Goal: Task Accomplishment & Management: Manage account settings

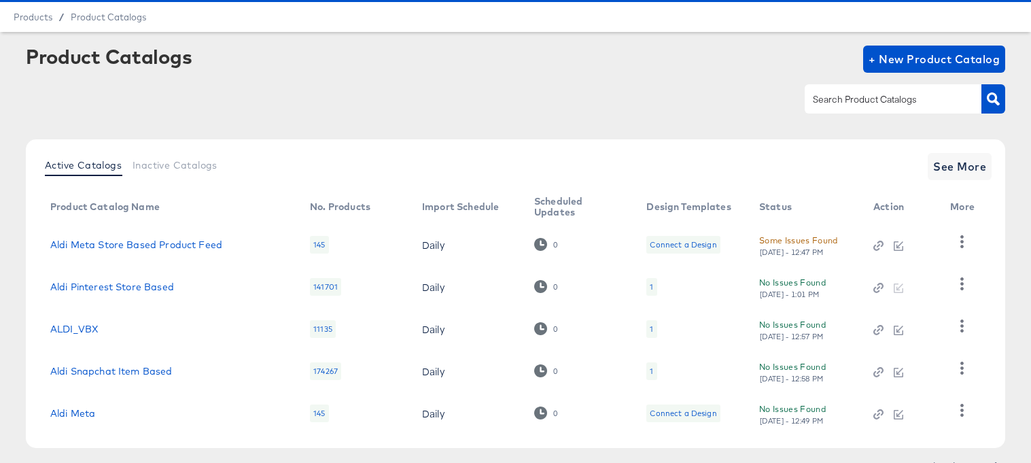
scroll to position [39, 0]
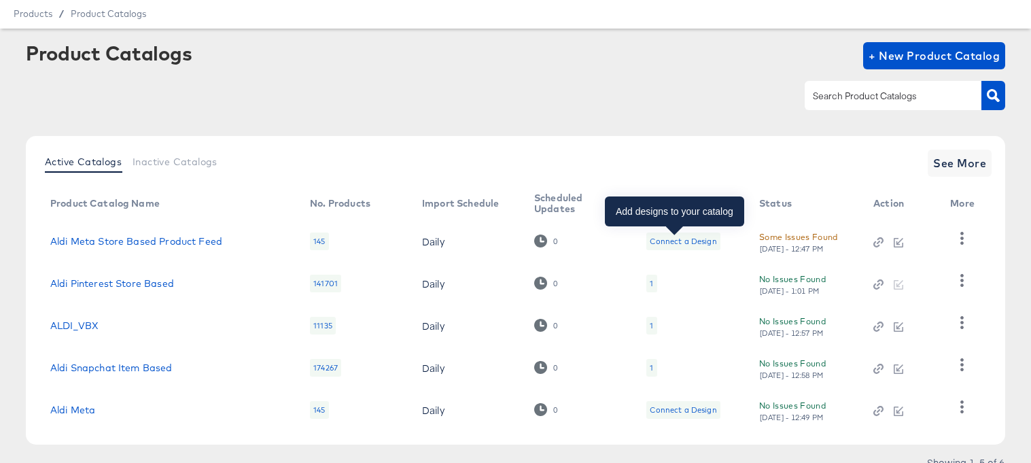
click at [661, 243] on div "Connect a Design" at bounding box center [683, 241] width 67 height 11
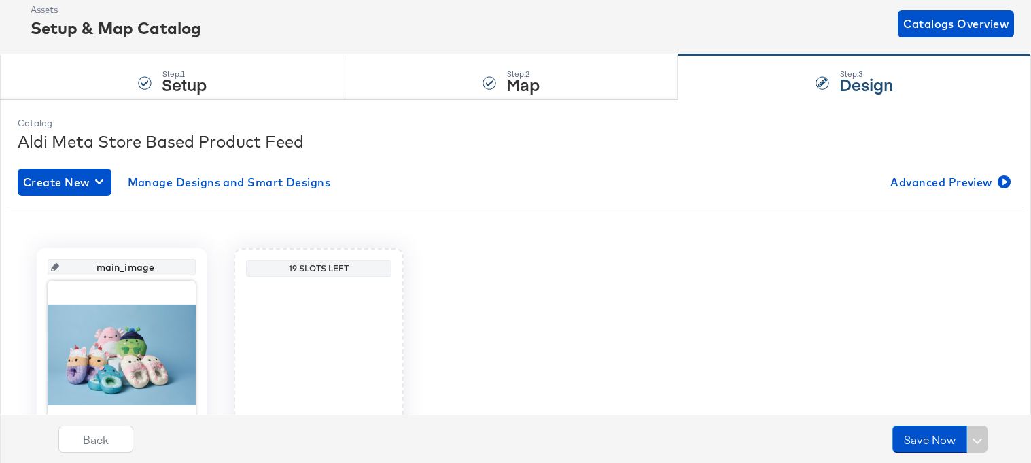
scroll to position [185, 0]
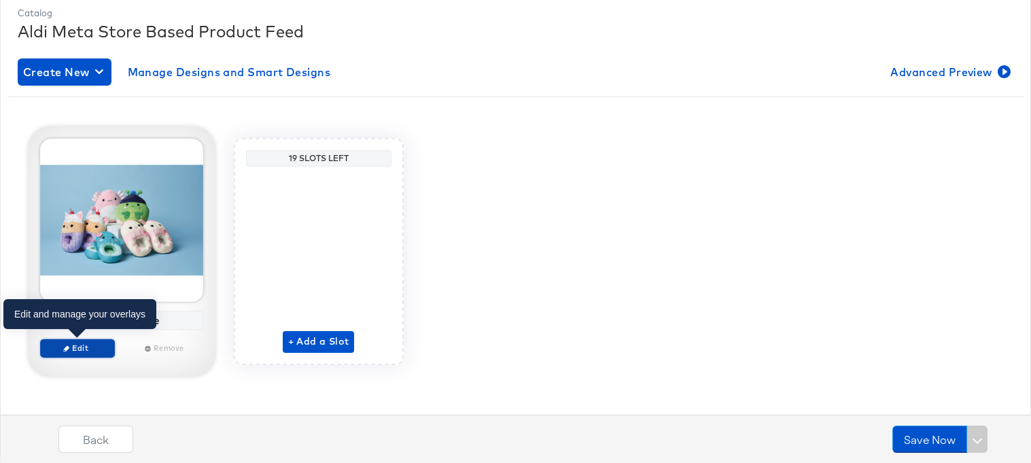
click at [61, 349] on span "Edit" at bounding box center [77, 347] width 63 height 10
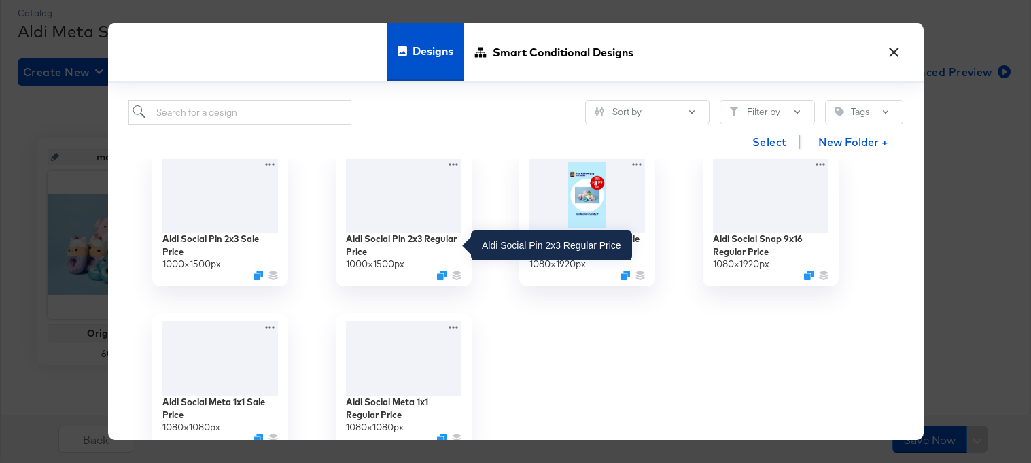
scroll to position [0, 0]
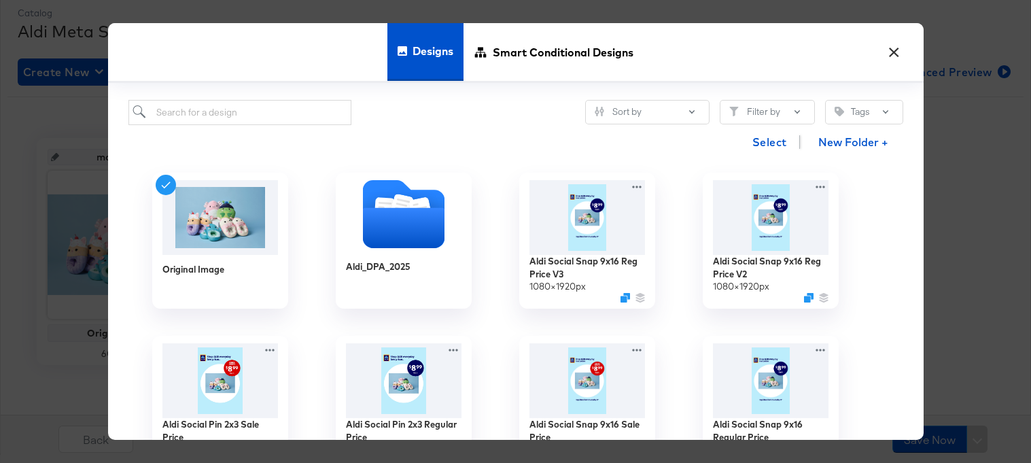
click at [897, 48] on button "×" at bounding box center [894, 49] width 24 height 24
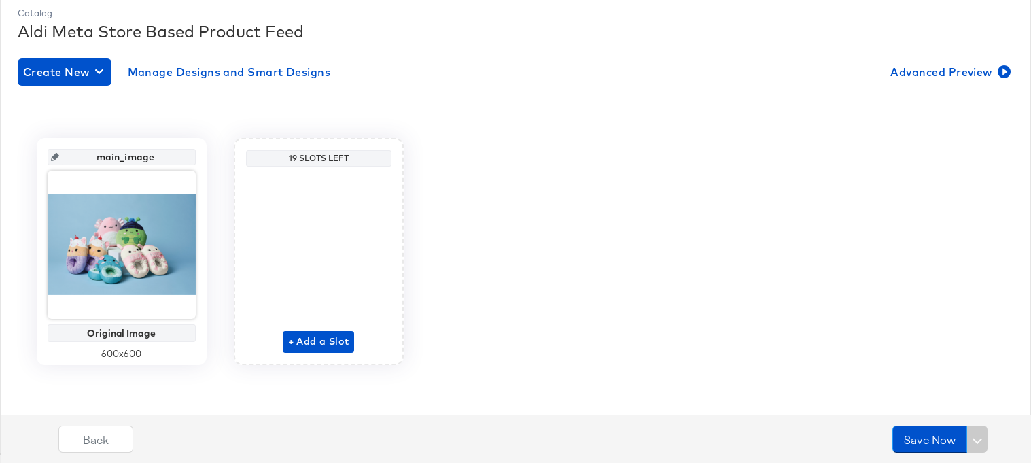
click at [349, 326] on div "+ Add a Slot" at bounding box center [319, 262] width 72 height 181
click at [336, 343] on span "+ Add a Slot" at bounding box center [318, 341] width 61 height 17
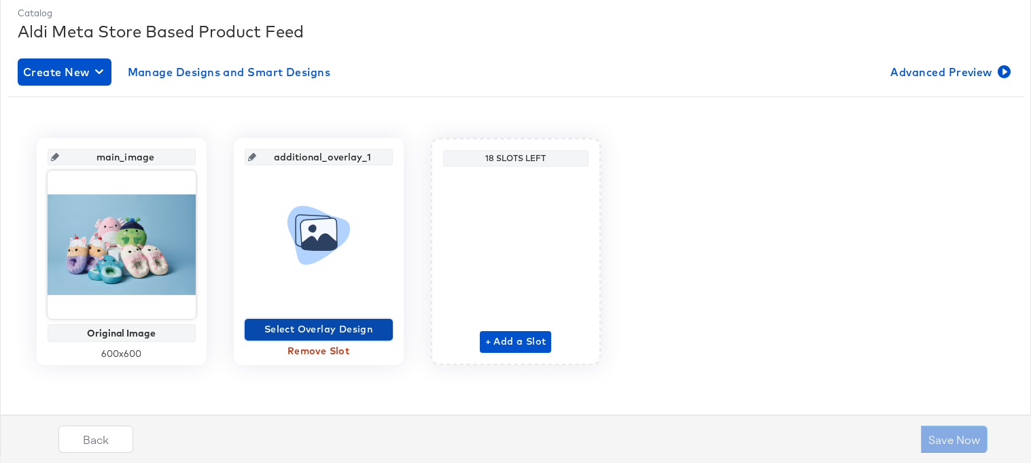
click at [319, 328] on span "Select Overlay Design" at bounding box center [318, 329] width 137 height 17
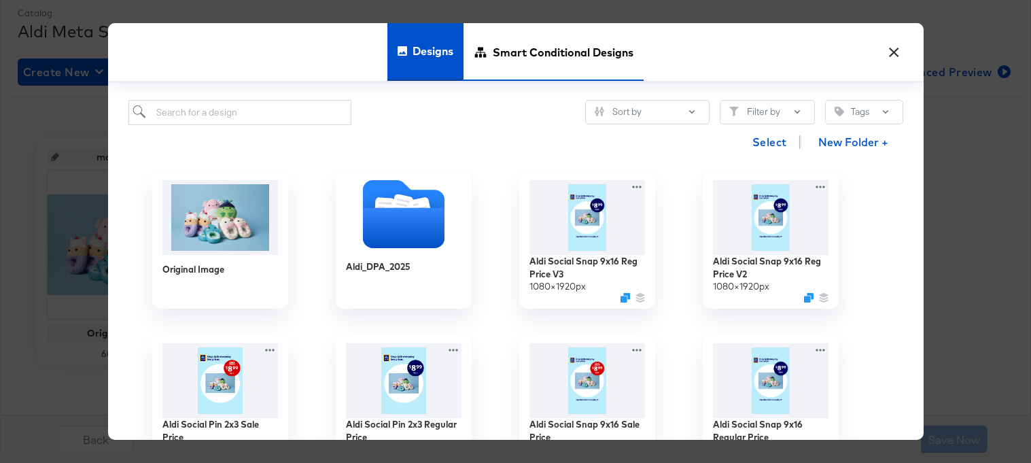
click at [499, 67] on span "Smart Conditional Designs" at bounding box center [563, 52] width 141 height 60
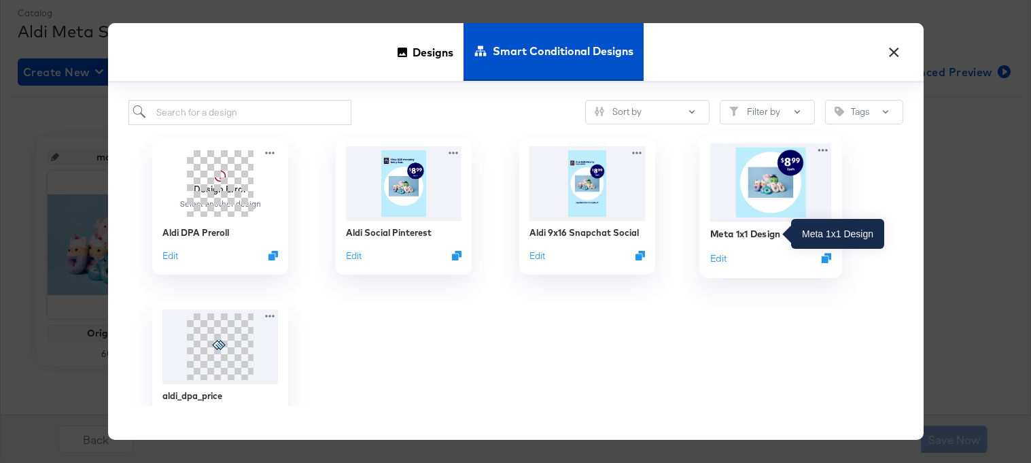
click at [748, 230] on div "Meta 1x1 Design" at bounding box center [744, 233] width 71 height 13
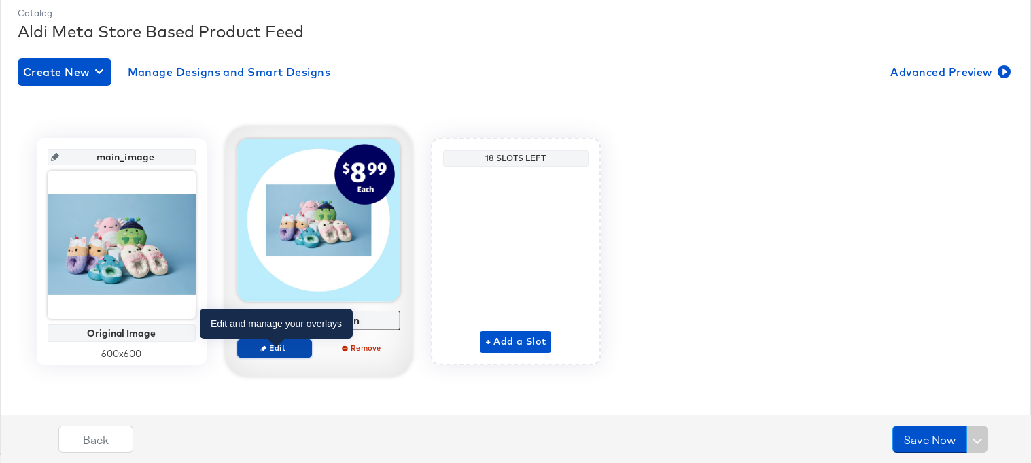
click at [270, 348] on span "Edit" at bounding box center [274, 347] width 63 height 10
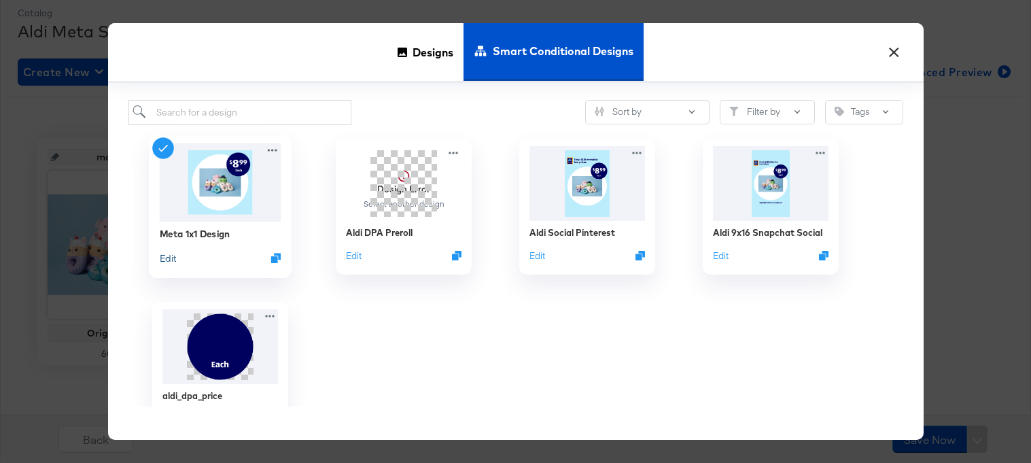
click at [170, 258] on button "Edit" at bounding box center [167, 257] width 16 height 13
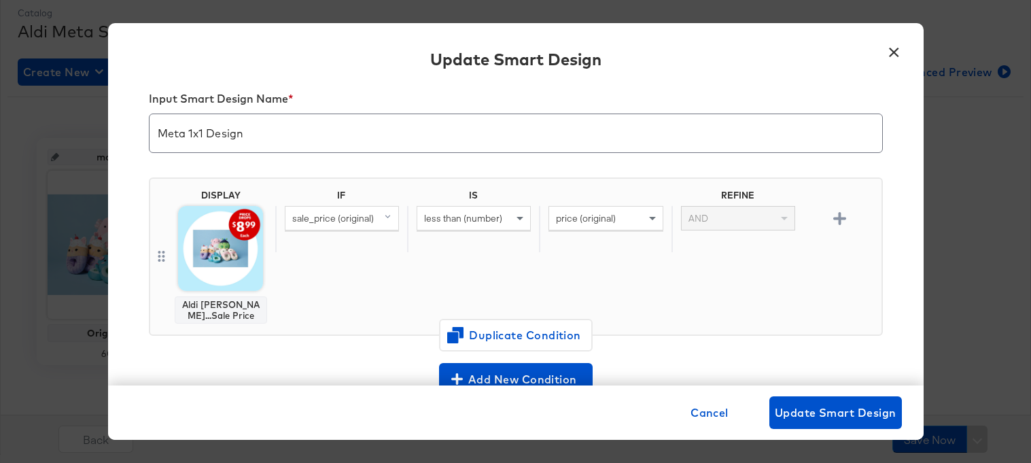
scroll to position [20, 0]
click at [716, 408] on span "Cancel" at bounding box center [709, 412] width 38 height 19
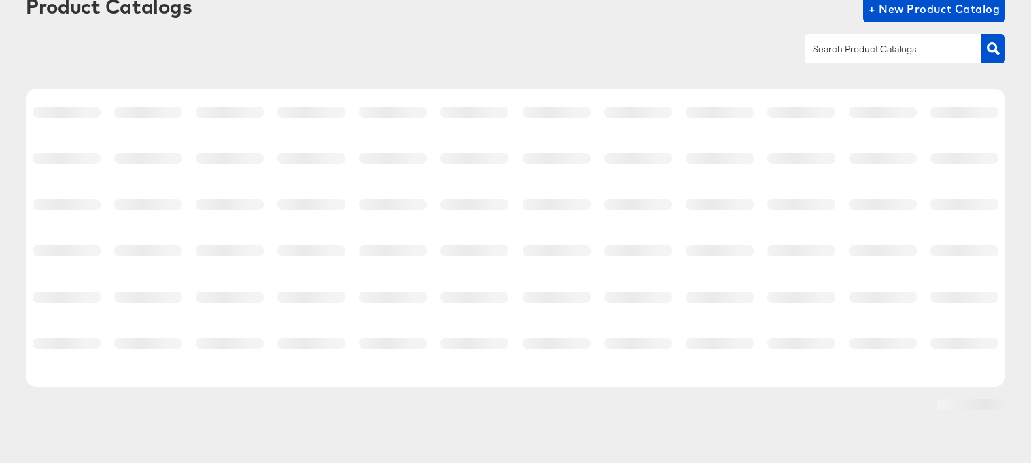
scroll to position [39, 0]
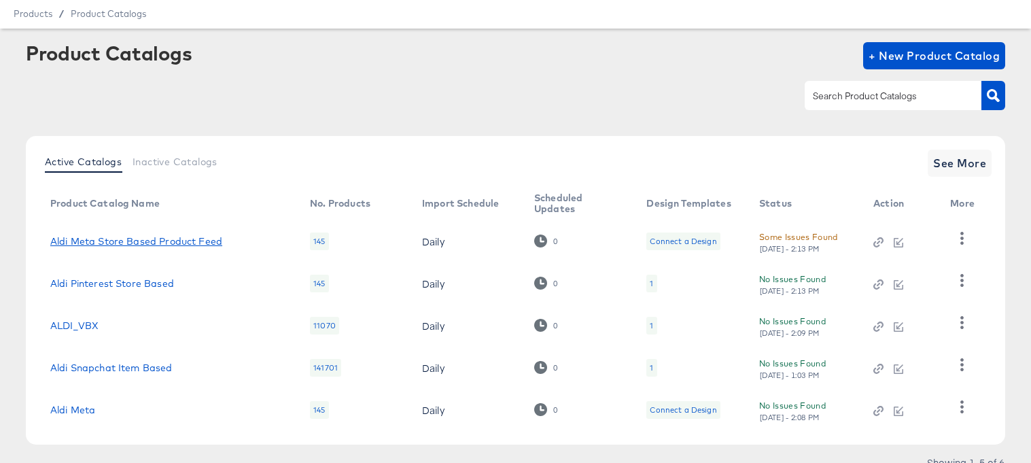
click at [117, 236] on link "Aldi Meta Store Based Product Feed" at bounding box center [136, 241] width 172 height 11
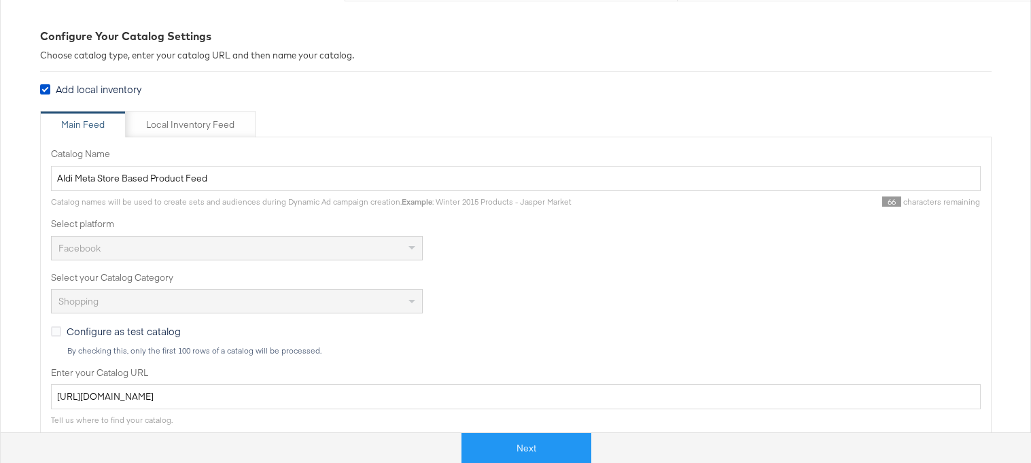
scroll to position [187, 0]
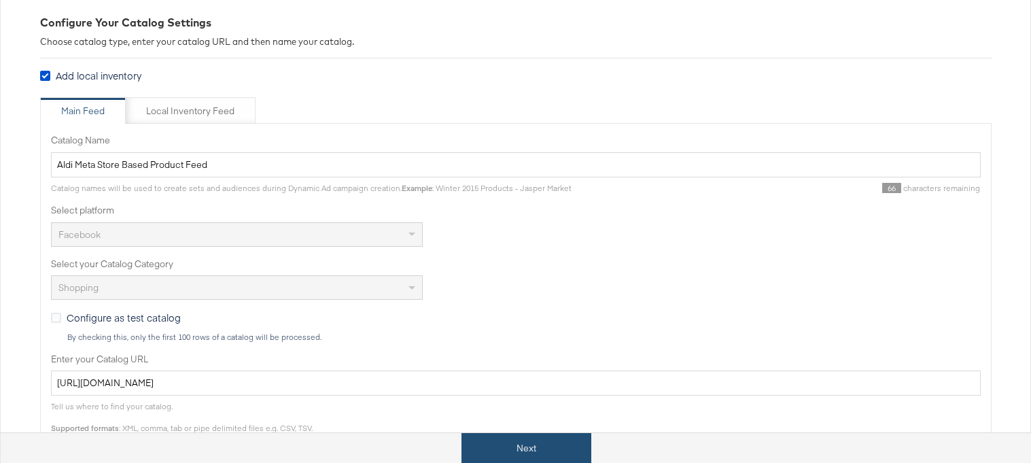
click at [487, 451] on button "Next" at bounding box center [526, 448] width 130 height 31
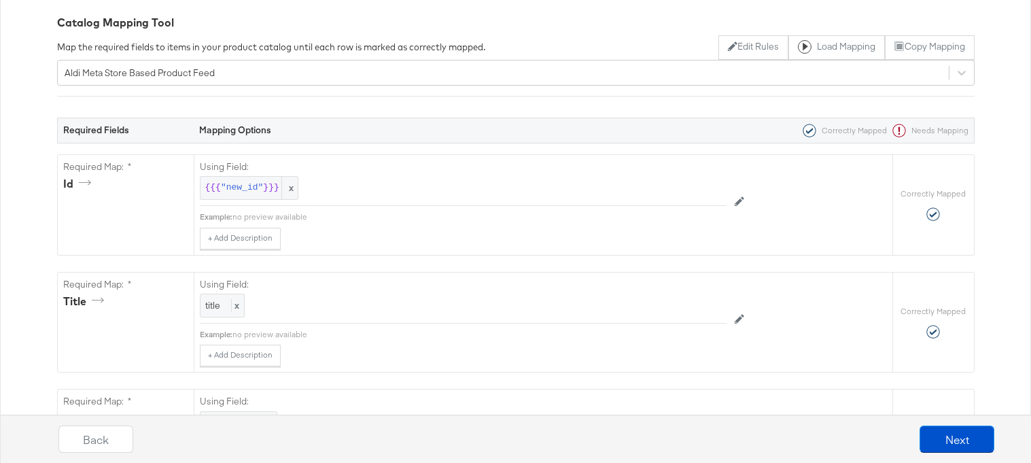
scroll to position [0, 0]
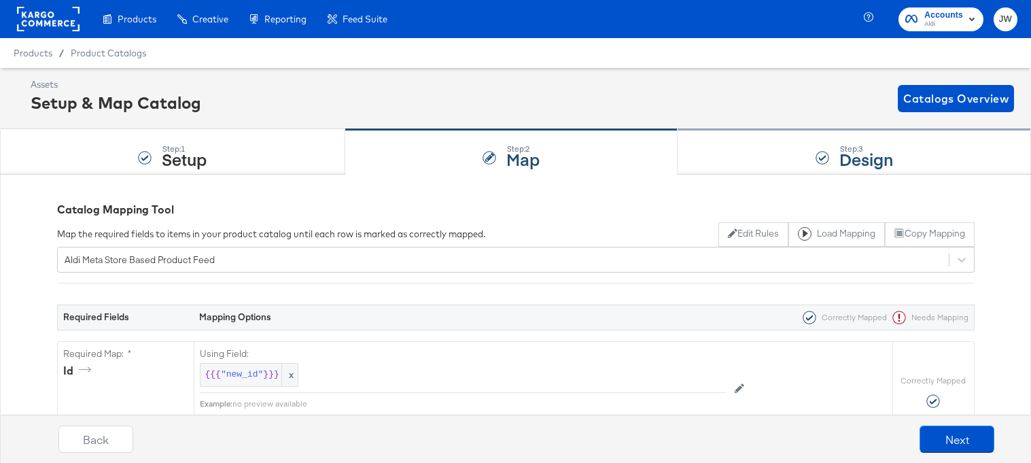
click at [801, 160] on div "Step: 3 Design" at bounding box center [854, 152] width 353 height 45
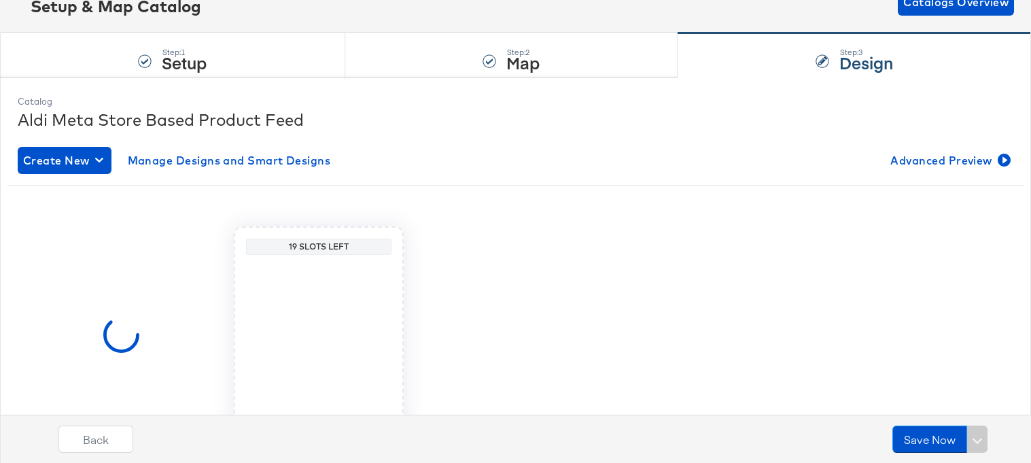
scroll to position [123, 0]
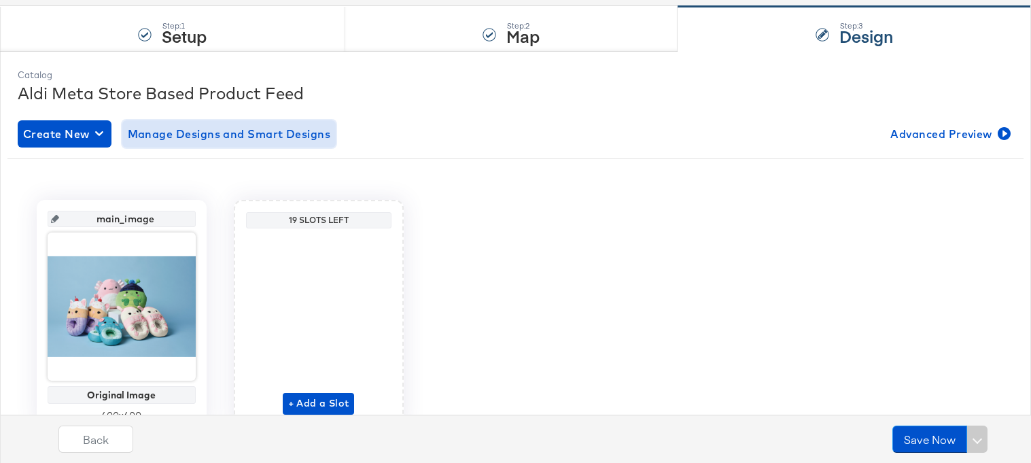
click at [310, 135] on span "Manage Designs and Smart Designs" at bounding box center [229, 133] width 203 height 19
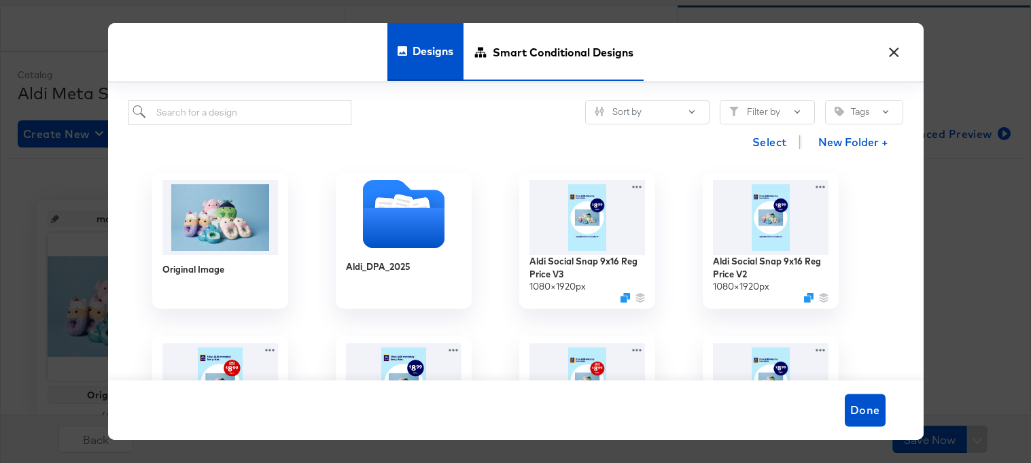
click at [510, 32] on span "Smart Conditional Designs" at bounding box center [563, 52] width 141 height 60
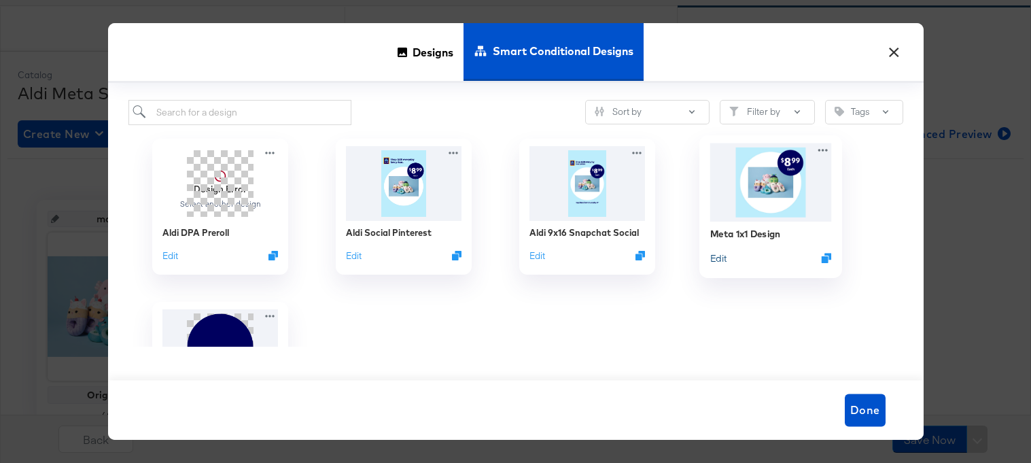
click at [716, 260] on button "Edit" at bounding box center [717, 257] width 16 height 13
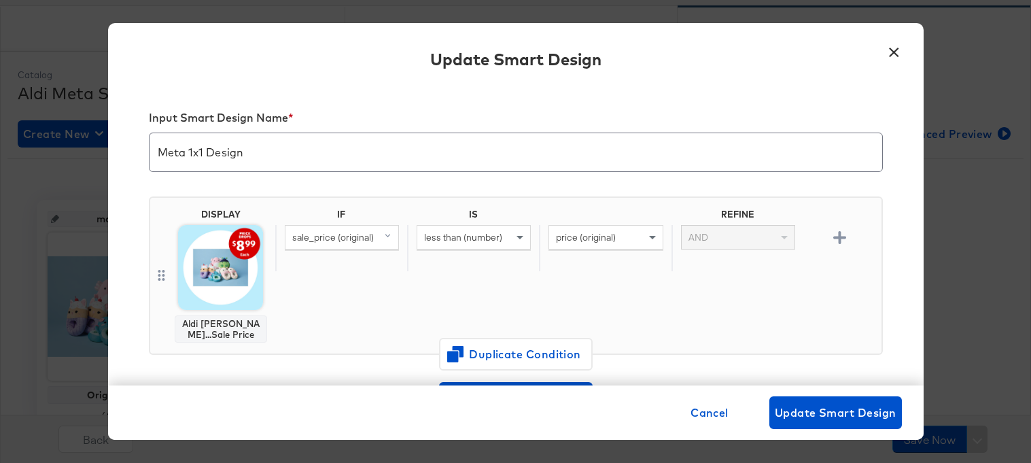
click at [359, 236] on span "sale_price (original)" at bounding box center [333, 237] width 82 height 12
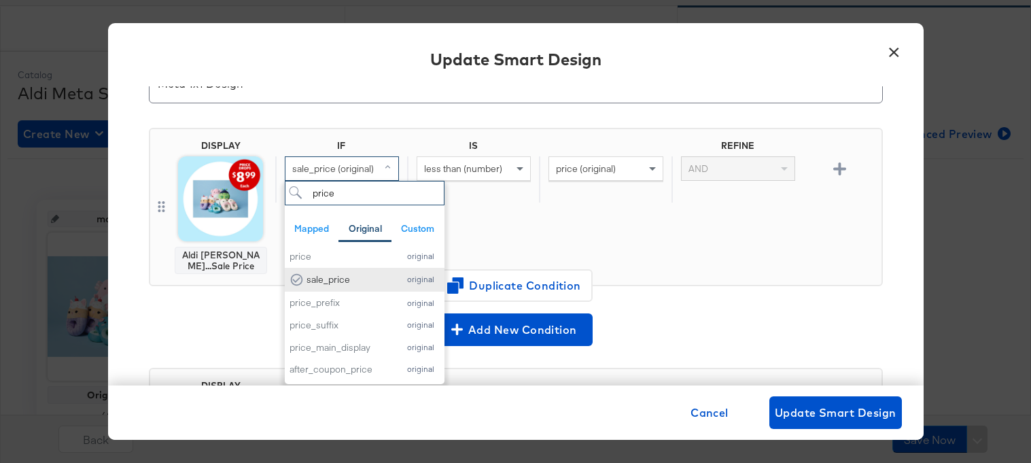
scroll to position [5, 0]
type input "price"
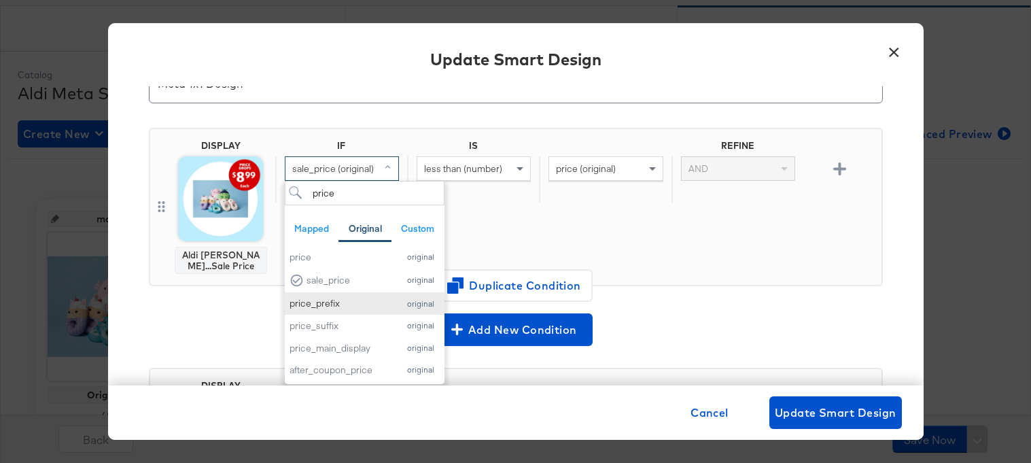
click at [352, 303] on div "price_prefix" at bounding box center [340, 303] width 103 height 13
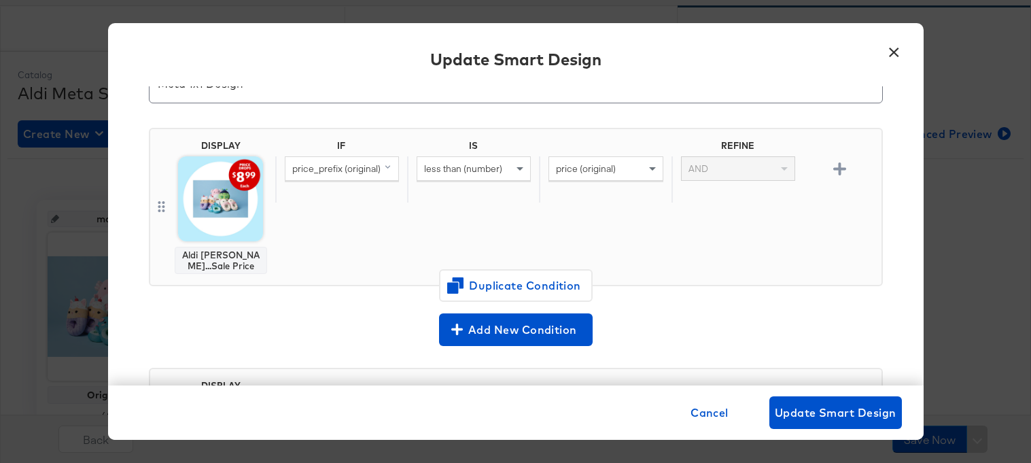
click at [491, 166] on span "less than (number)" at bounding box center [463, 168] width 78 height 12
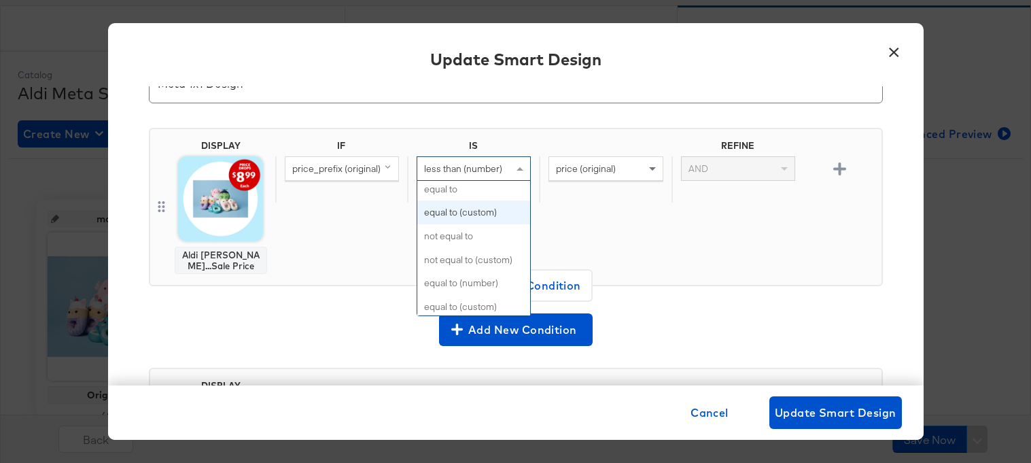
scroll to position [0, 0]
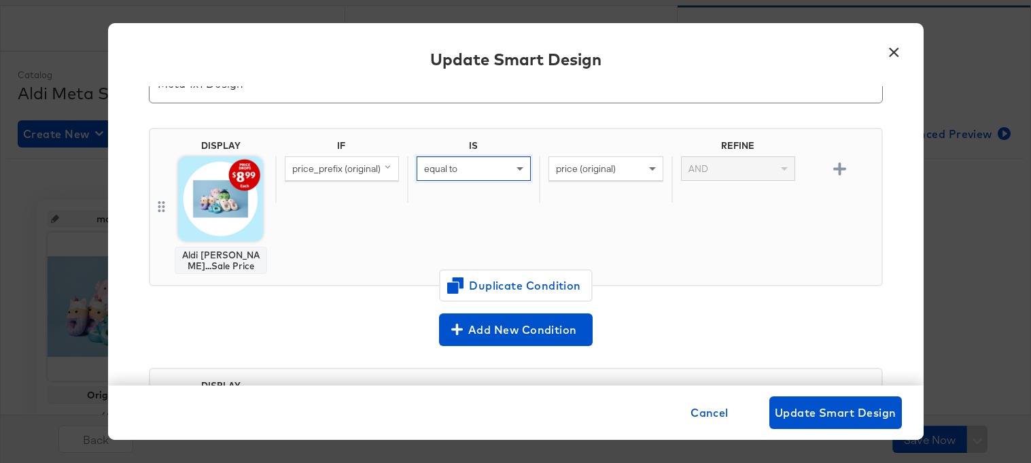
click at [614, 166] on span "price (original)" at bounding box center [586, 168] width 60 height 12
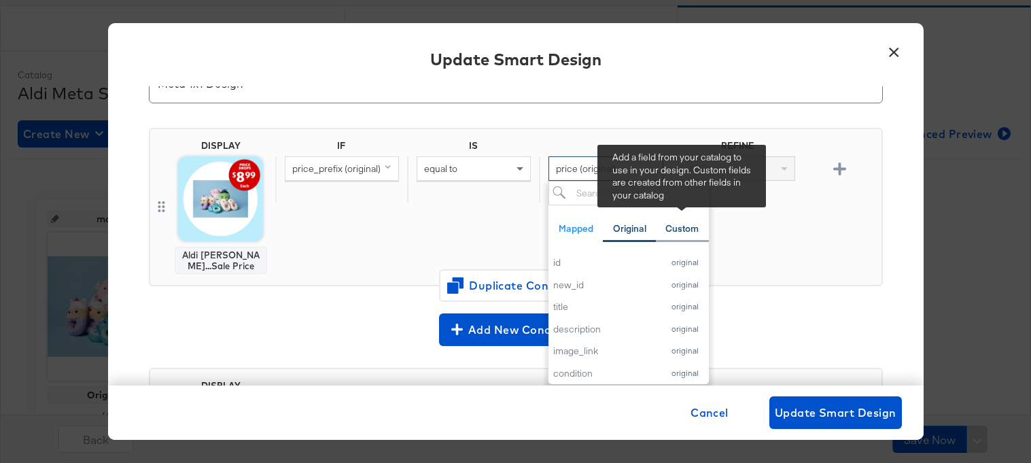
click at [675, 229] on div "Custom" at bounding box center [681, 228] width 33 height 13
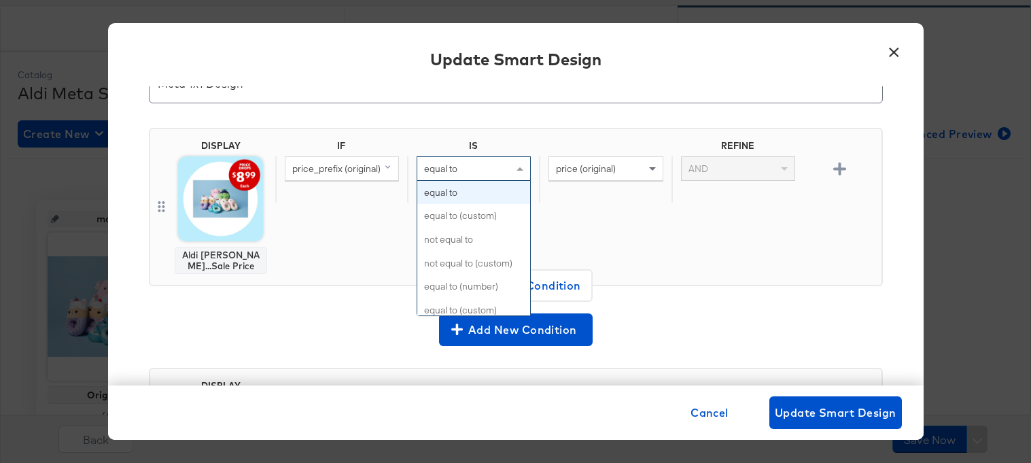
click at [515, 171] on span at bounding box center [521, 168] width 17 height 23
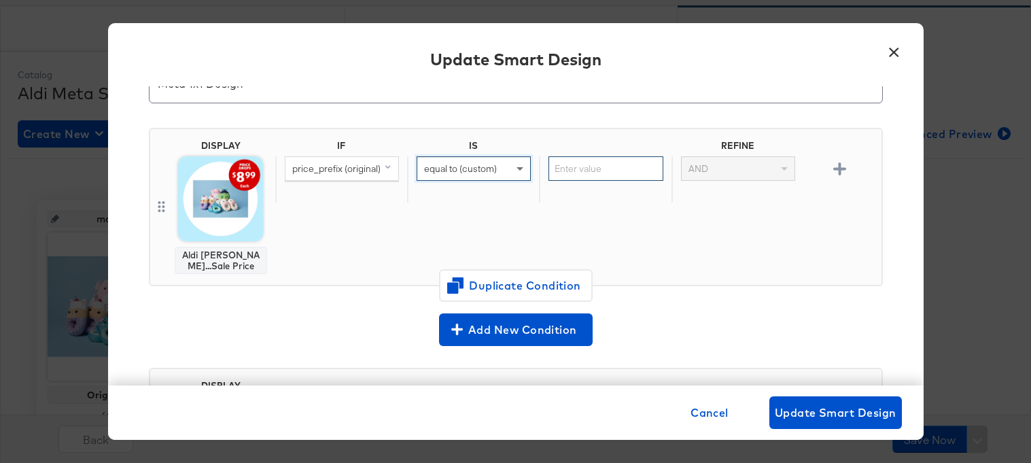
click at [606, 170] on input "text" at bounding box center [605, 168] width 114 height 25
paste input "PRICE DROPS"
type input "PRICE DROPS"
click at [658, 215] on div "IF IS REFINE price_prefix (original) equal to (custom) PRICE DROPS AND" at bounding box center [575, 207] width 601 height 134
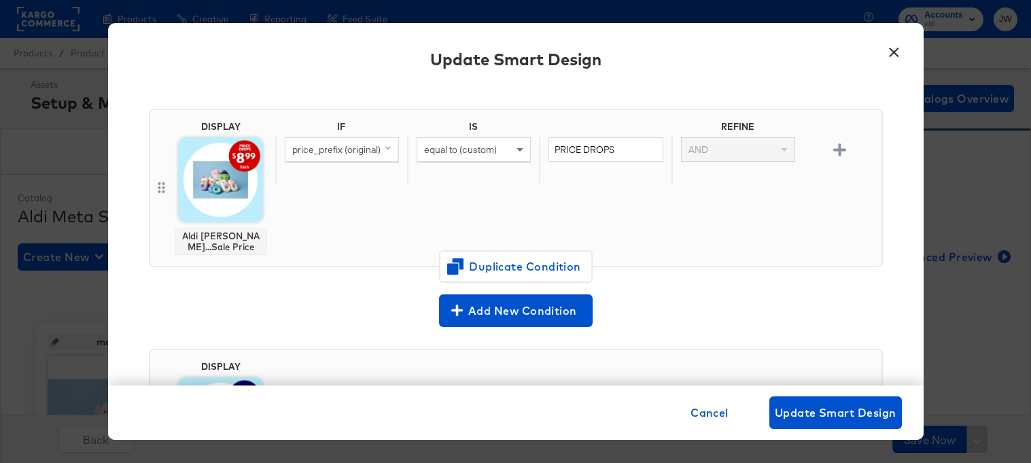
scroll to position [87, 0]
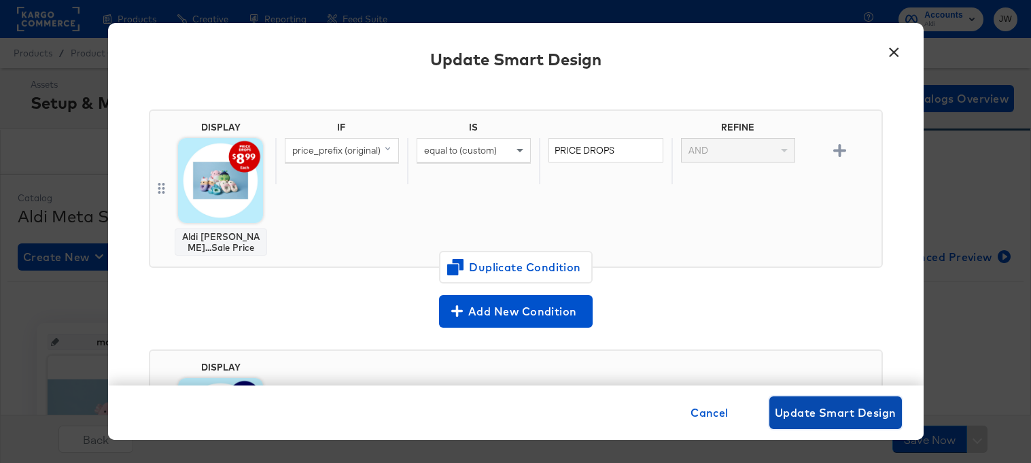
click at [804, 408] on span "Update Smart Design" at bounding box center [836, 412] width 122 height 19
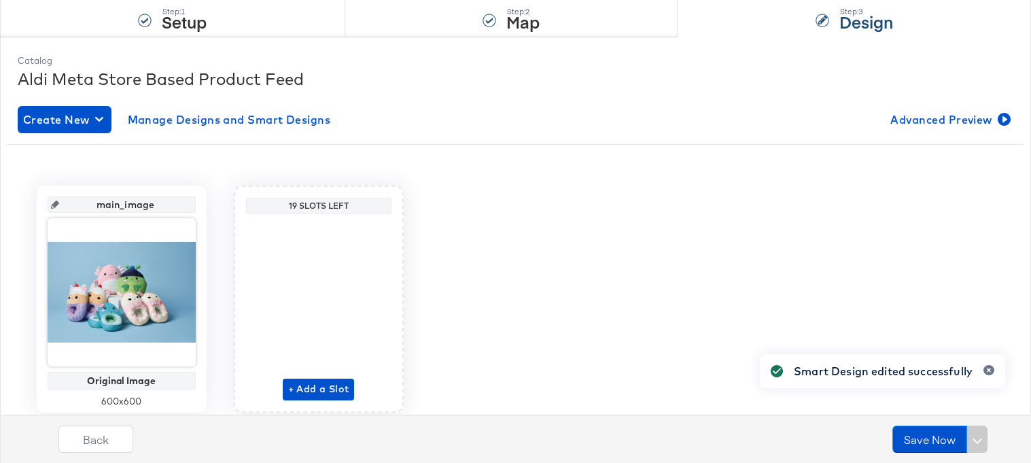
scroll to position [142, 0]
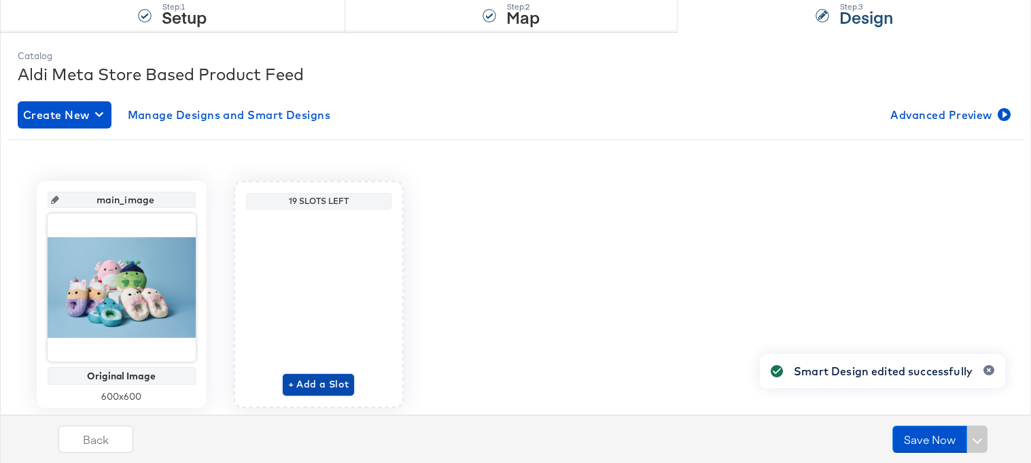
click at [308, 383] on span "+ Add a Slot" at bounding box center [318, 384] width 61 height 17
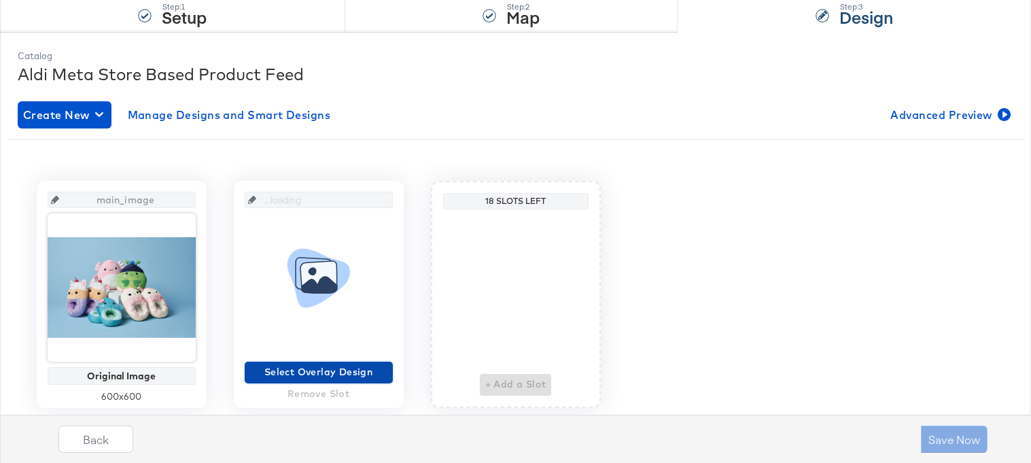
click at [317, 368] on span "Select Overlay Design" at bounding box center [318, 372] width 137 height 17
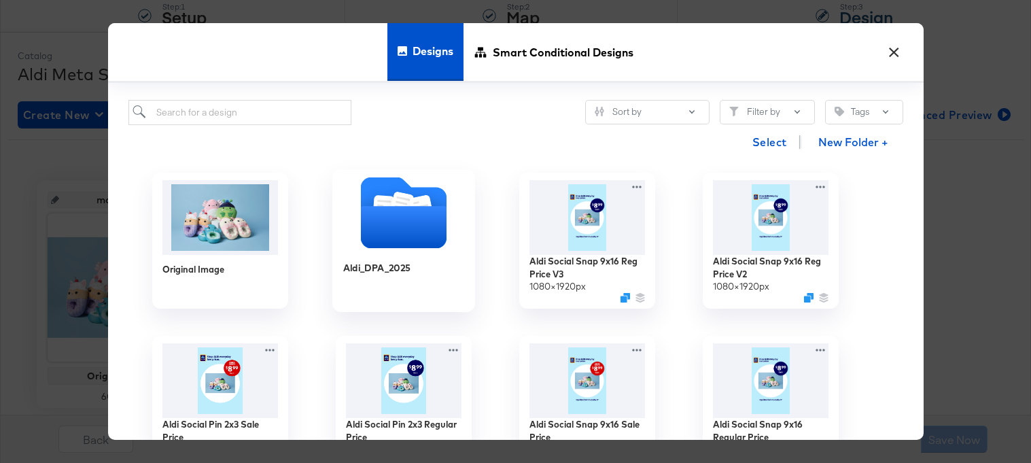
click at [421, 246] on icon "Folder" at bounding box center [403, 228] width 86 height 42
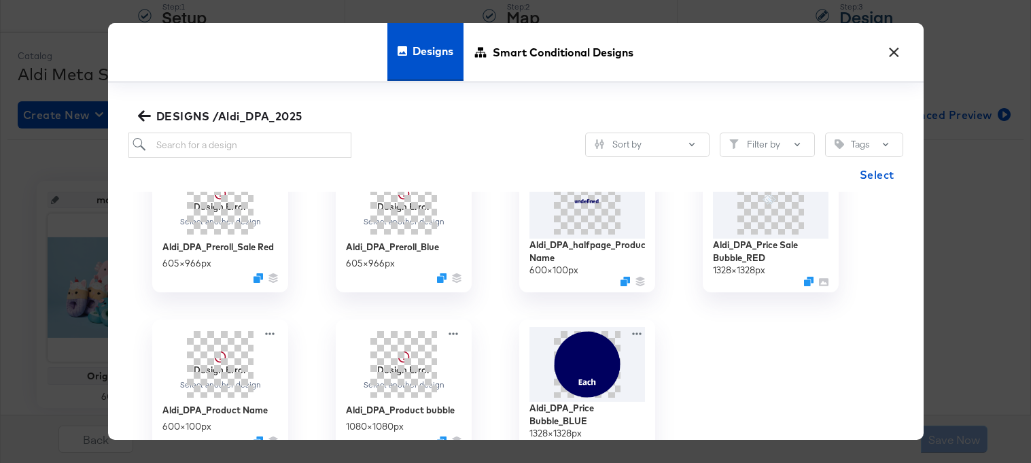
scroll to position [0, 0]
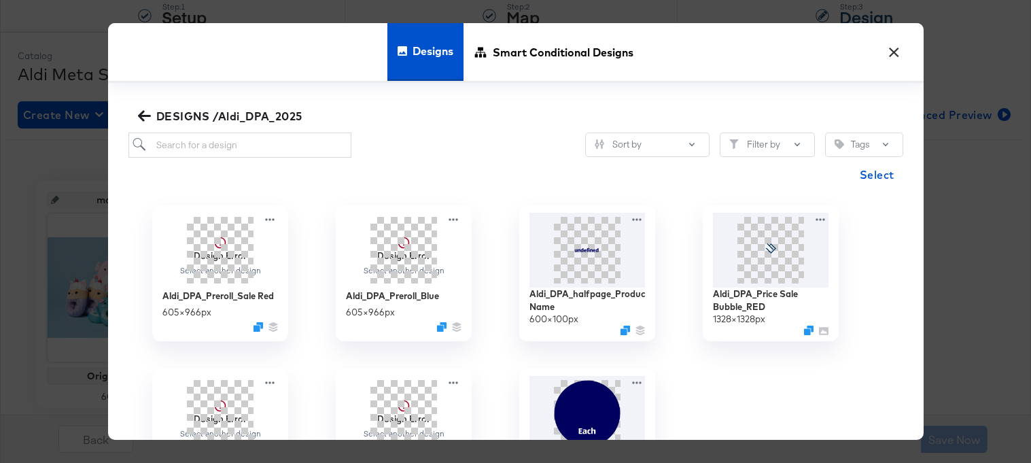
click at [154, 115] on span "DESIGNS /Aldi_DPA_2025" at bounding box center [222, 116] width 162 height 19
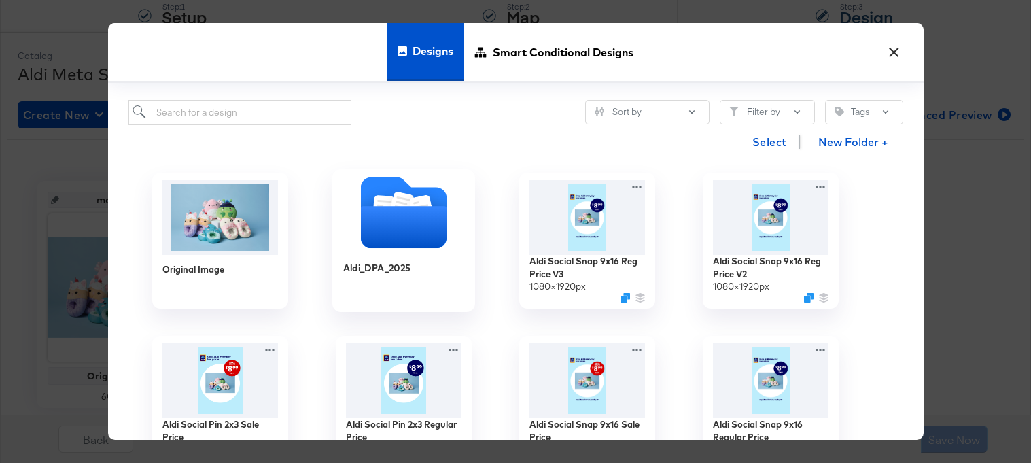
scroll to position [14, 0]
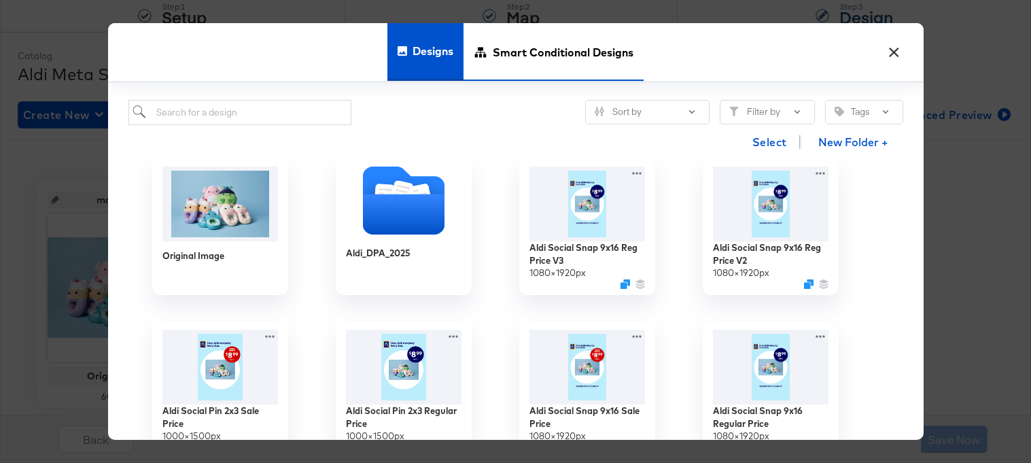
click at [548, 50] on span "Smart Conditional Designs" at bounding box center [563, 52] width 141 height 60
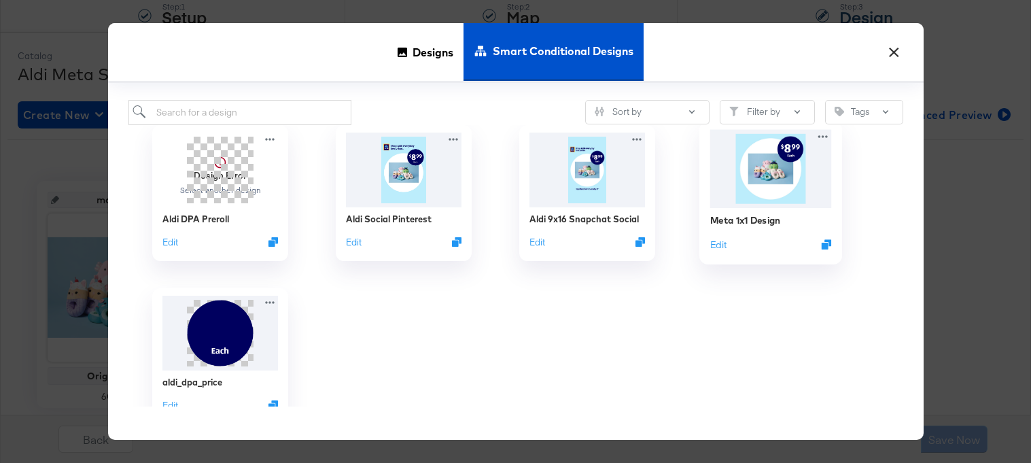
click at [756, 200] on img at bounding box center [770, 168] width 122 height 78
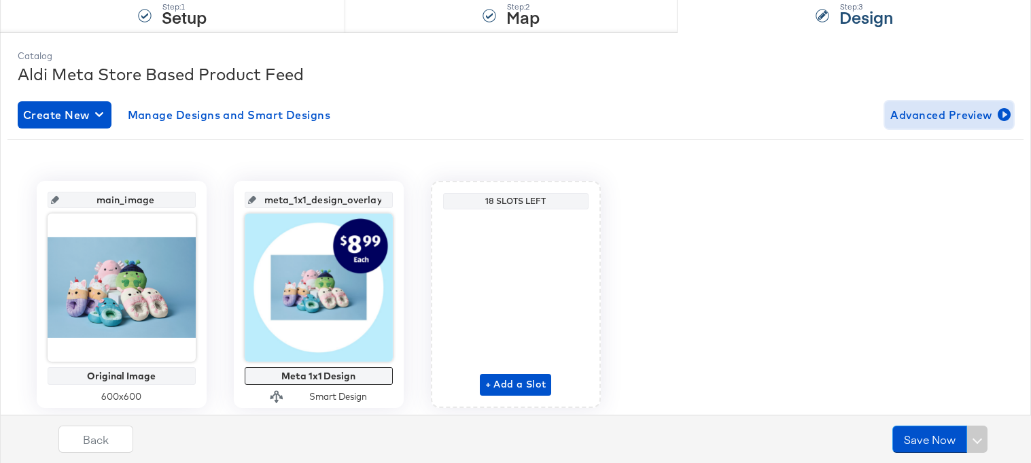
click at [916, 115] on span "Advanced Preview" at bounding box center [949, 114] width 118 height 19
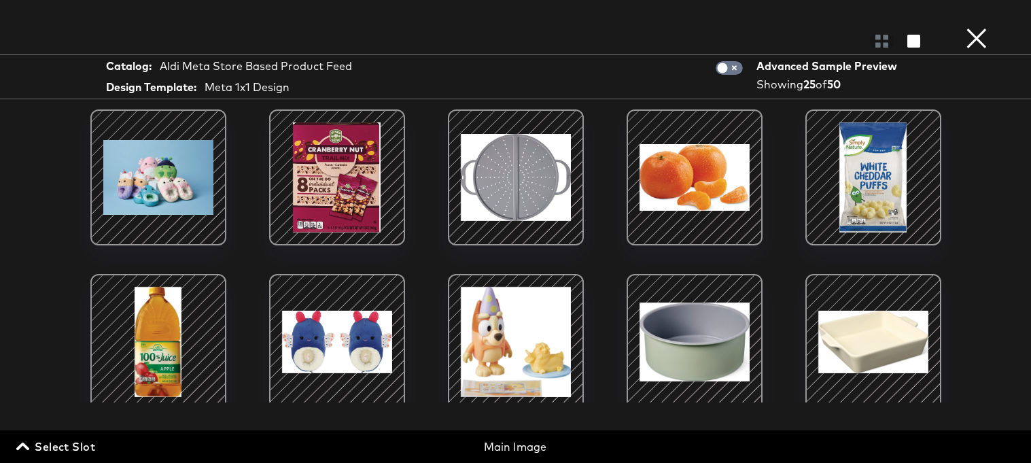
click at [77, 448] on span "Select Slot" at bounding box center [57, 446] width 76 height 19
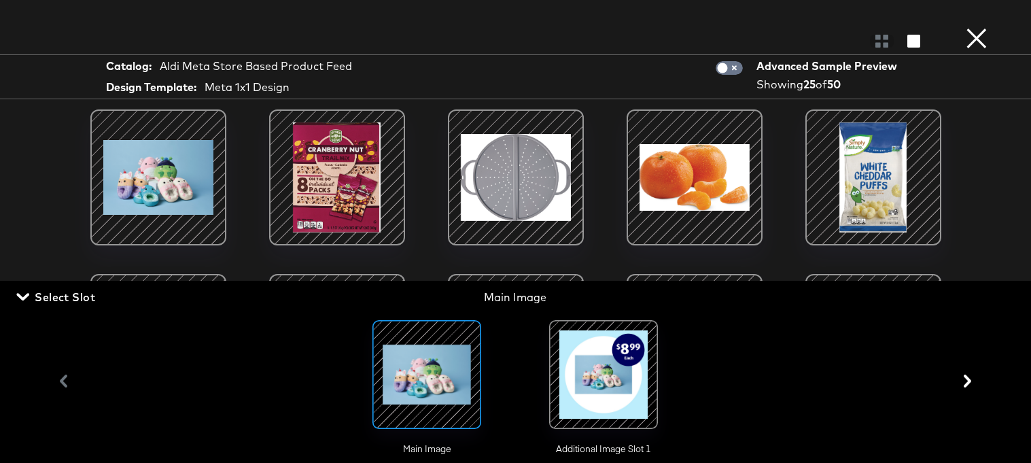
click at [595, 383] on div at bounding box center [603, 374] width 92 height 92
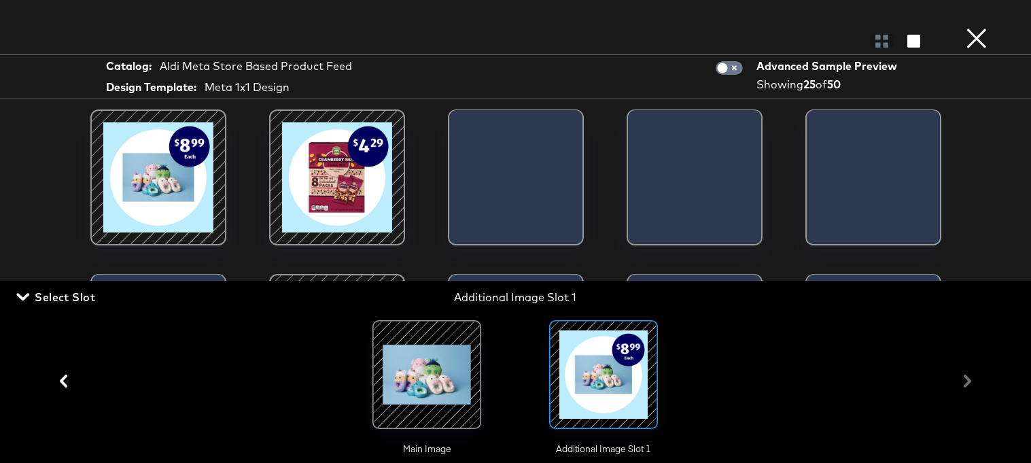
click at [41, 299] on span "Select Slot" at bounding box center [57, 296] width 76 height 19
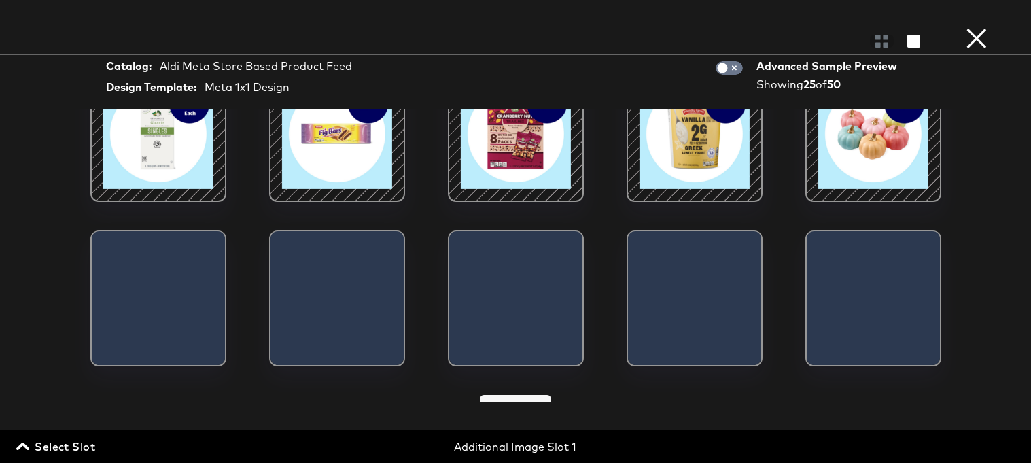
scroll to position [557, 0]
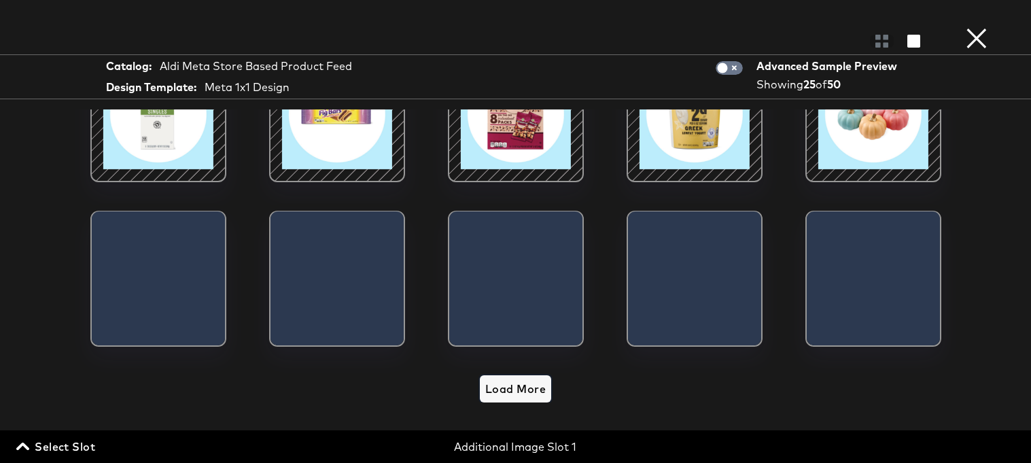
click at [504, 386] on span "Load More" at bounding box center [515, 388] width 60 height 19
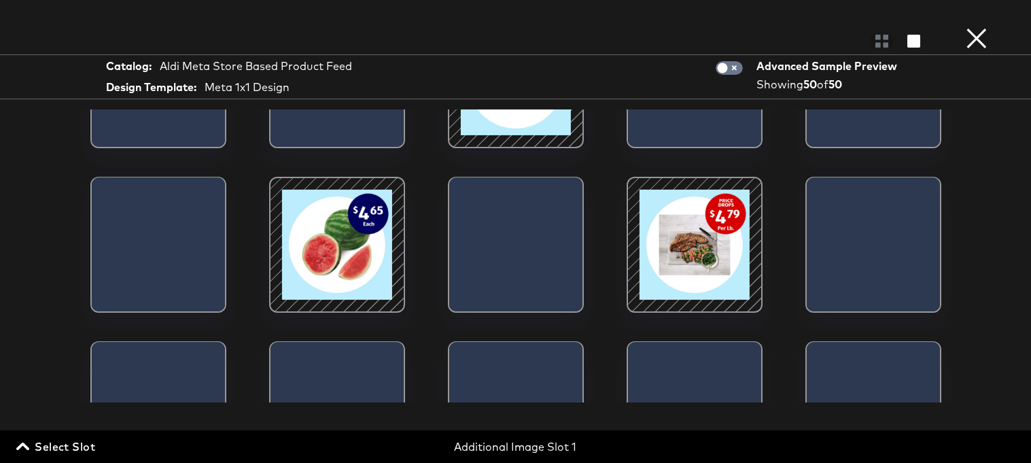
scroll to position [1076, 0]
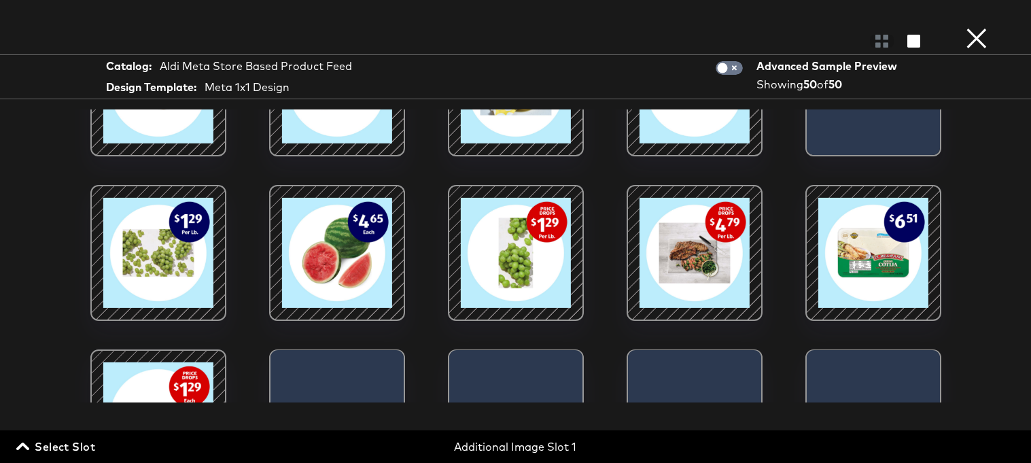
click at [984, 27] on button "×" at bounding box center [976, 13] width 27 height 27
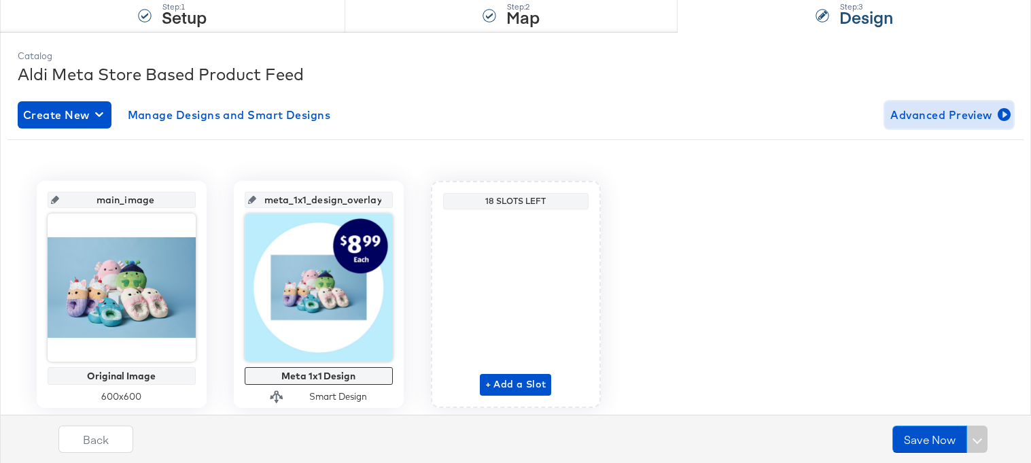
scroll to position [185, 0]
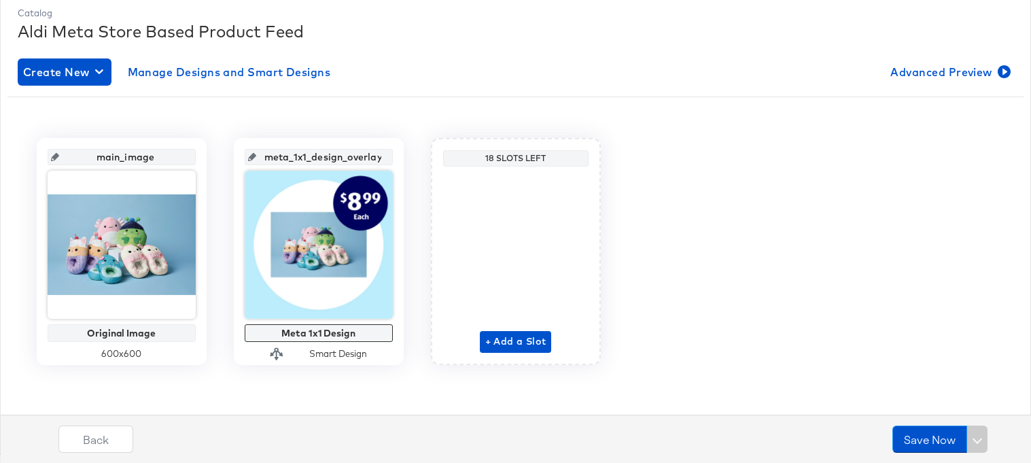
scroll to position [39, 0]
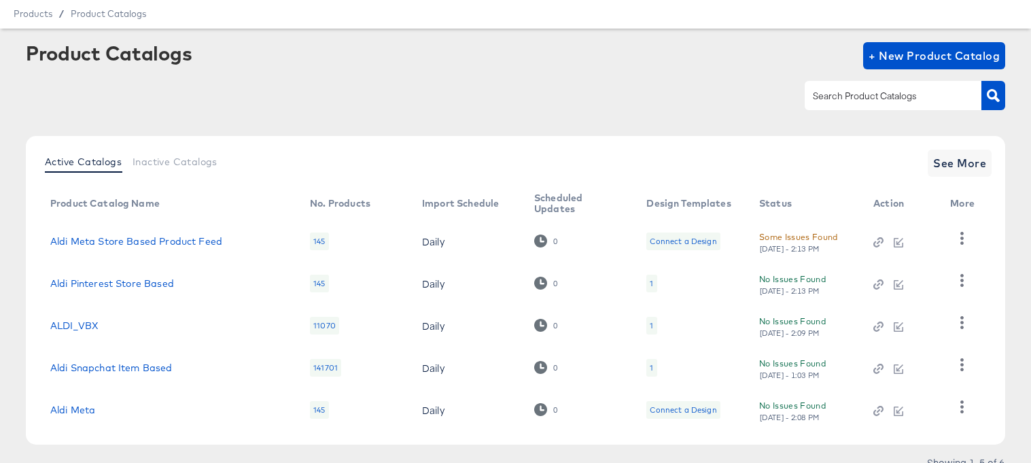
click at [225, 243] on div "Aldi Meta Store Based Product Feed" at bounding box center [166, 241] width 232 height 11
copy link "Aldi Meta Store Based Product Feed"
click at [188, 245] on link "Aldi Meta Store Based Product Feed" at bounding box center [136, 241] width 172 height 11
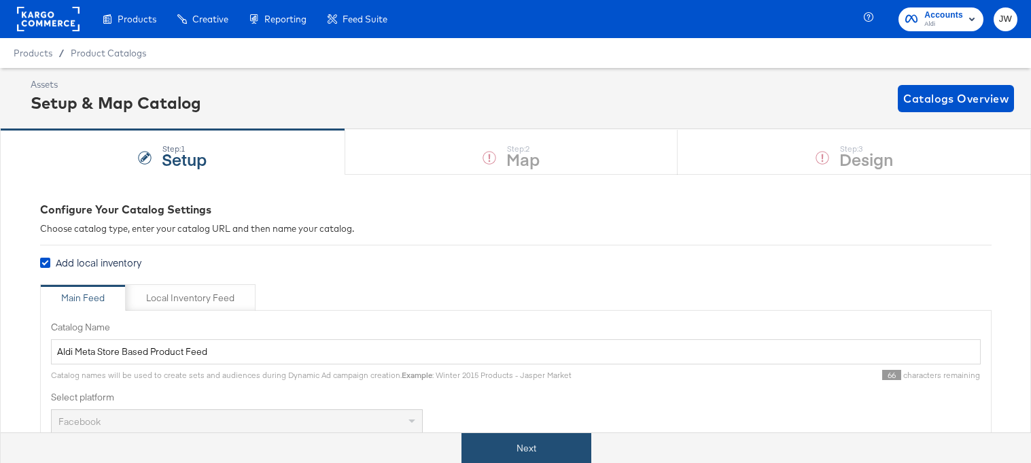
click at [512, 448] on button "Next" at bounding box center [526, 448] width 130 height 31
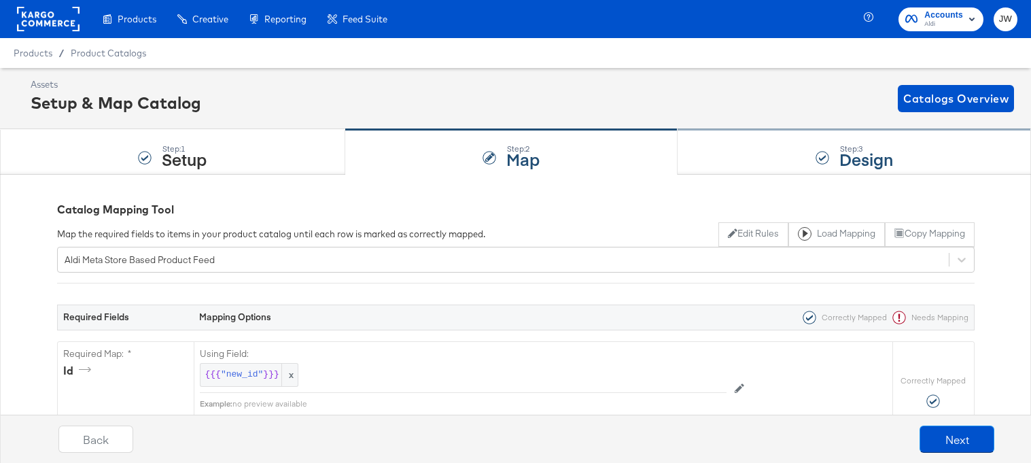
click at [762, 156] on div "Step: 3 Design" at bounding box center [854, 152] width 353 height 45
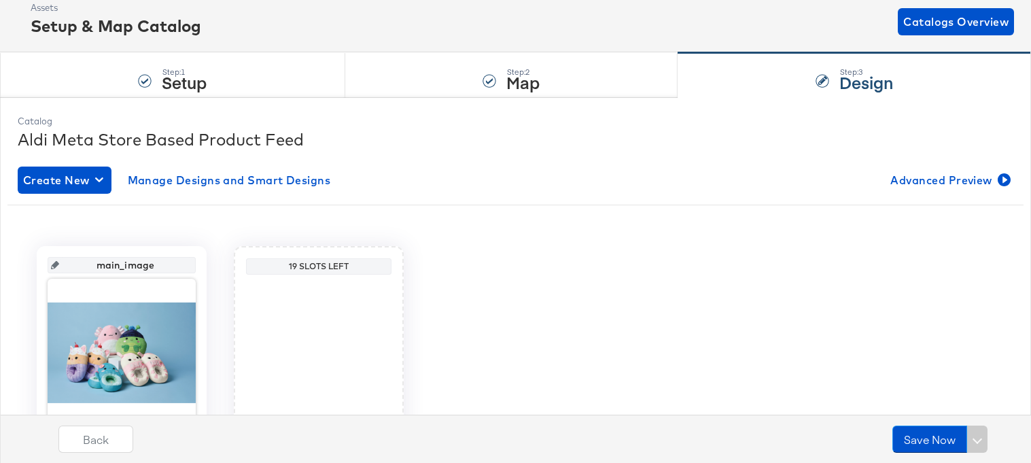
scroll to position [133, 0]
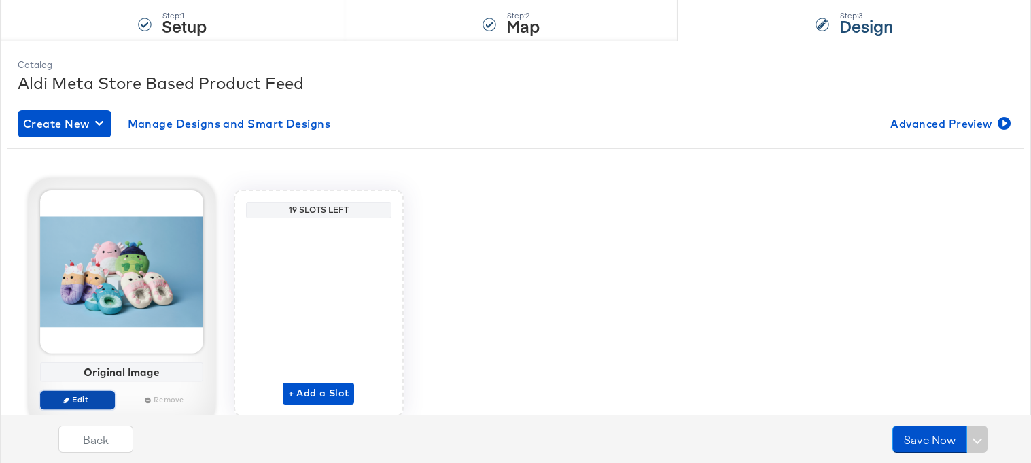
click at [96, 401] on span "Edit" at bounding box center [77, 399] width 63 height 10
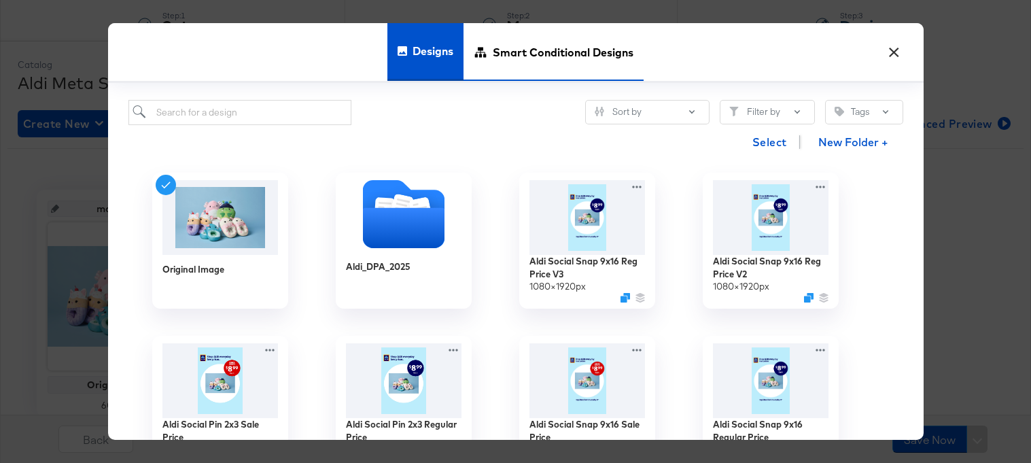
click at [508, 58] on span "Smart Conditional Designs" at bounding box center [563, 52] width 141 height 60
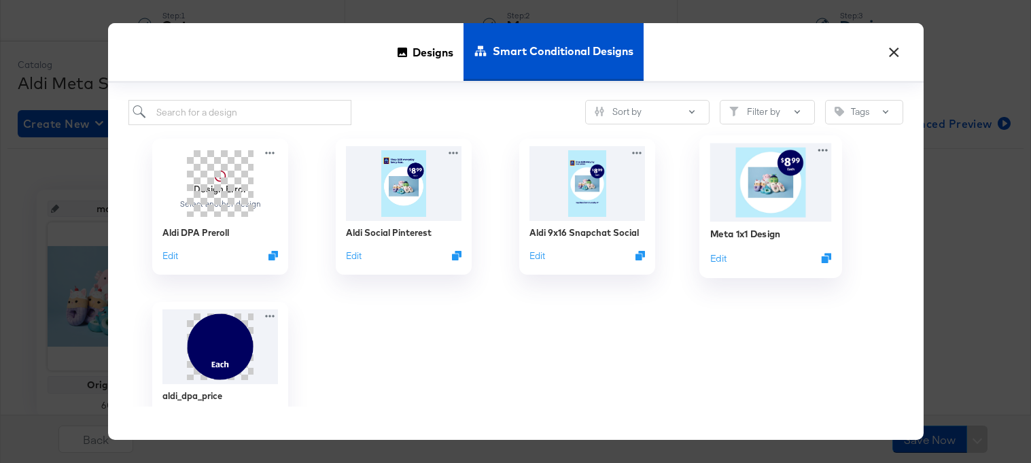
click at [773, 200] on img at bounding box center [770, 182] width 122 height 78
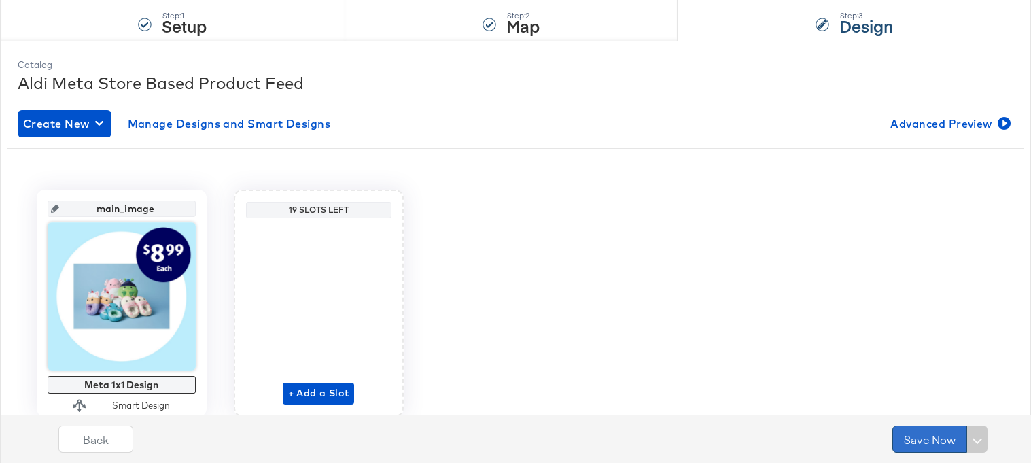
click at [921, 433] on button "Save Now" at bounding box center [929, 438] width 75 height 27
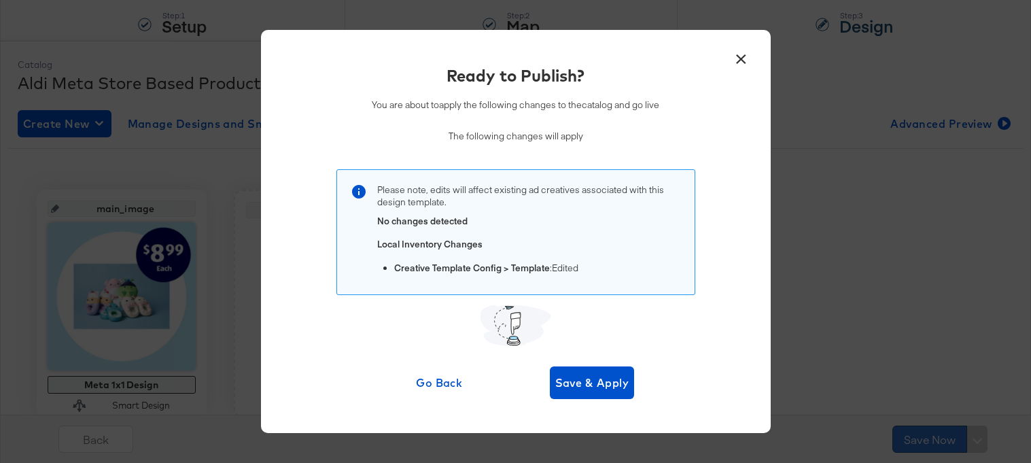
scroll to position [0, 0]
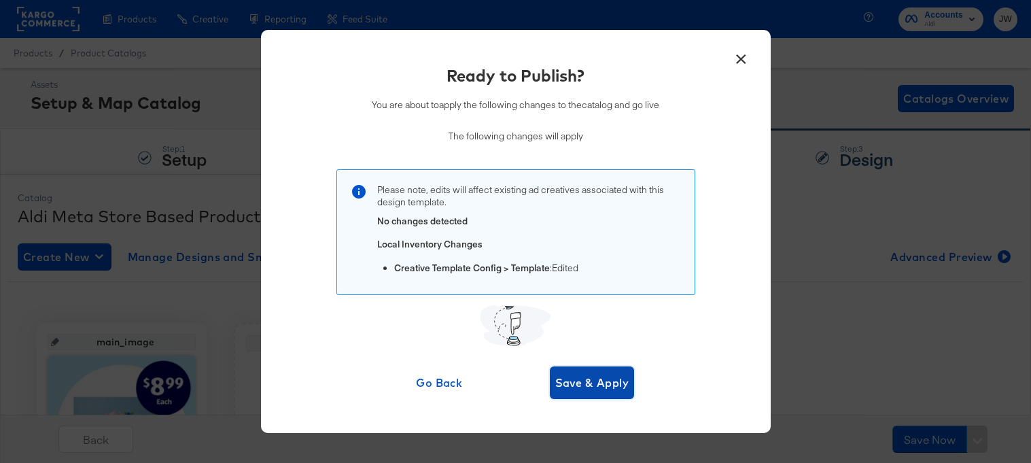
click at [606, 387] on span "Save & Apply" at bounding box center [592, 382] width 74 height 19
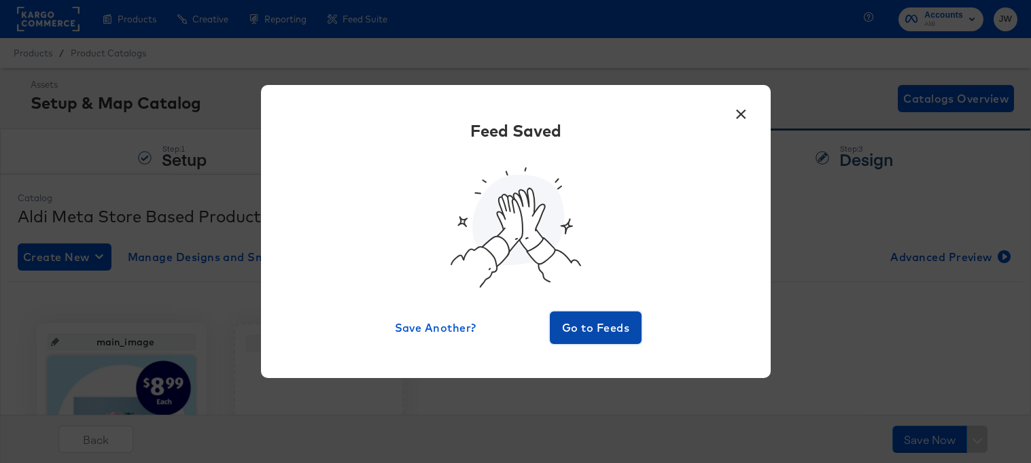
click at [569, 315] on button "Go to Feeds" at bounding box center [596, 327] width 92 height 33
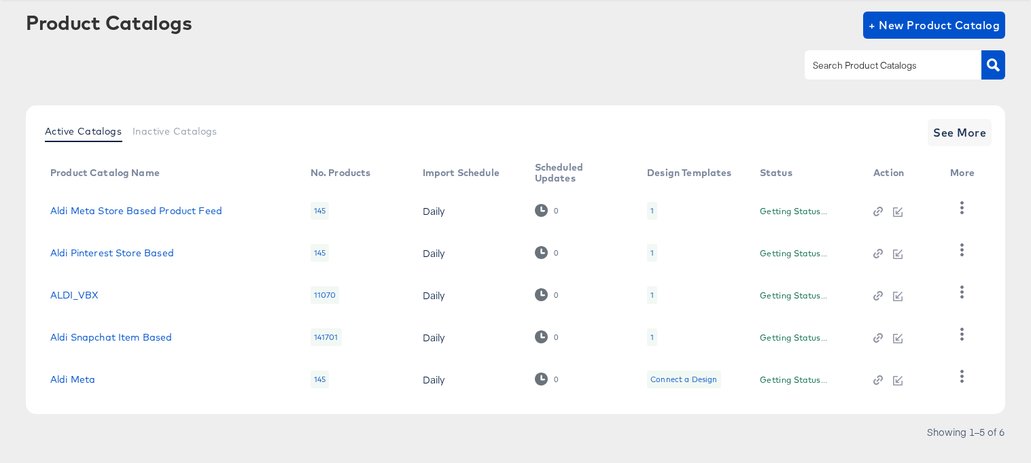
scroll to position [72, 0]
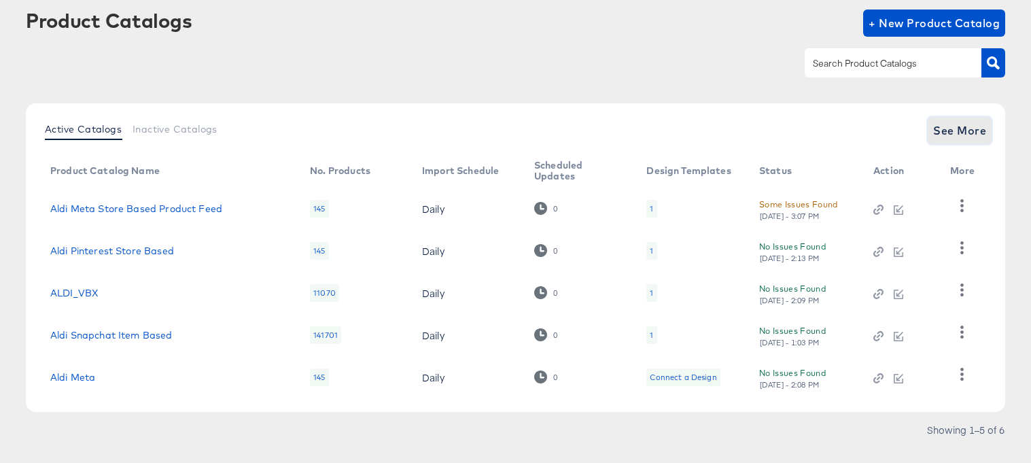
click at [963, 138] on span "See More" at bounding box center [959, 130] width 53 height 19
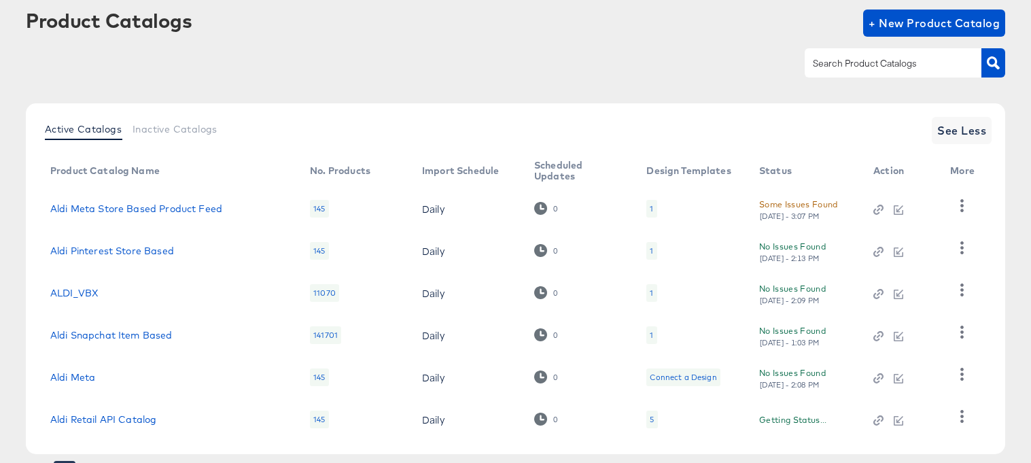
scroll to position [139, 0]
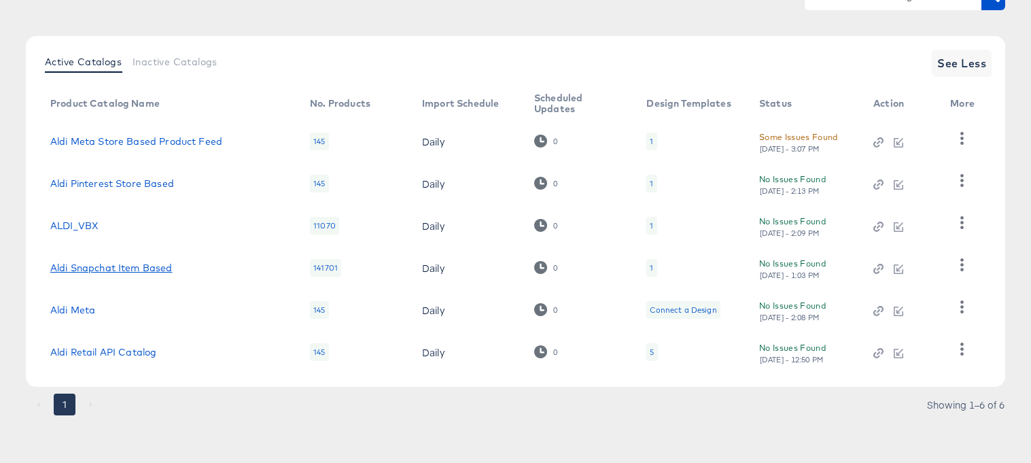
click at [125, 268] on link "Aldi Snapchat Item Based" at bounding box center [111, 267] width 122 height 11
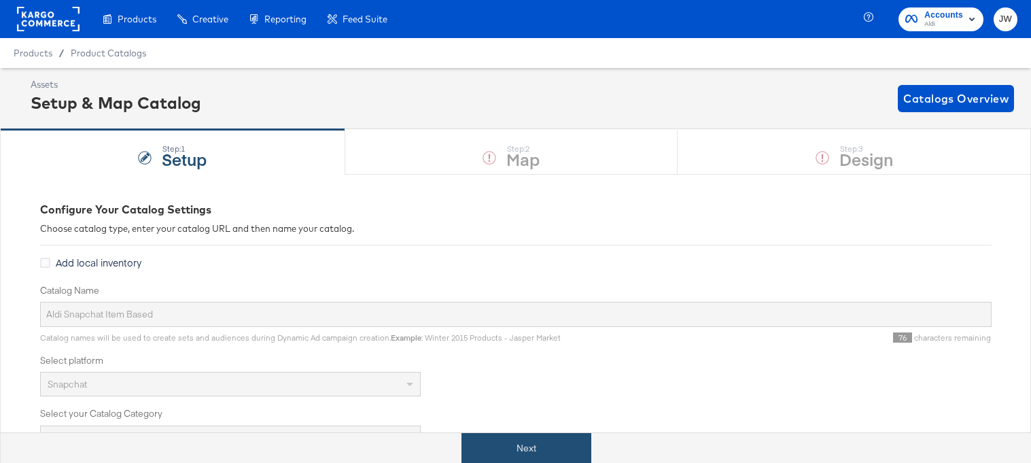
click at [483, 438] on button "Next" at bounding box center [526, 448] width 130 height 31
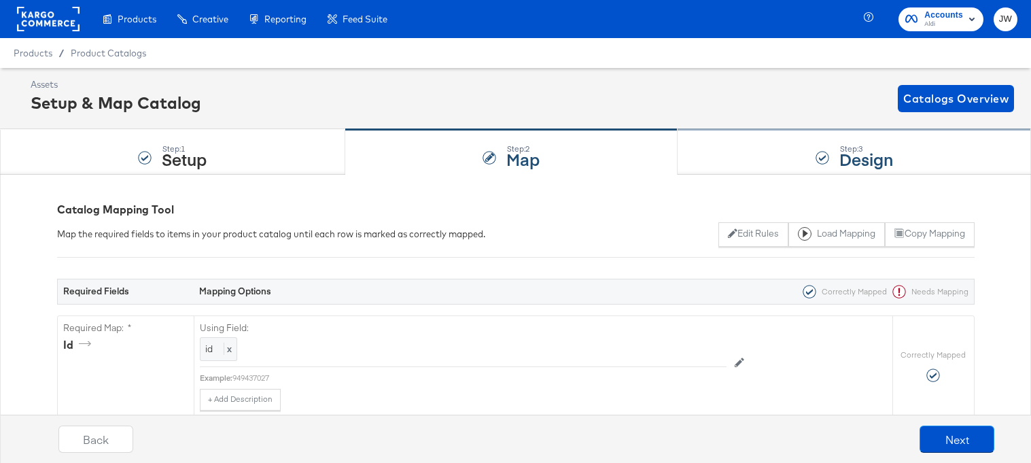
click at [763, 164] on div "Step: 3 Design" at bounding box center [854, 152] width 353 height 45
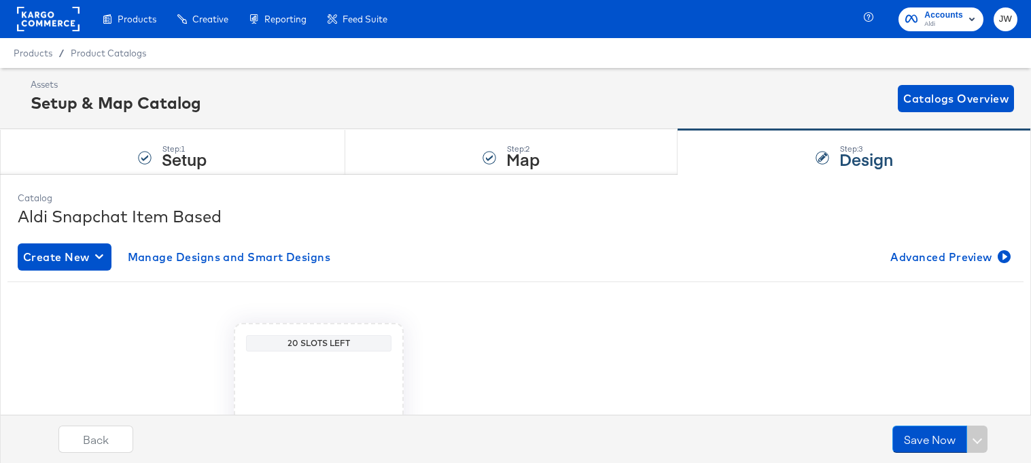
scroll to position [185, 0]
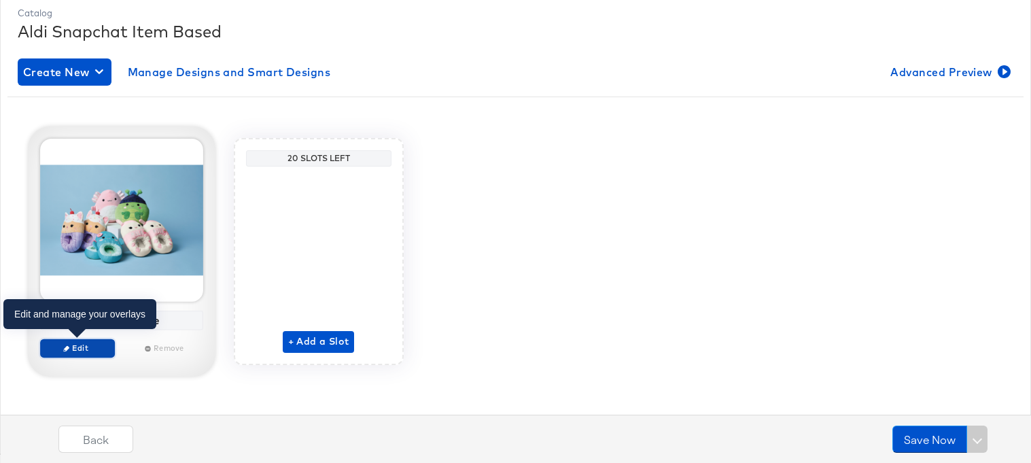
click at [90, 346] on span "Edit" at bounding box center [77, 347] width 63 height 10
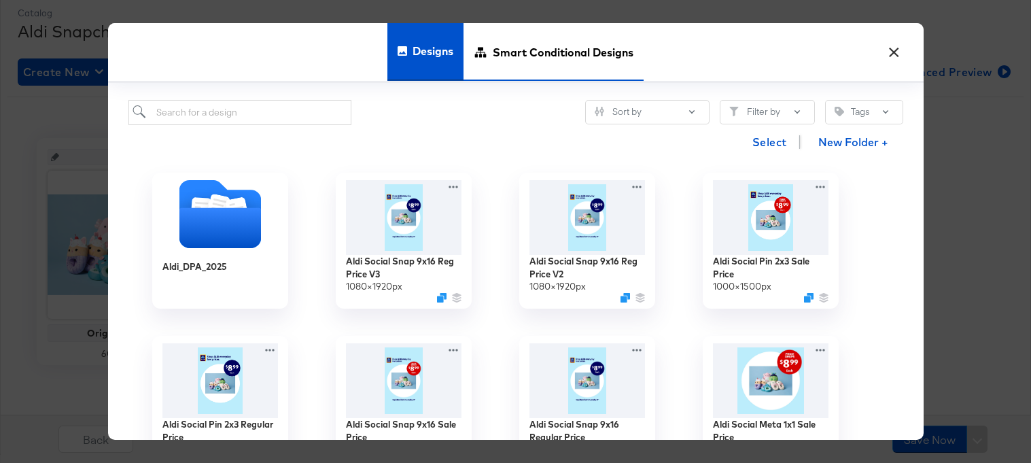
click at [521, 64] on span "Smart Conditional Designs" at bounding box center [563, 52] width 141 height 60
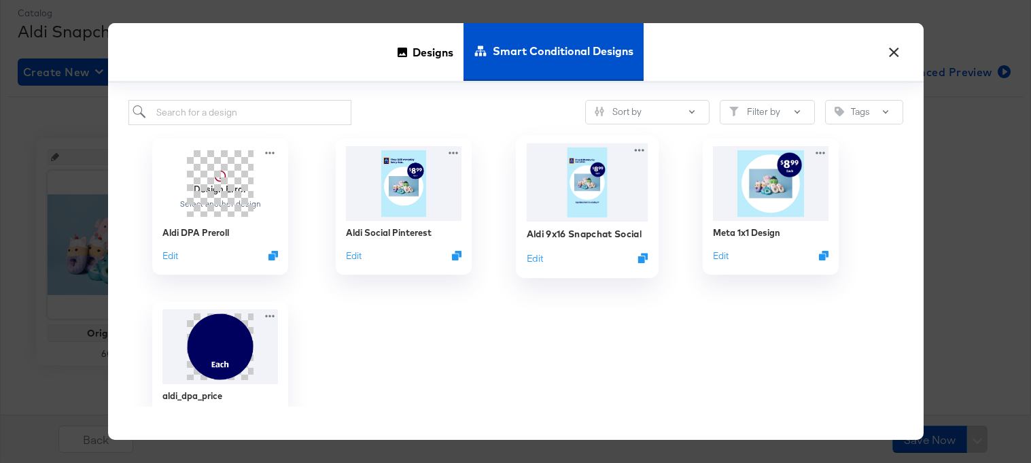
click at [584, 220] on img at bounding box center [587, 182] width 122 height 78
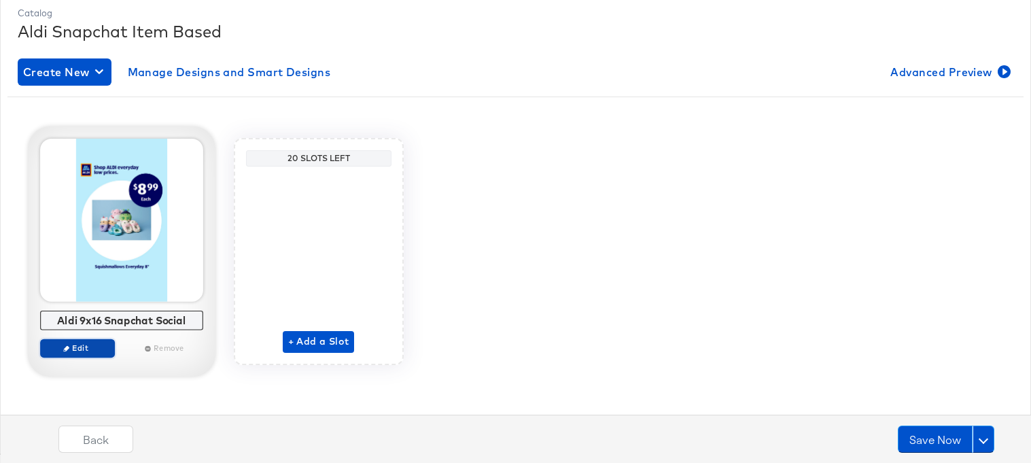
click at [69, 356] on button "Edit" at bounding box center [77, 347] width 75 height 19
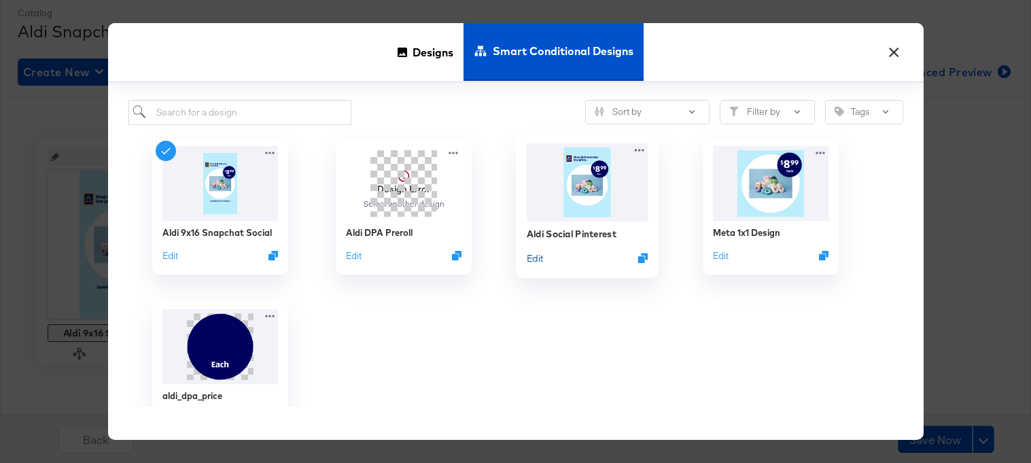
click at [534, 255] on button "Edit" at bounding box center [534, 257] width 16 height 13
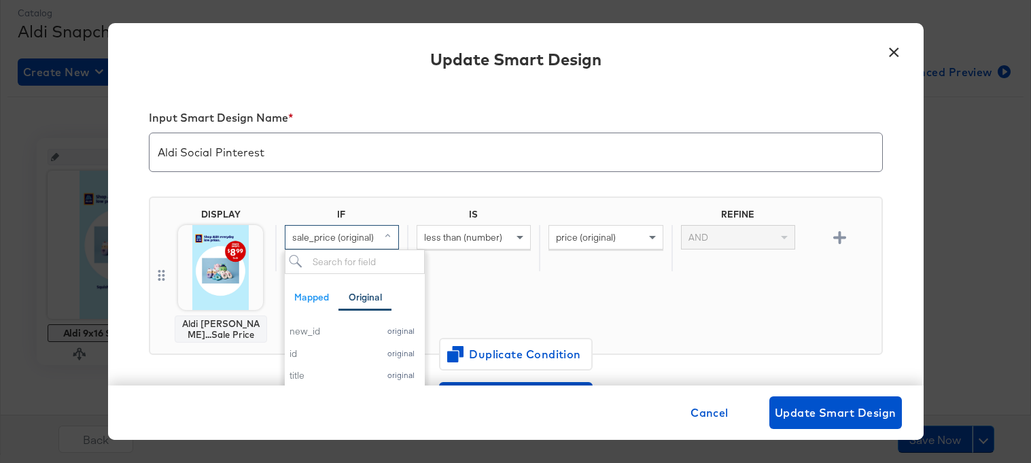
click at [352, 243] on div "sale_price (original)" at bounding box center [341, 237] width 113 height 23
click at [329, 335] on div "price_suffix" at bounding box center [330, 332] width 83 height 13
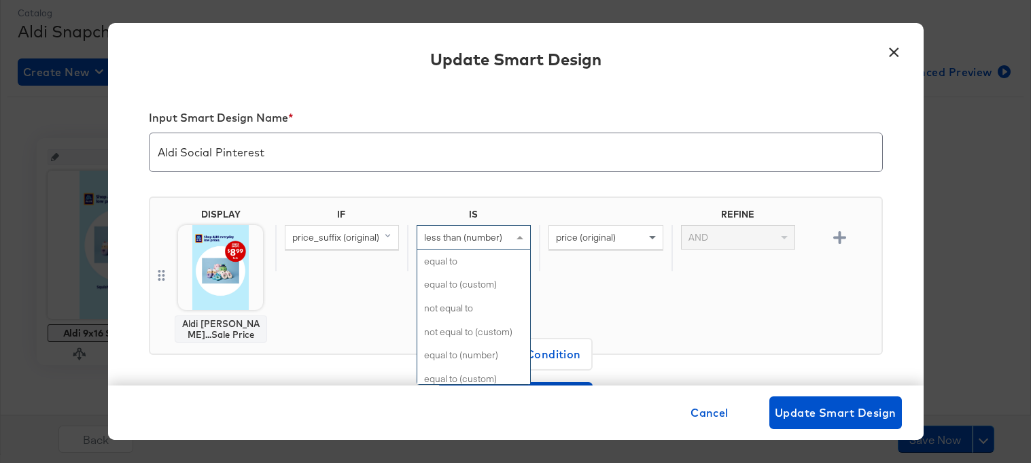
click at [486, 236] on span "less than (number)" at bounding box center [463, 237] width 78 height 12
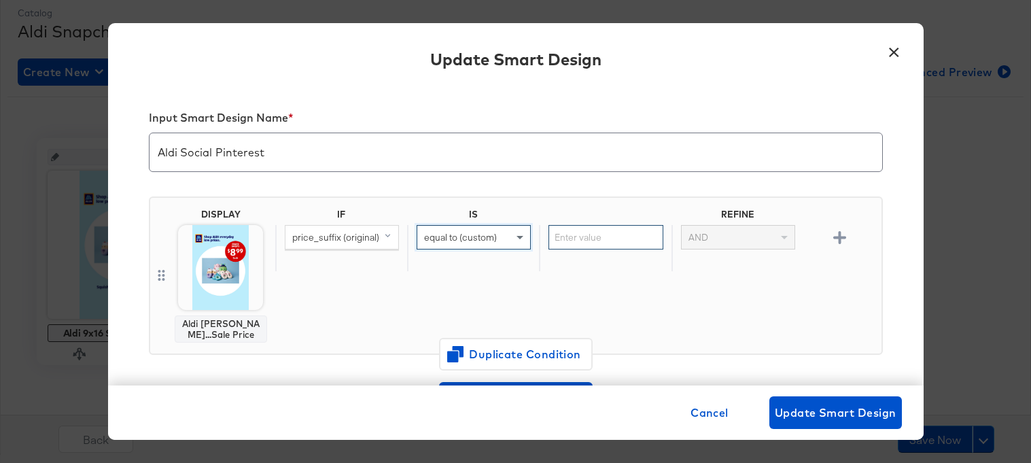
click at [586, 238] on input "text" at bounding box center [605, 237] width 114 height 25
paste input "PRICE DROPS"
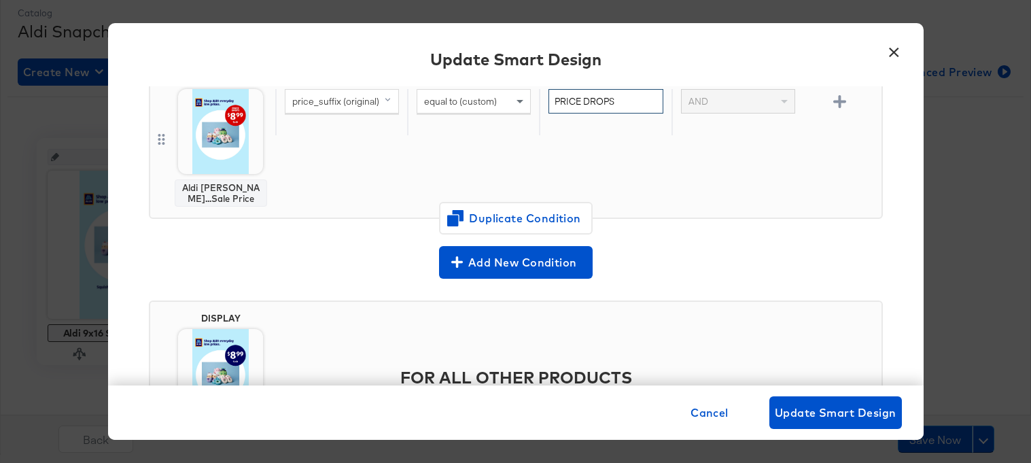
scroll to position [245, 0]
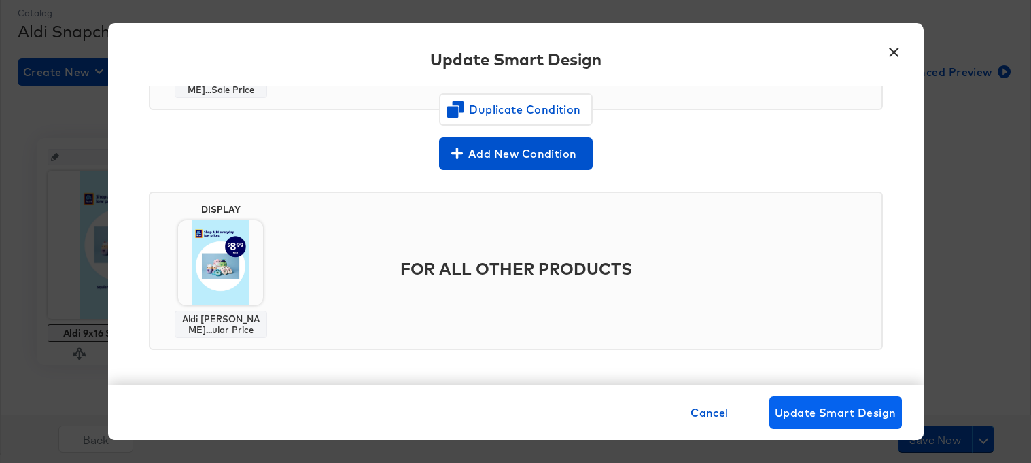
type input "PRICE DROPS"
click at [846, 411] on span "Update Smart Design" at bounding box center [836, 412] width 122 height 19
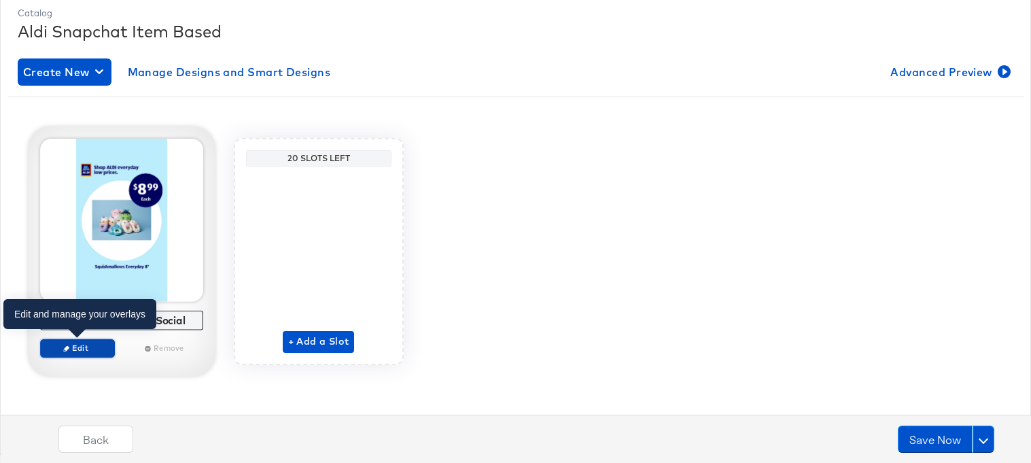
click at [87, 349] on span "Edit" at bounding box center [77, 347] width 63 height 10
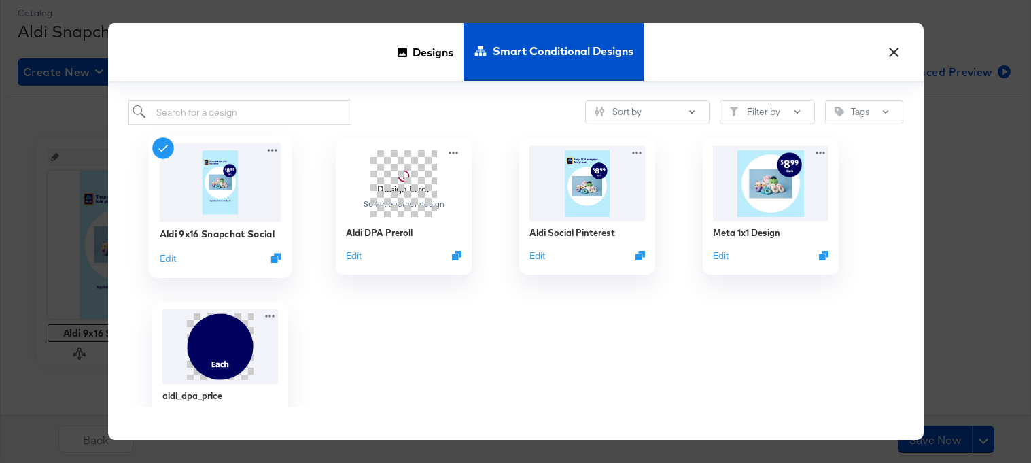
click at [219, 205] on img at bounding box center [220, 182] width 122 height 78
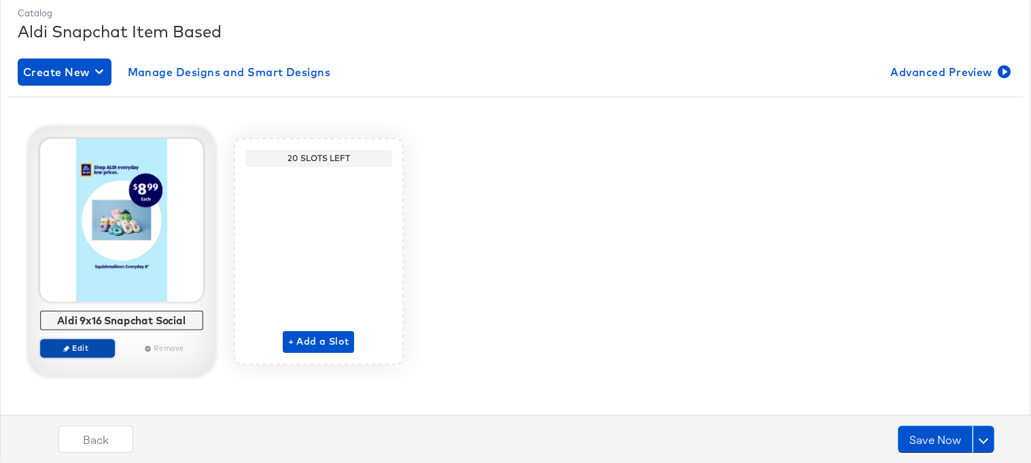
click at [90, 351] on span "Edit" at bounding box center [77, 347] width 63 height 10
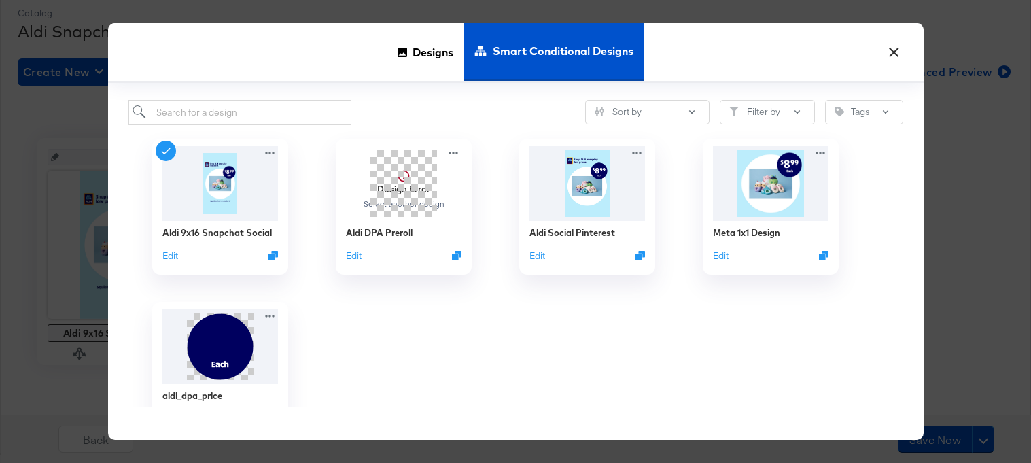
click at [894, 56] on button "×" at bounding box center [894, 49] width 24 height 24
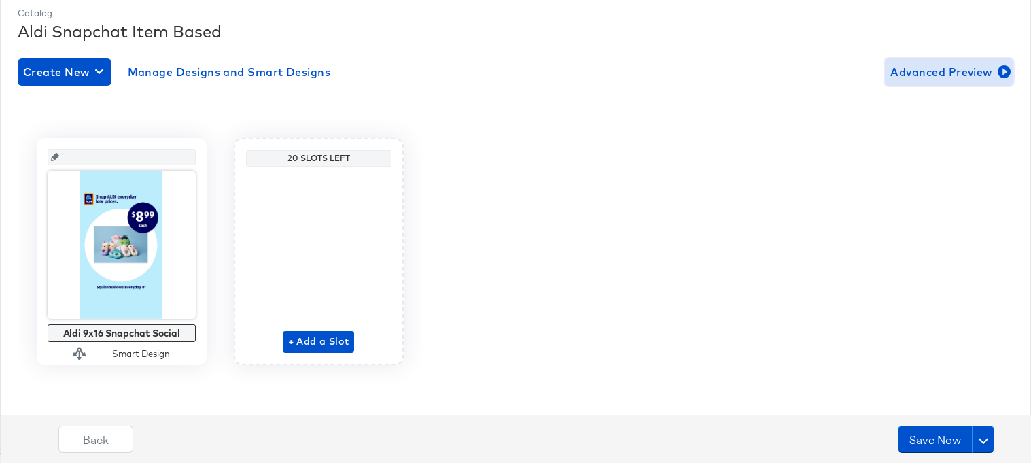
click at [921, 68] on span "Advanced Preview" at bounding box center [949, 72] width 118 height 19
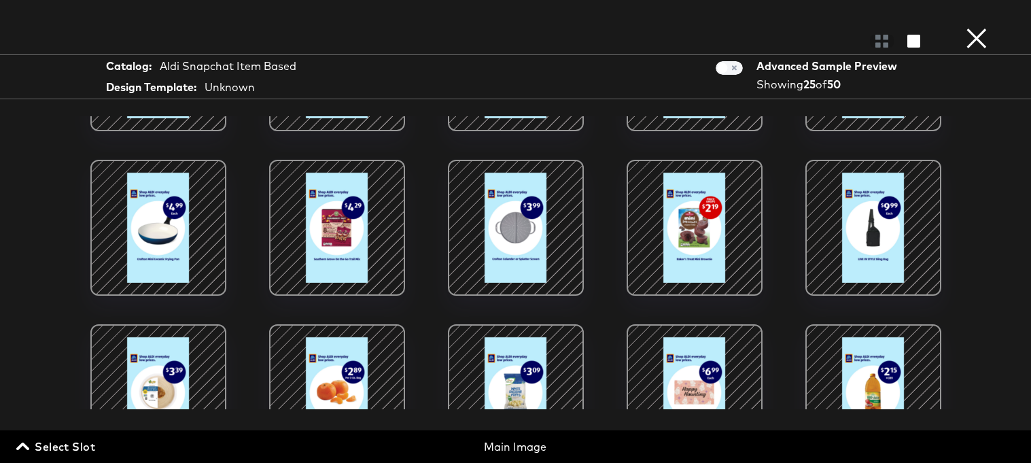
scroll to position [0, 0]
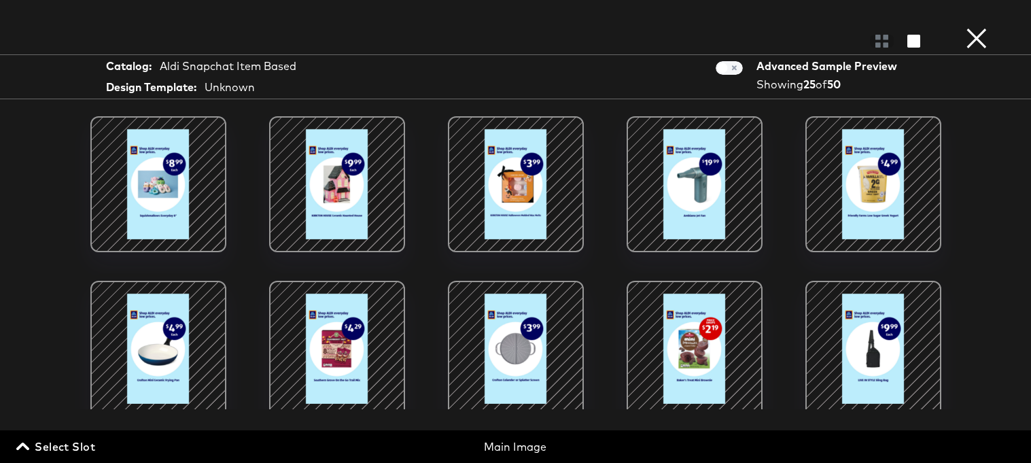
click at [970, 27] on button "×" at bounding box center [976, 13] width 27 height 27
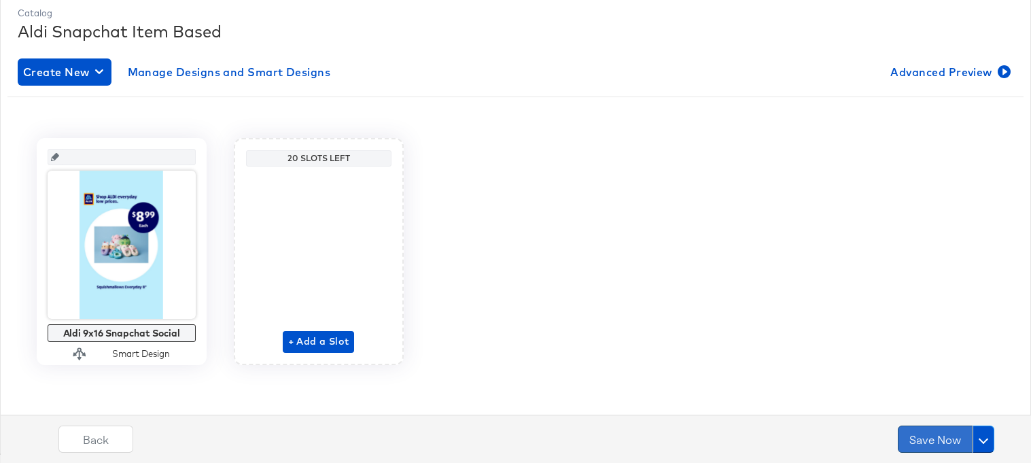
click at [930, 438] on button "Save Now" at bounding box center [935, 438] width 75 height 27
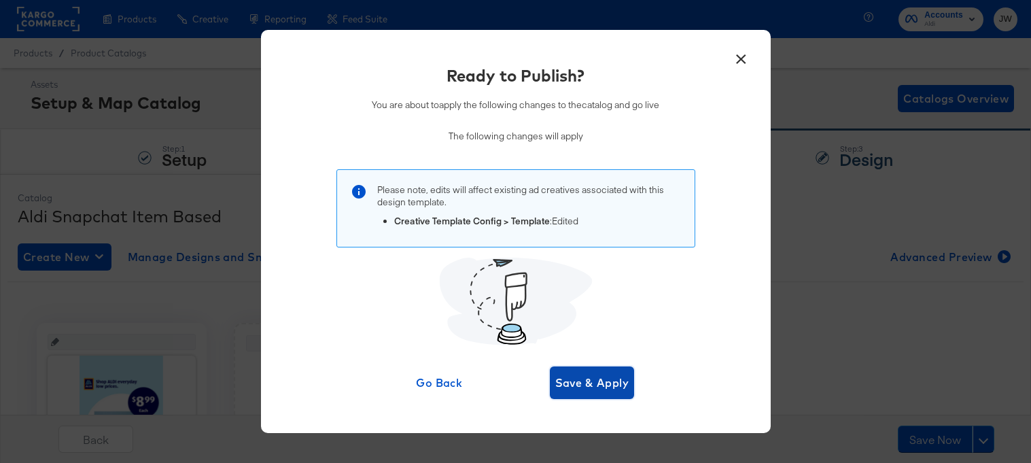
click at [610, 390] on span "Save & Apply" at bounding box center [592, 382] width 74 height 19
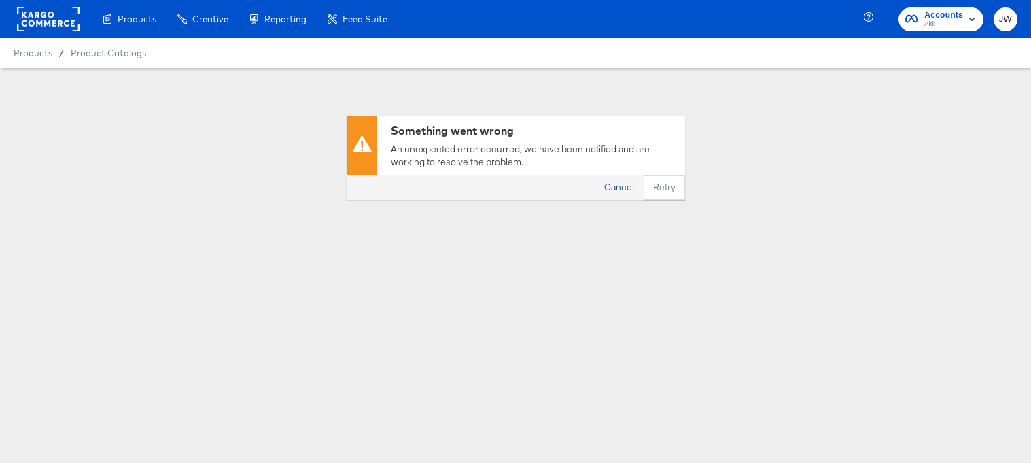
click at [622, 189] on button "Cancel" at bounding box center [619, 187] width 49 height 24
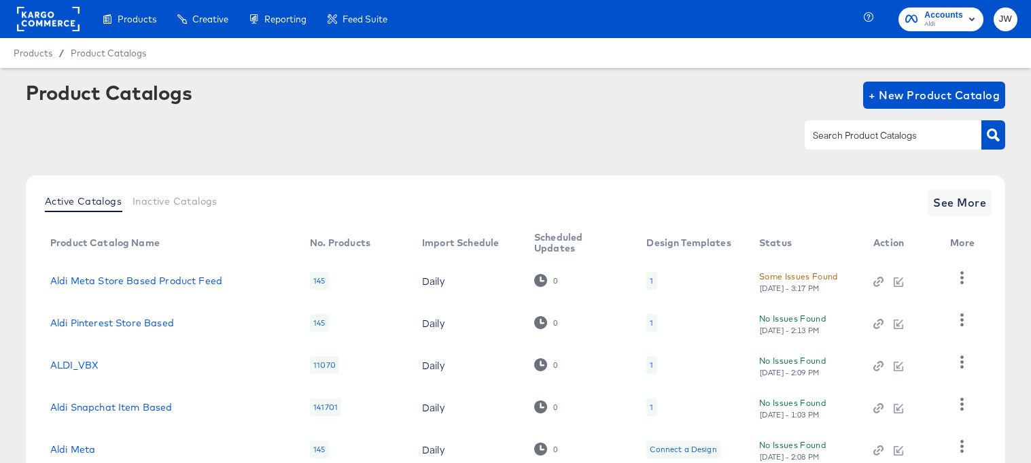
click at [975, 273] on td at bounding box center [965, 281] width 52 height 42
click at [964, 273] on icon "button" at bounding box center [961, 277] width 13 height 13
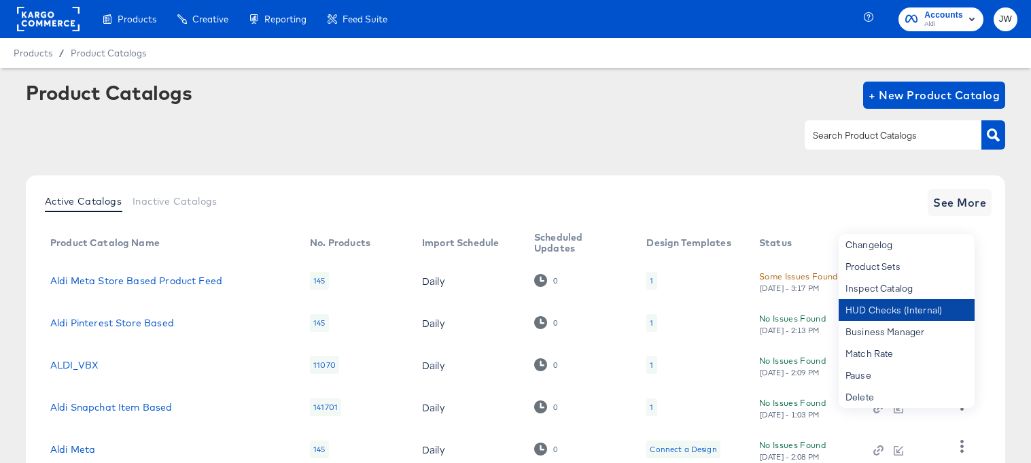
click at [911, 305] on div "HUD Checks (Internal)" at bounding box center [907, 310] width 136 height 22
click at [765, 275] on div "Some Issues Found" at bounding box center [798, 276] width 79 height 14
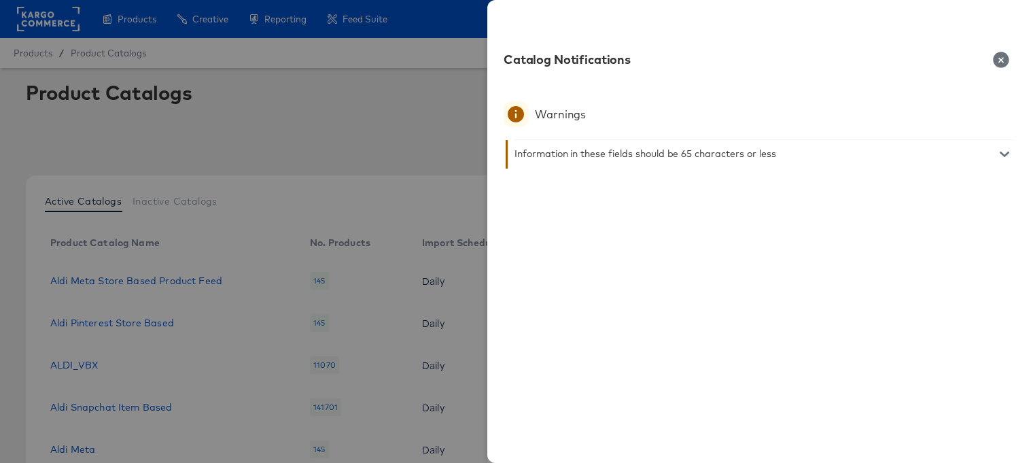
click at [433, 24] on div at bounding box center [515, 231] width 1031 height 463
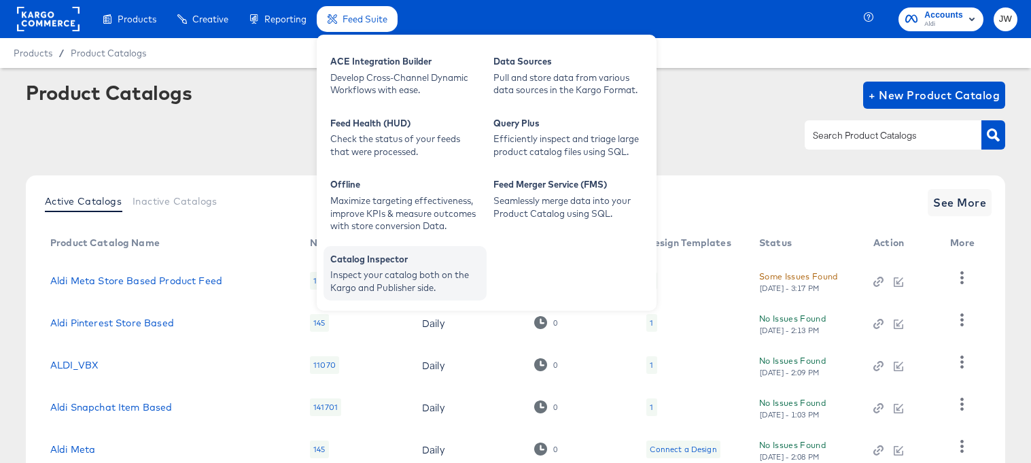
click at [360, 269] on div "Inspect your catalog both on the Kargo and Publisher side." at bounding box center [404, 280] width 149 height 25
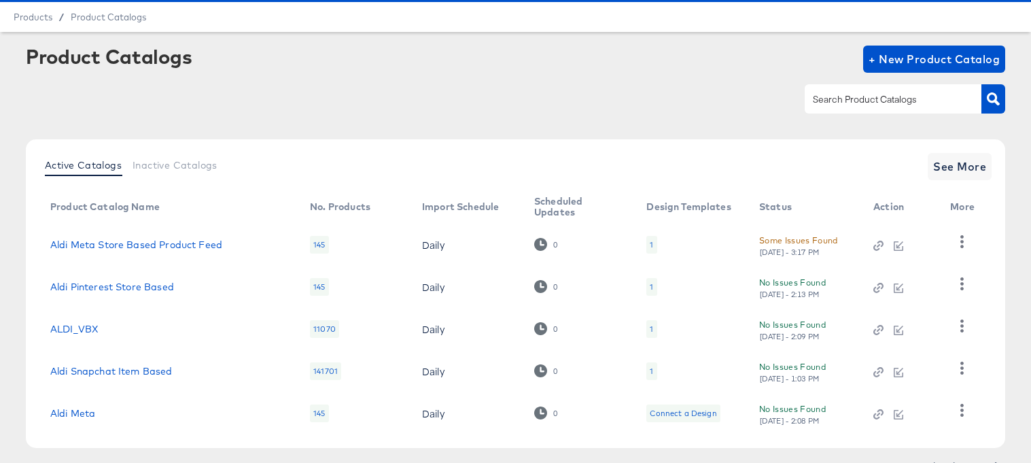
scroll to position [44, 0]
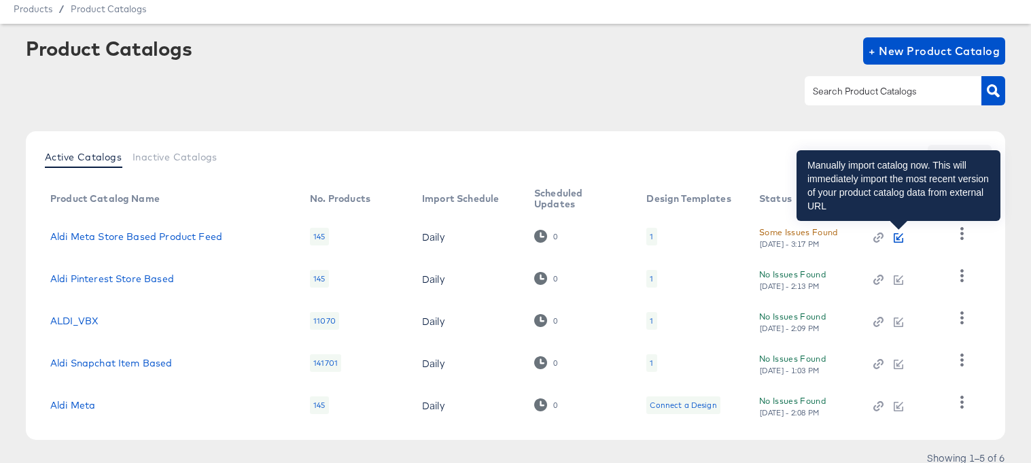
click at [896, 233] on icon "button" at bounding box center [899, 238] width 10 height 10
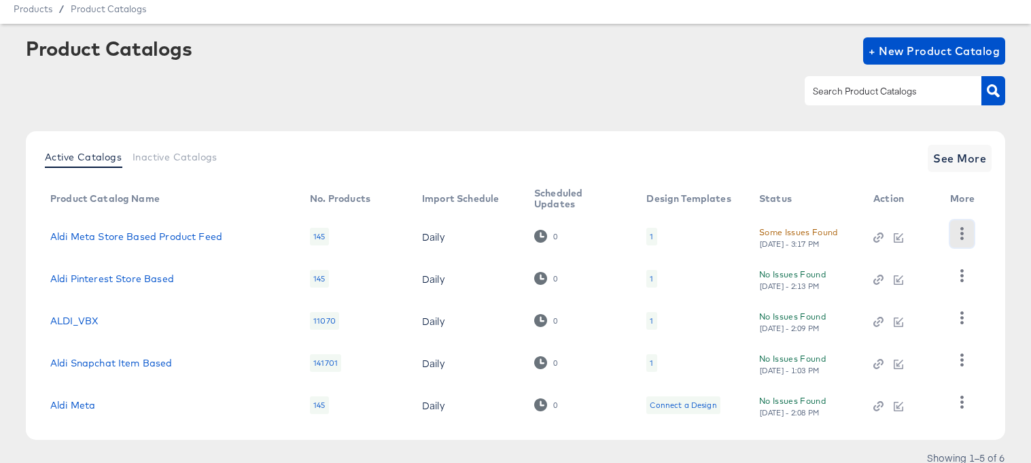
click at [964, 233] on icon "button" at bounding box center [961, 233] width 13 height 13
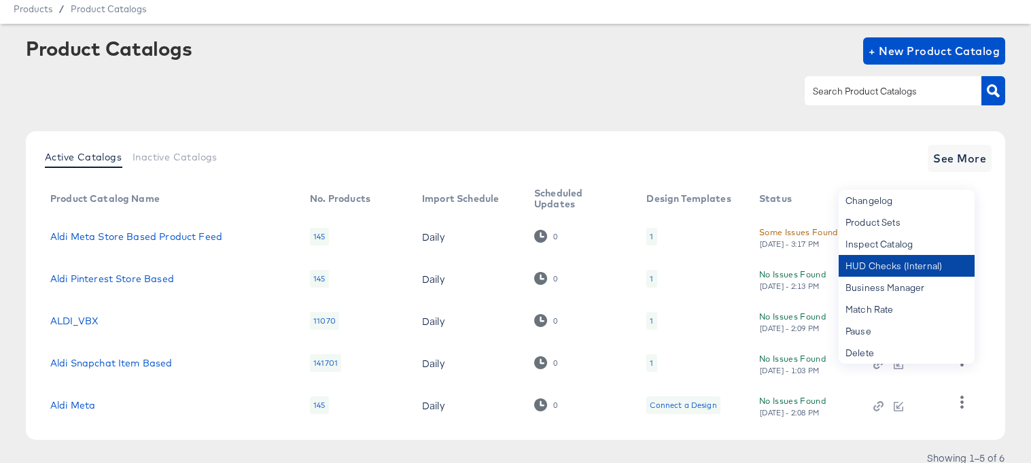
click at [928, 262] on div "HUD Checks (Internal)" at bounding box center [907, 266] width 136 height 22
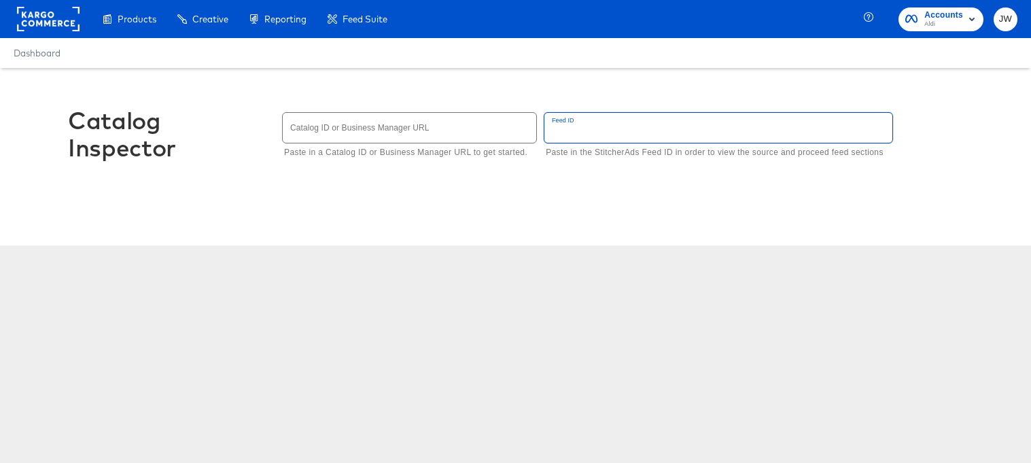
click at [594, 139] on input "text" at bounding box center [718, 127] width 348 height 29
click at [482, 138] on input "text" at bounding box center [409, 127] width 253 height 29
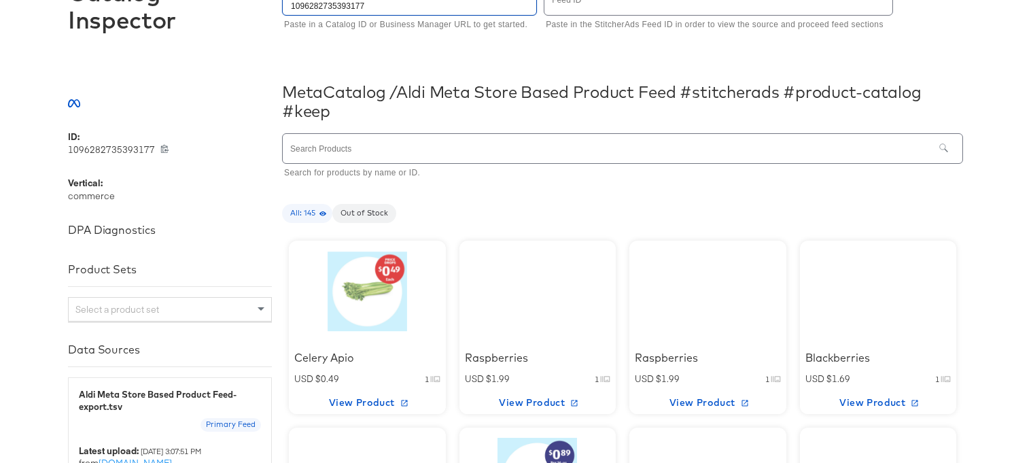
scroll to position [164, 0]
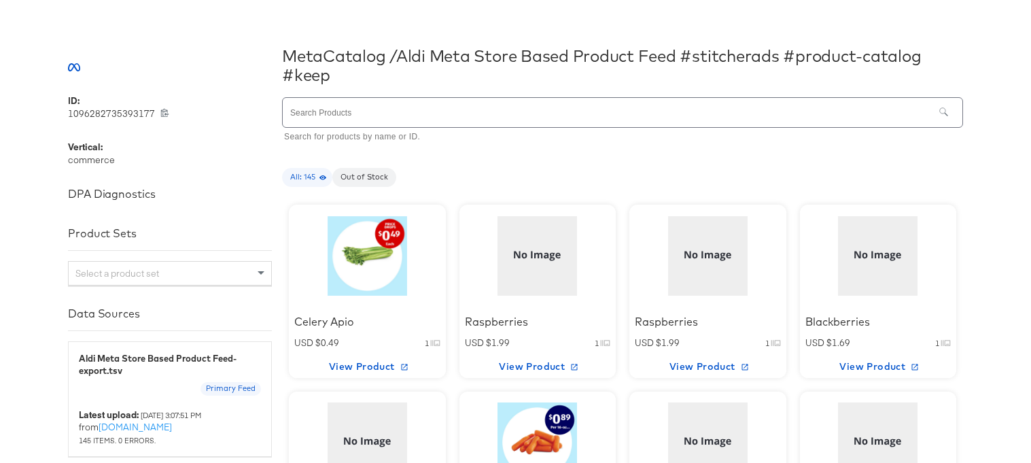
type input "1096282735393177"
click at [485, 265] on div at bounding box center [538, 255] width 116 height 85
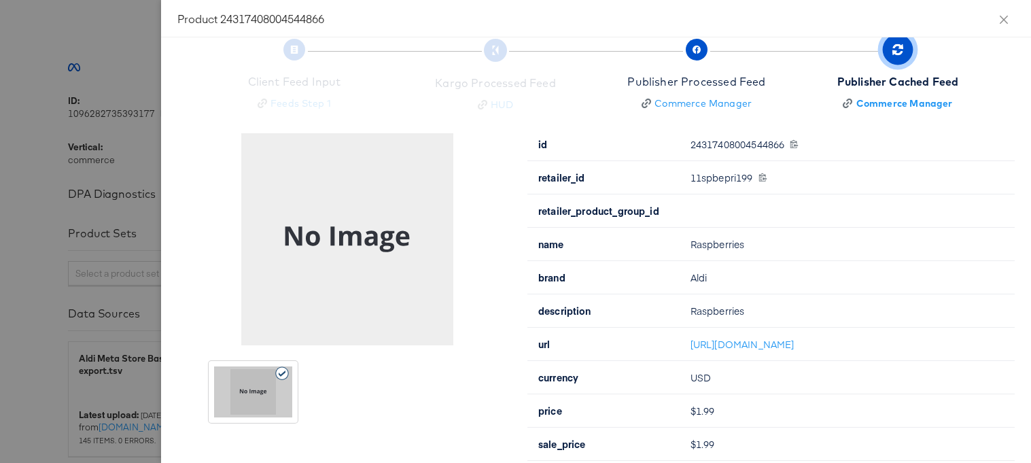
scroll to position [30, 0]
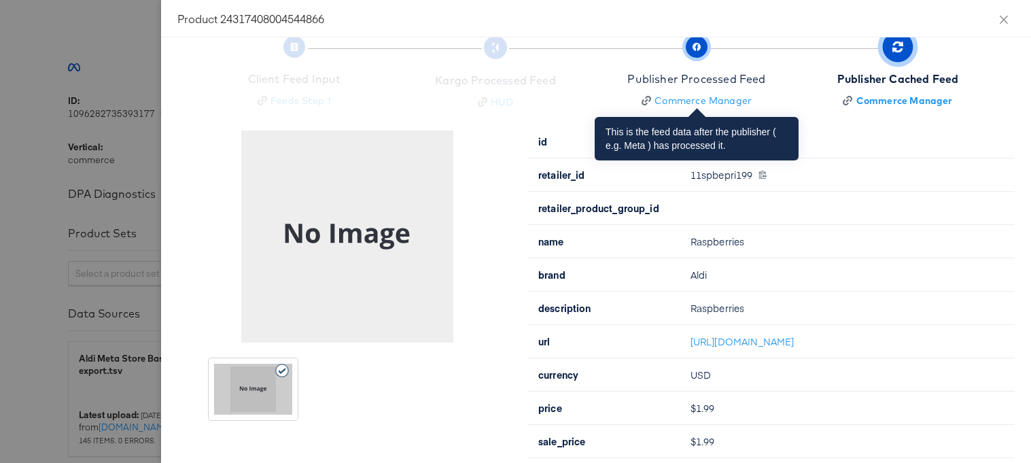
click at [697, 76] on div "Publisher Processed Feed" at bounding box center [696, 79] width 138 height 16
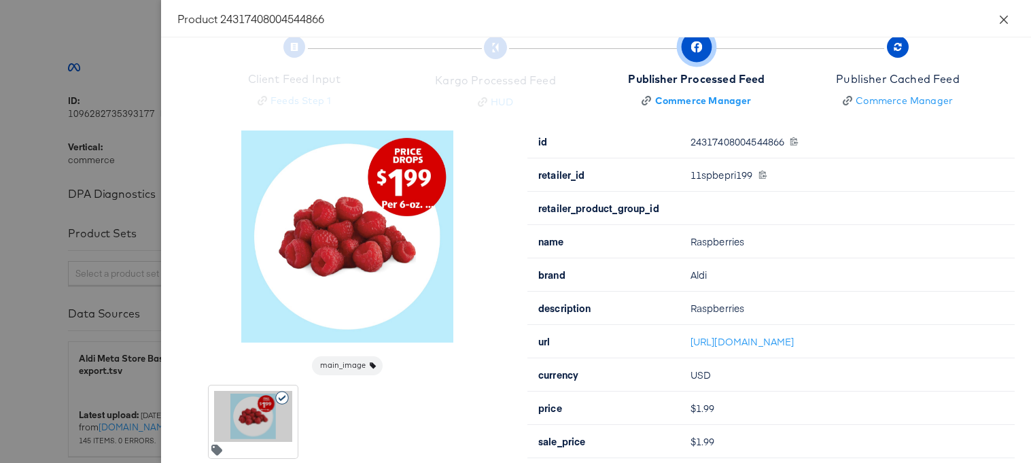
click at [1000, 22] on icon "close" at bounding box center [1003, 19] width 11 height 11
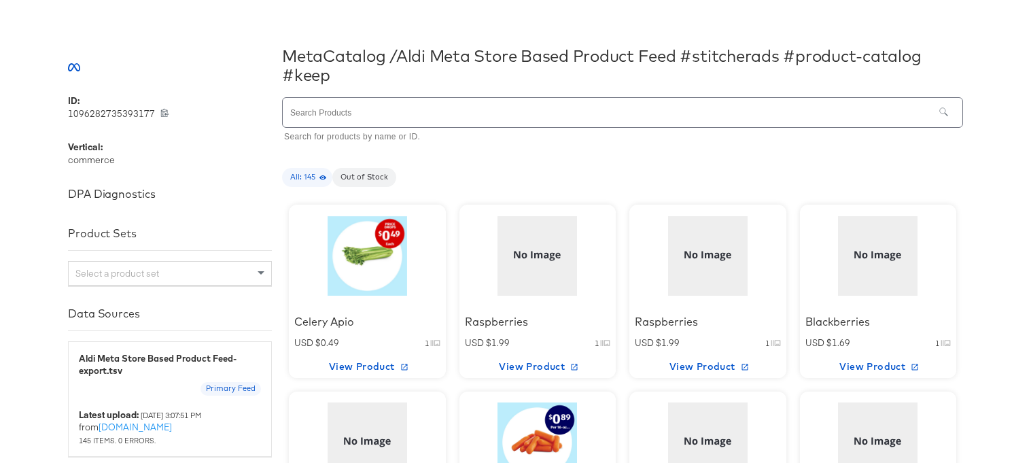
click at [686, 296] on div at bounding box center [708, 255] width 116 height 85
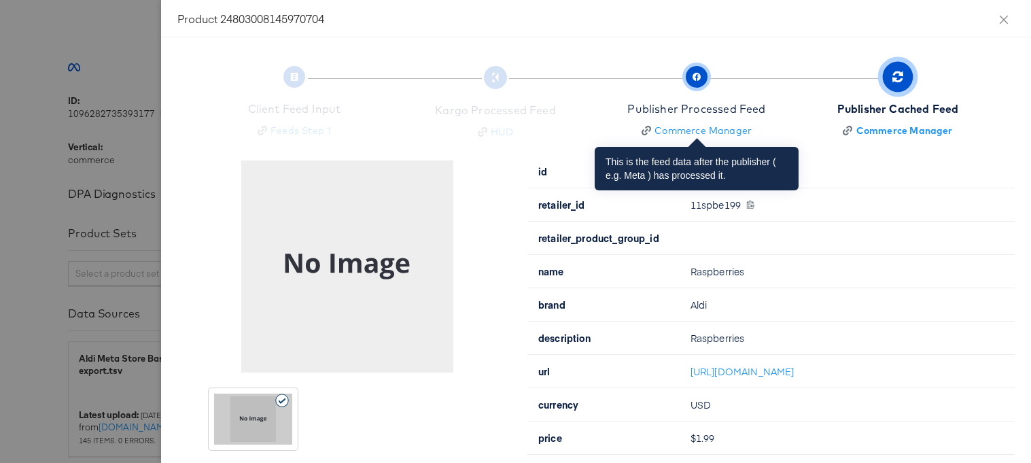
click at [722, 93] on span "Publisher Processed Feed Commerce Manager" at bounding box center [696, 103] width 138 height 67
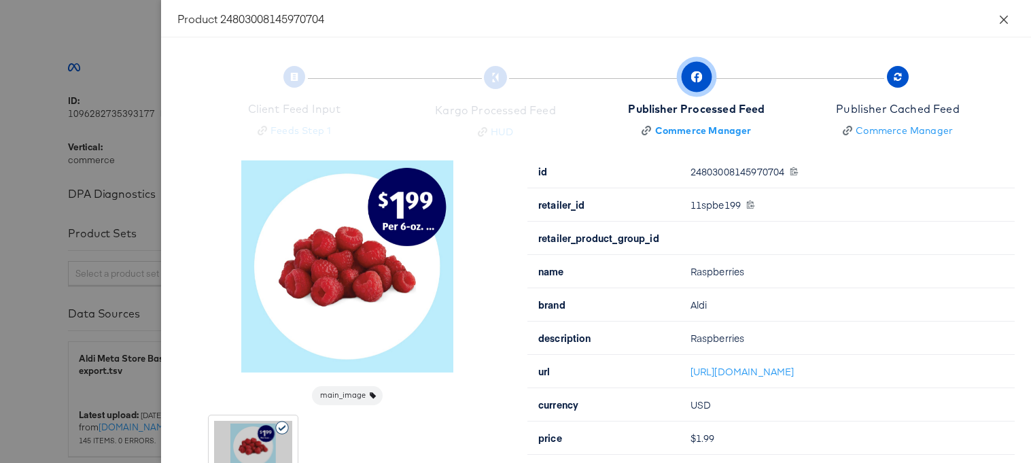
click at [1009, 22] on button "Close" at bounding box center [1004, 19] width 38 height 38
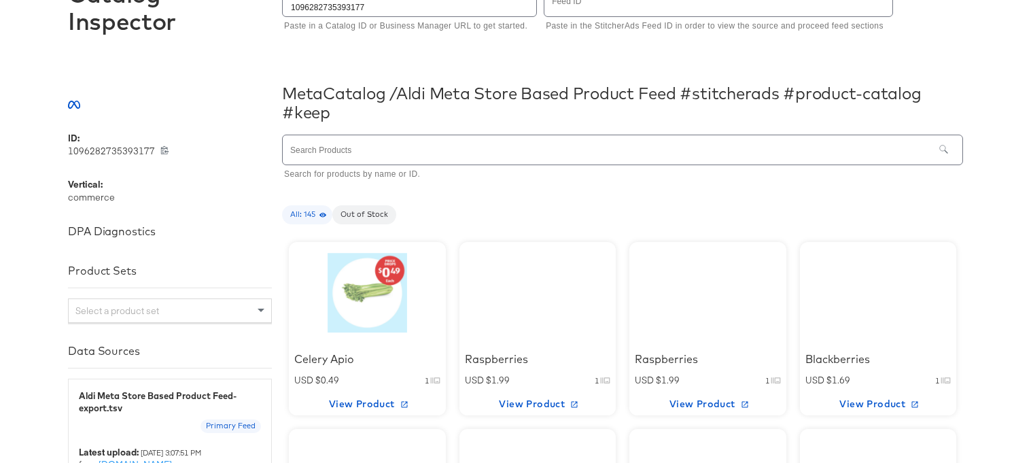
scroll to position [191, 0]
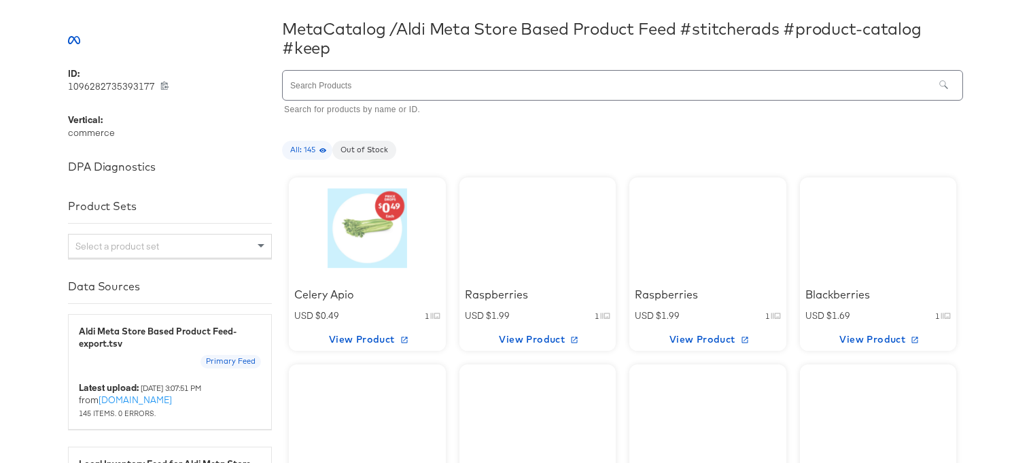
click at [518, 256] on div at bounding box center [538, 228] width 116 height 85
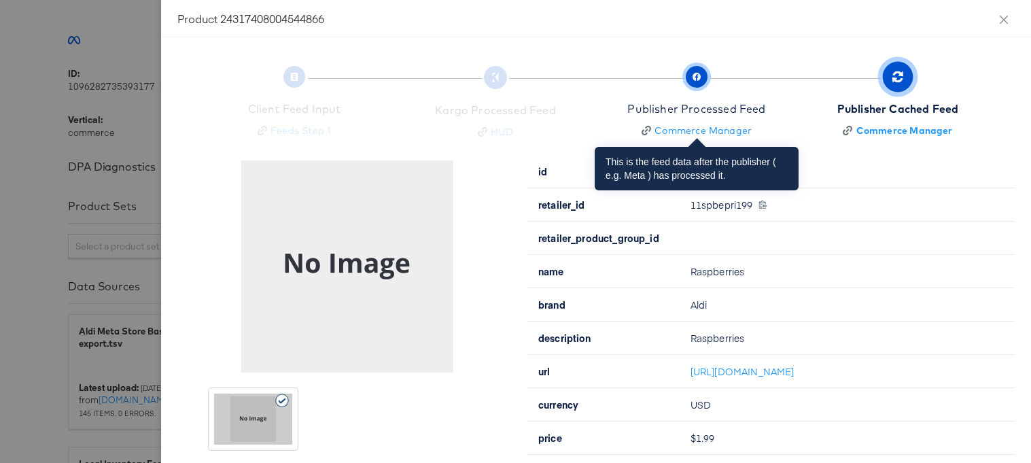
click at [670, 107] on div "Publisher Processed Feed" at bounding box center [696, 109] width 138 height 16
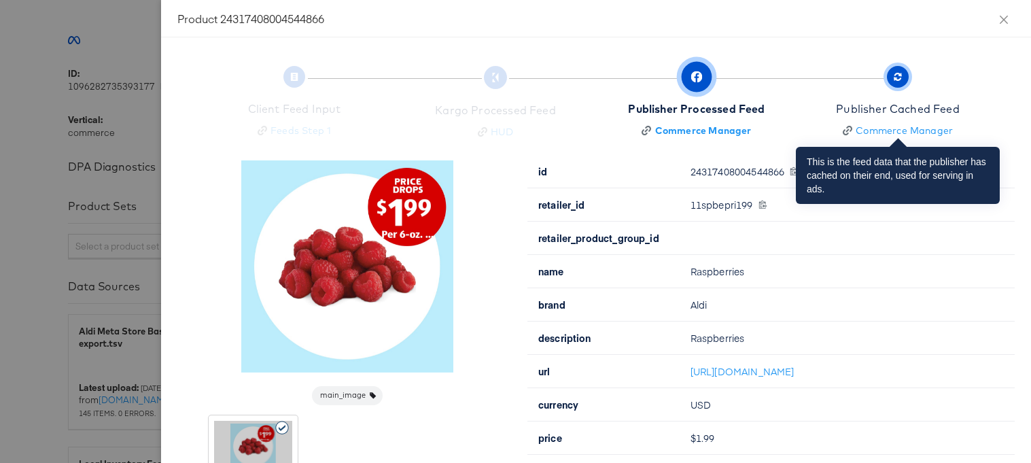
click at [867, 112] on div "Publisher Cached Feed" at bounding box center [898, 109] width 124 height 16
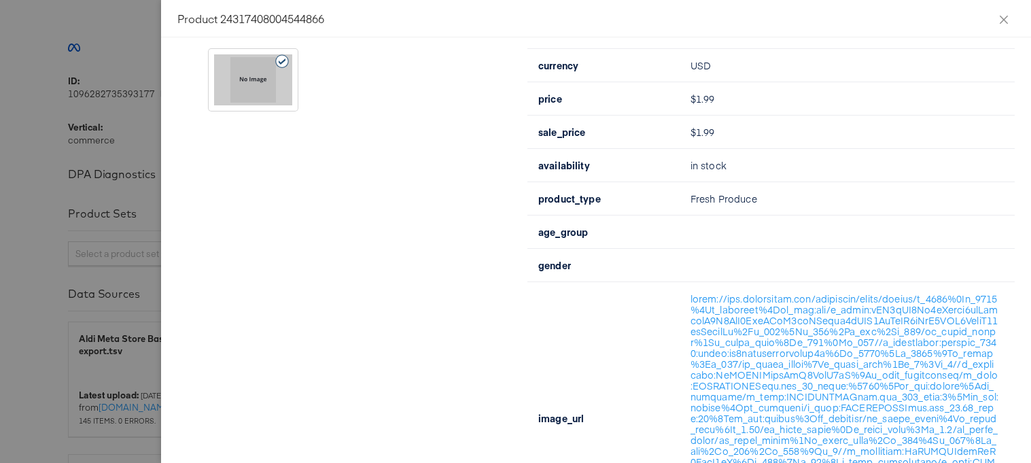
scroll to position [414, 0]
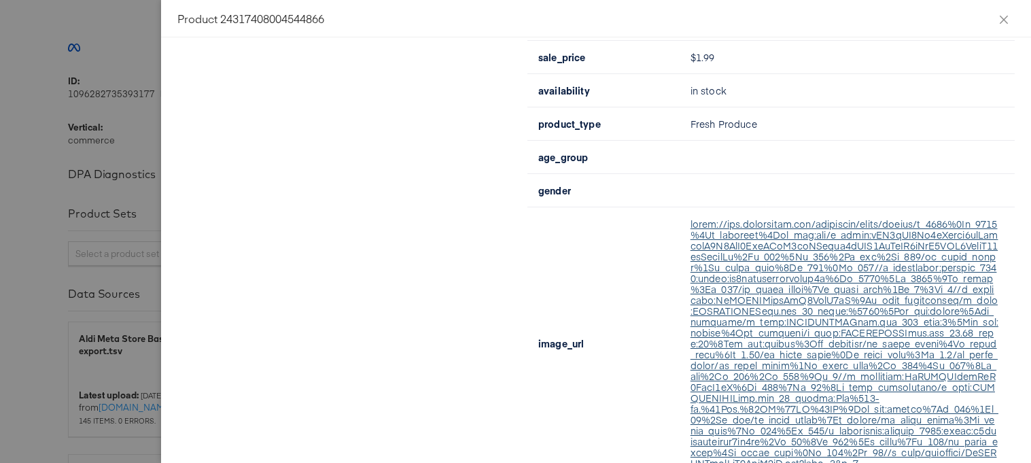
click at [756, 280] on link at bounding box center [844, 343] width 308 height 253
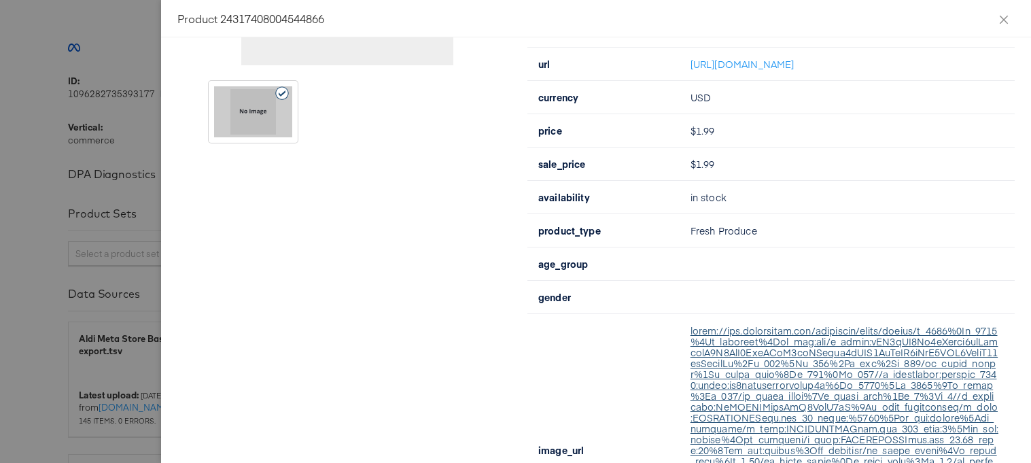
scroll to position [0, 0]
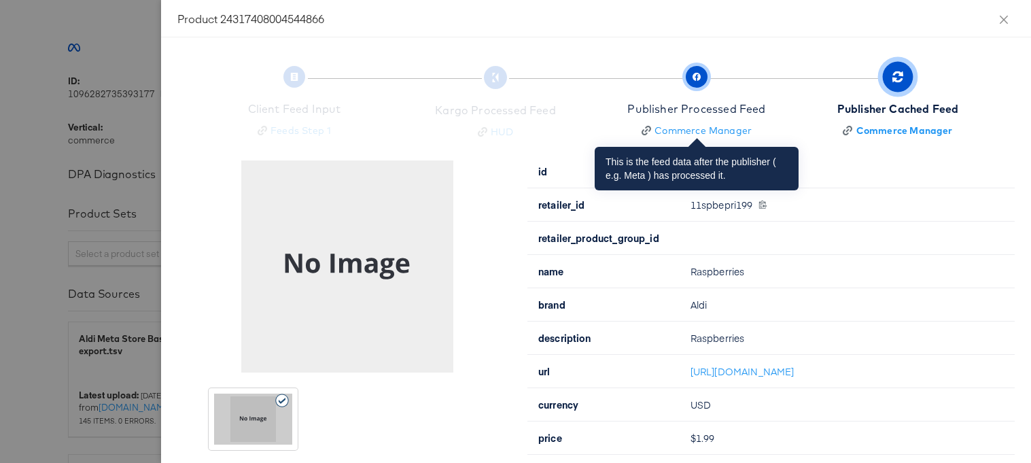
click at [648, 103] on div "Publisher Processed Feed" at bounding box center [696, 109] width 138 height 16
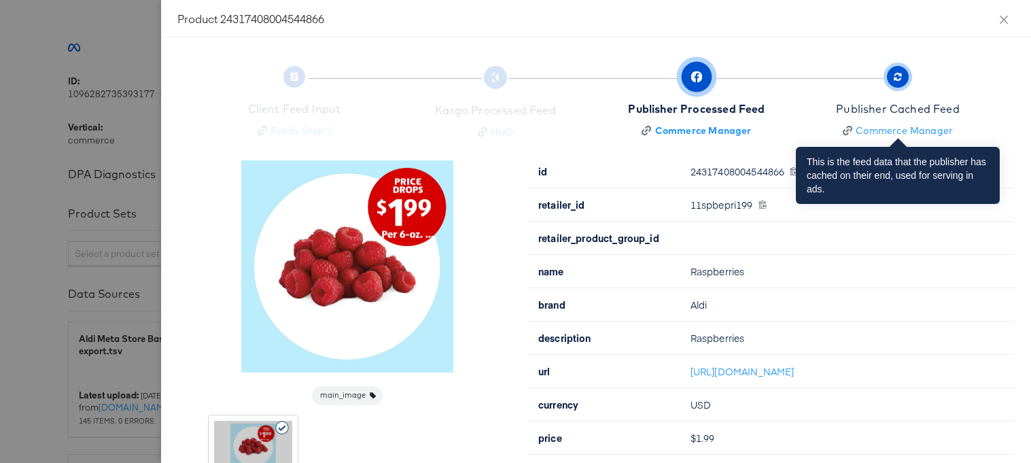
click at [910, 111] on div "Publisher Cached Feed" at bounding box center [898, 109] width 124 height 16
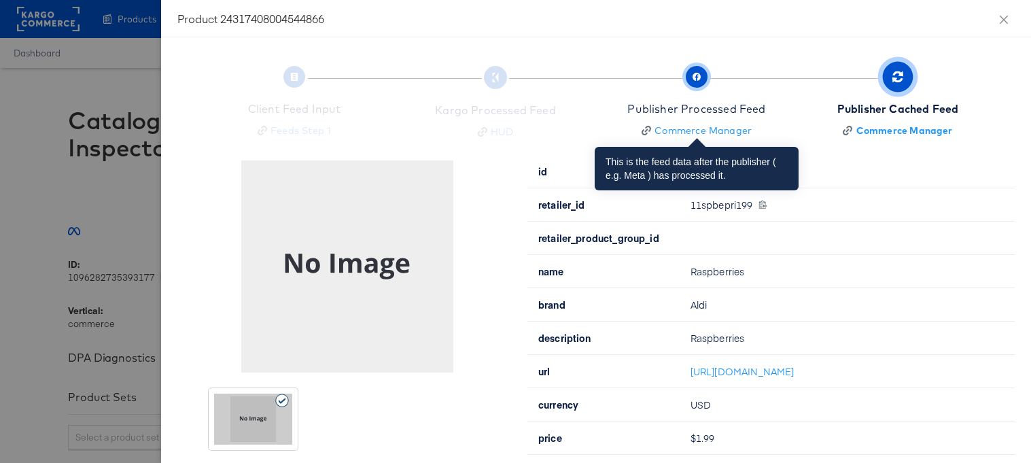
click at [710, 110] on div "Publisher Processed Feed" at bounding box center [696, 109] width 138 height 16
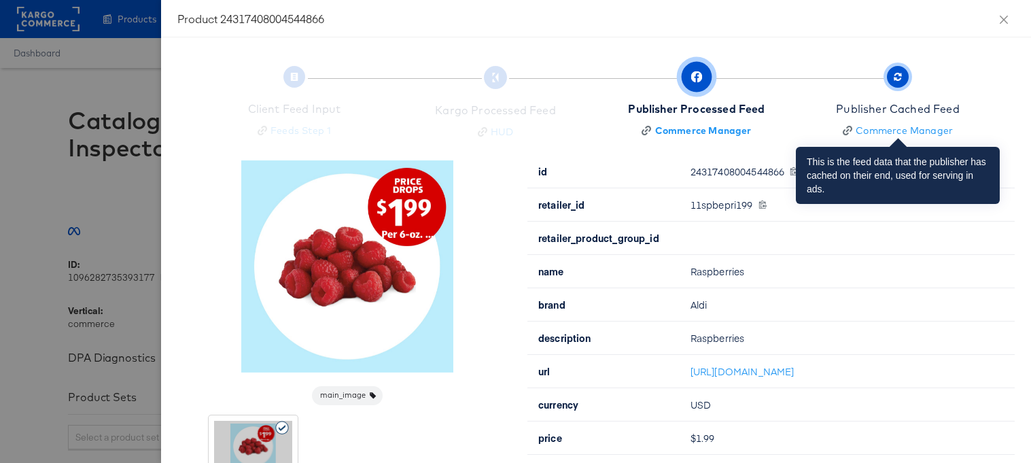
click at [893, 107] on div "Publisher Cached Feed" at bounding box center [898, 109] width 124 height 16
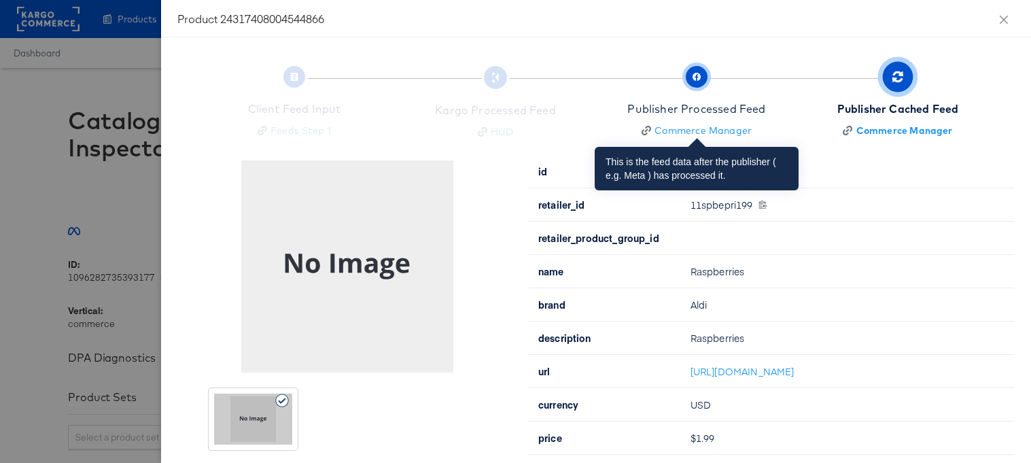
click at [669, 116] on div "Publisher Processed Feed" at bounding box center [696, 109] width 138 height 16
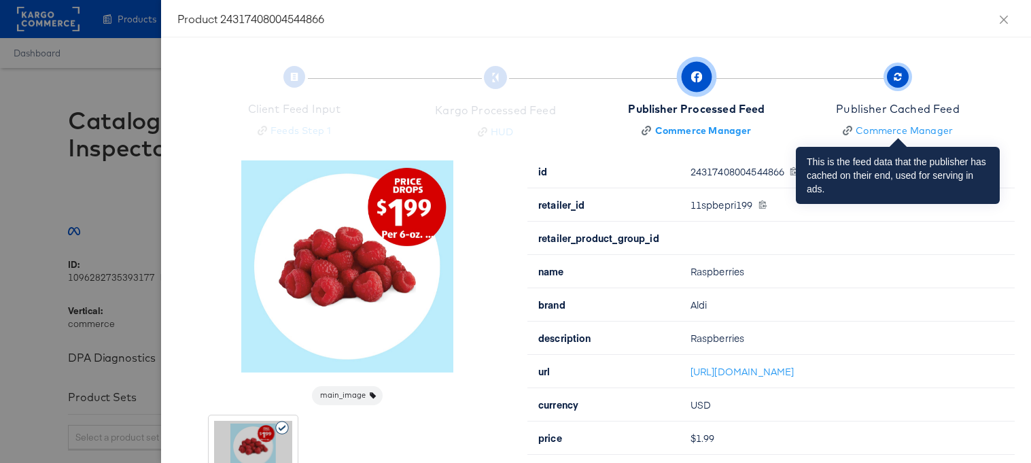
click at [873, 105] on div "Publisher Cached Feed" at bounding box center [898, 109] width 124 height 16
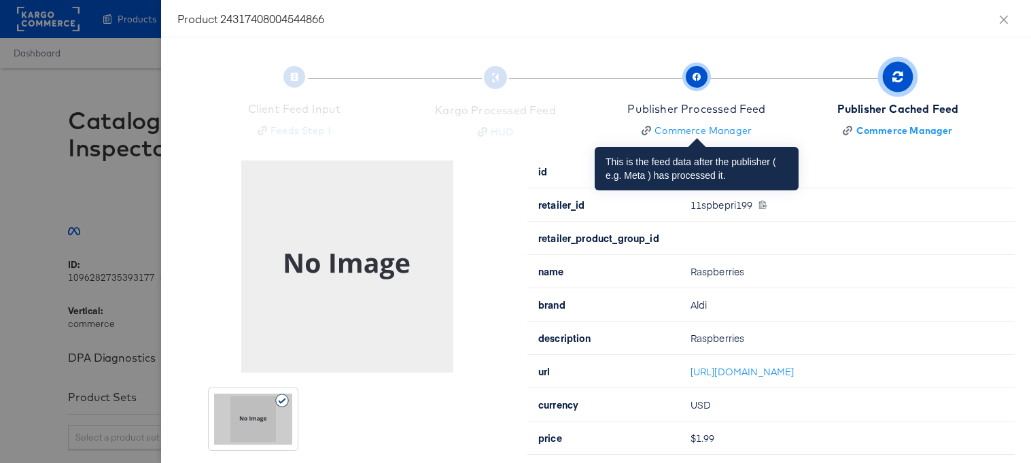
click at [669, 86] on span "Publisher Processed Feed Commerce Manager" at bounding box center [696, 103] width 138 height 67
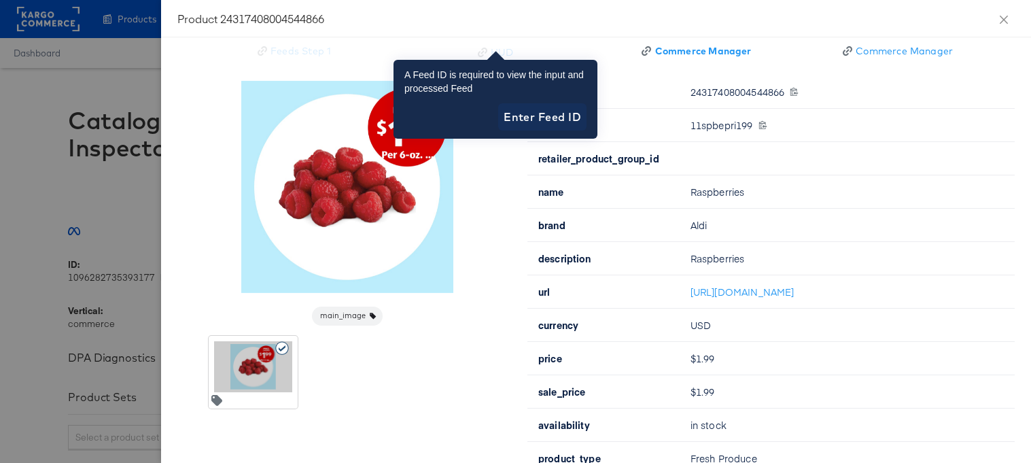
scroll to position [156, 0]
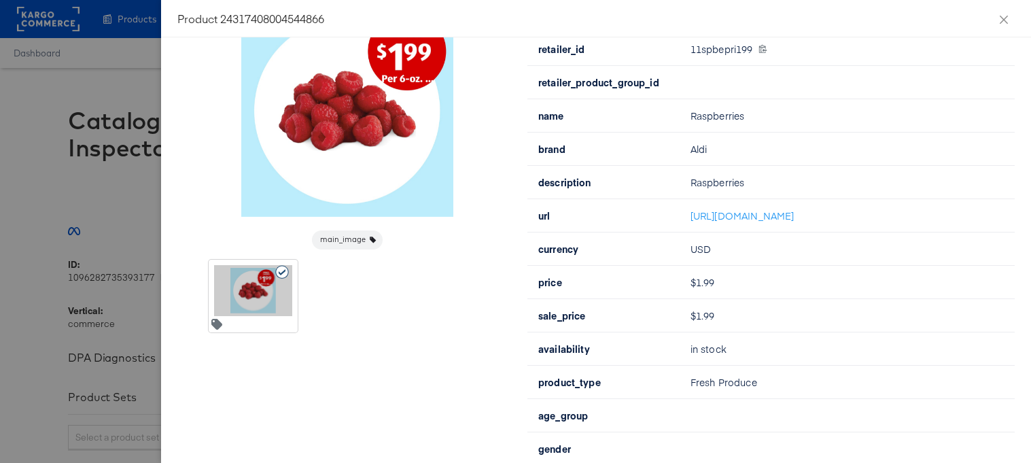
click at [75, 143] on div at bounding box center [515, 231] width 1031 height 463
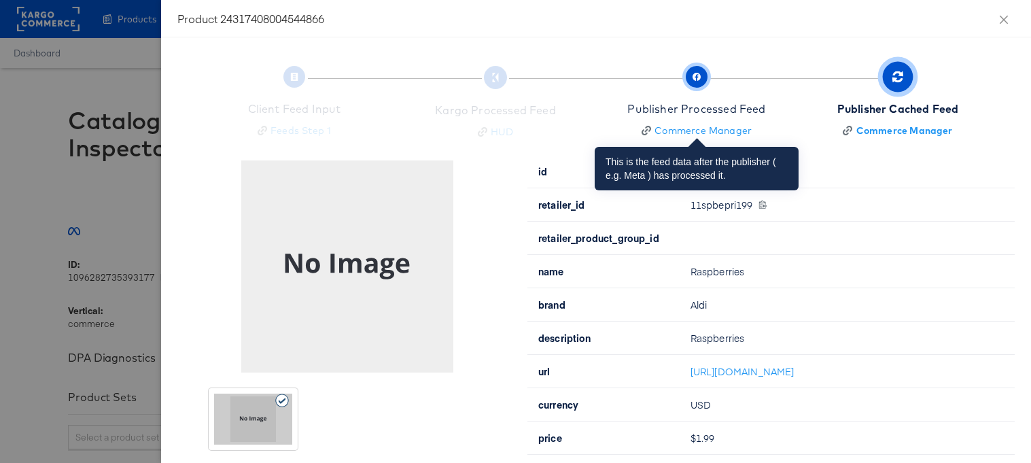
click at [668, 106] on div "Publisher Processed Feed" at bounding box center [696, 109] width 138 height 16
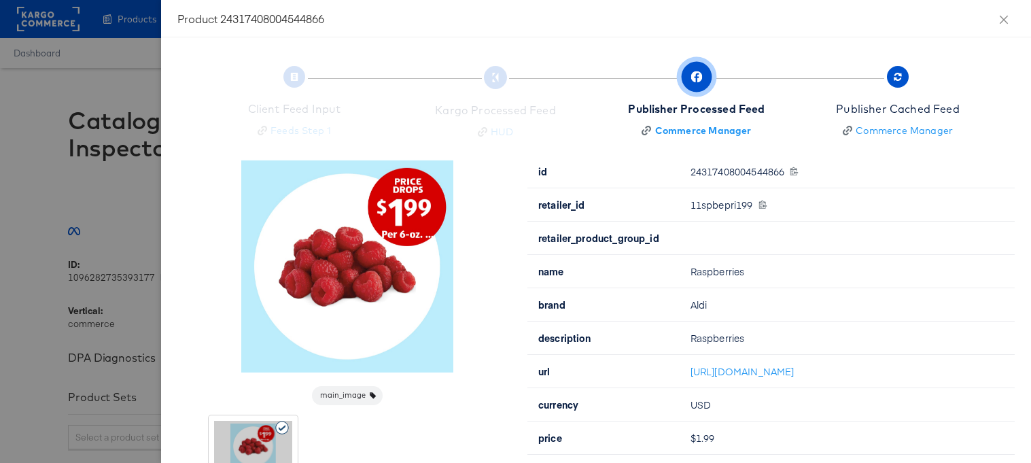
click at [107, 193] on div at bounding box center [515, 231] width 1031 height 463
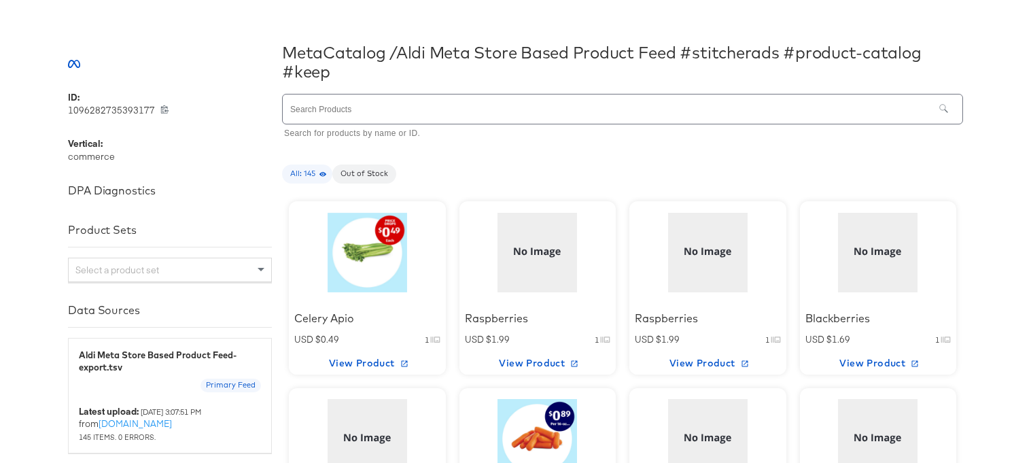
scroll to position [187, 0]
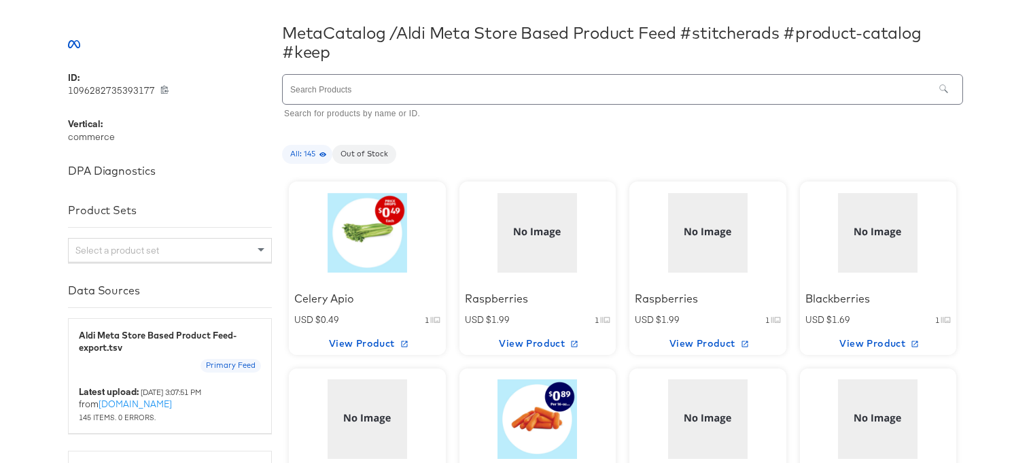
click at [519, 268] on div at bounding box center [538, 232] width 116 height 85
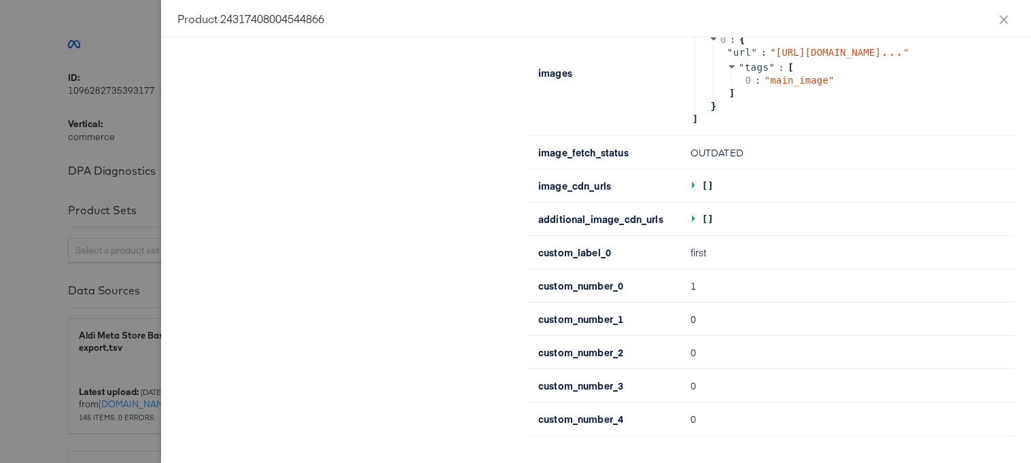
scroll to position [873, 0]
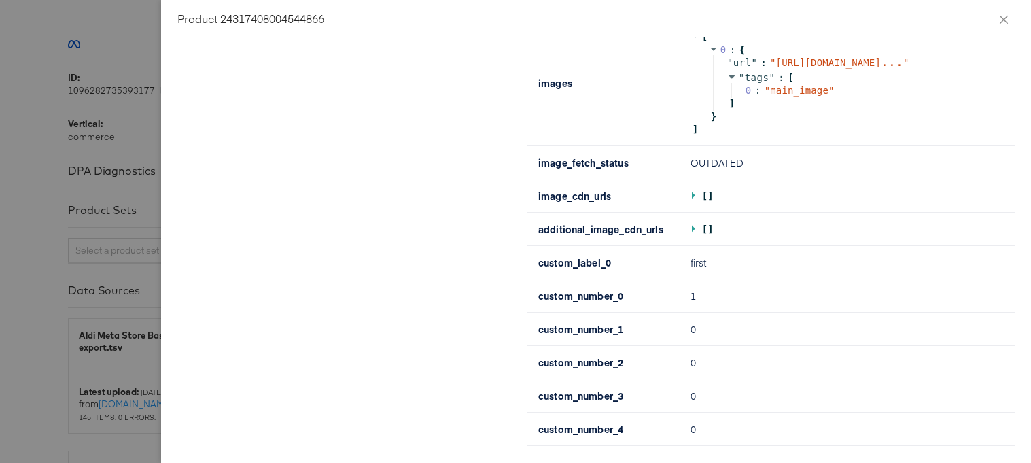
click at [37, 261] on div at bounding box center [515, 231] width 1031 height 463
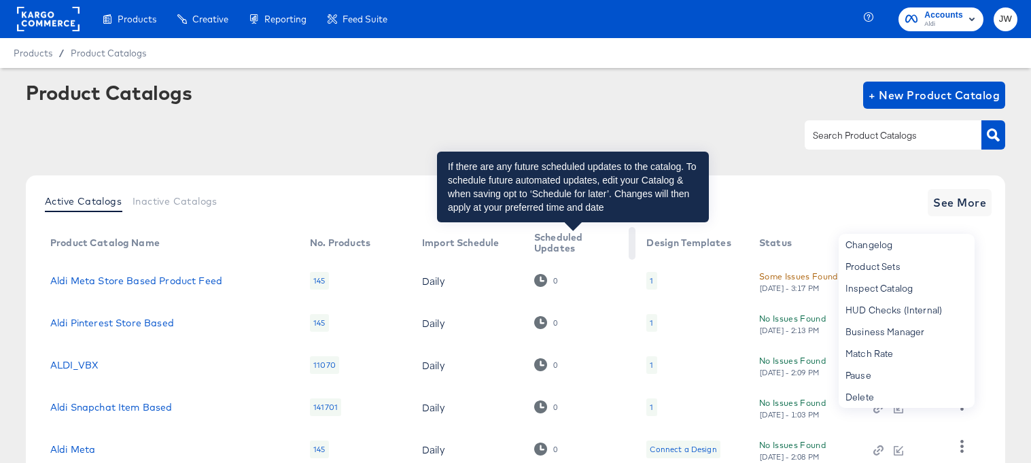
scroll to position [44, 0]
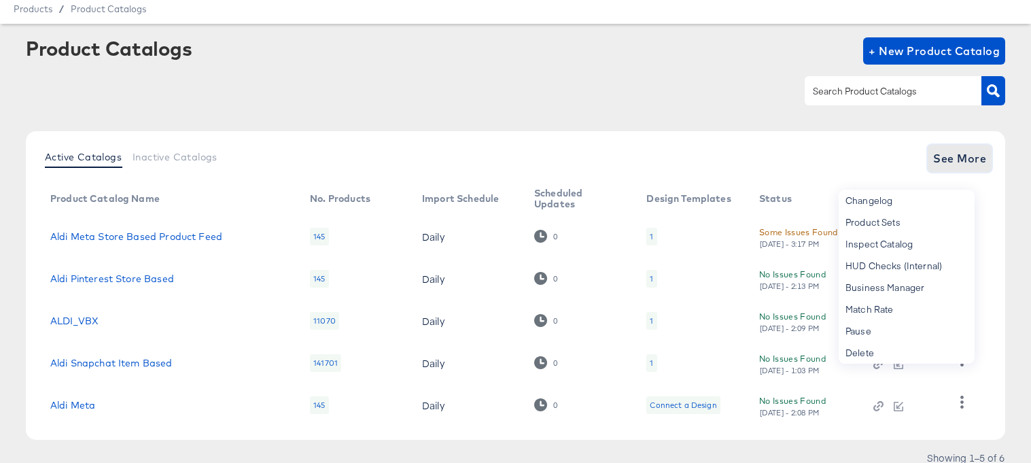
click at [980, 156] on span "See More" at bounding box center [959, 158] width 53 height 19
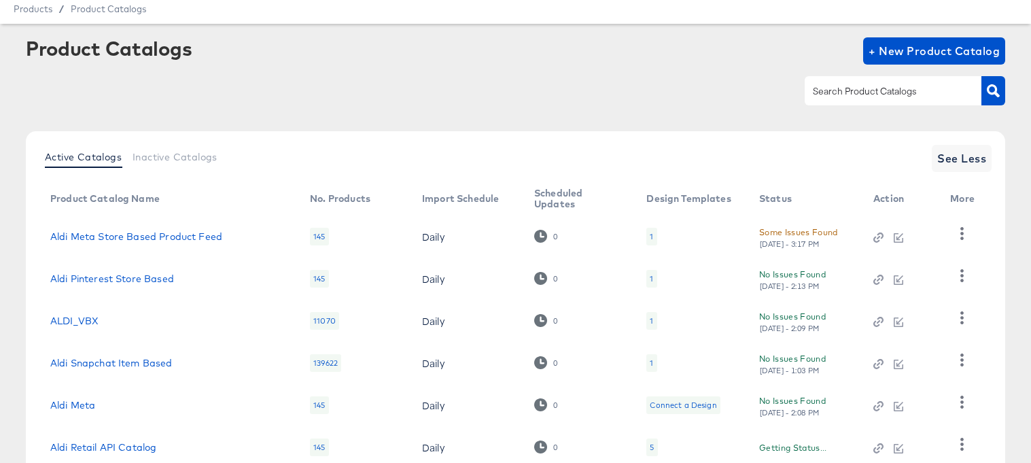
scroll to position [139, 0]
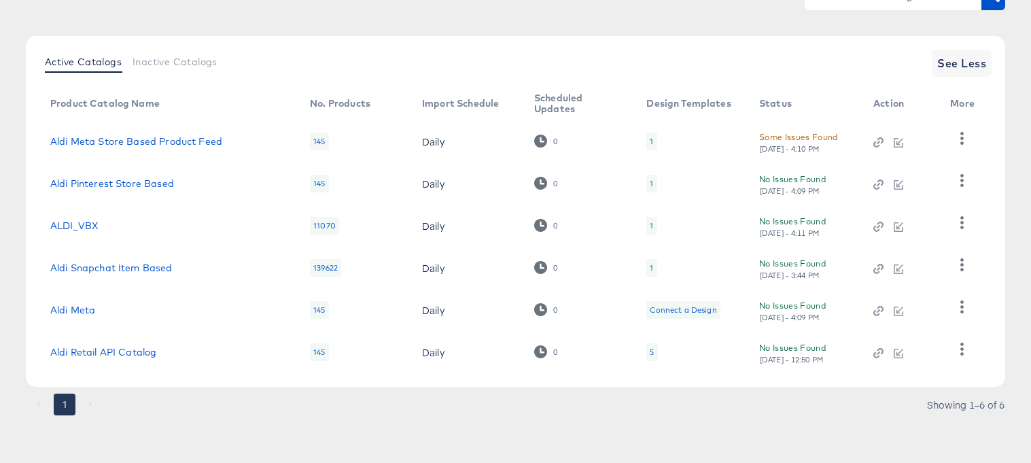
click at [96, 308] on div "Aldi Meta" at bounding box center [166, 309] width 232 height 11
click at [88, 308] on link "Aldi Meta" at bounding box center [72, 309] width 45 height 11
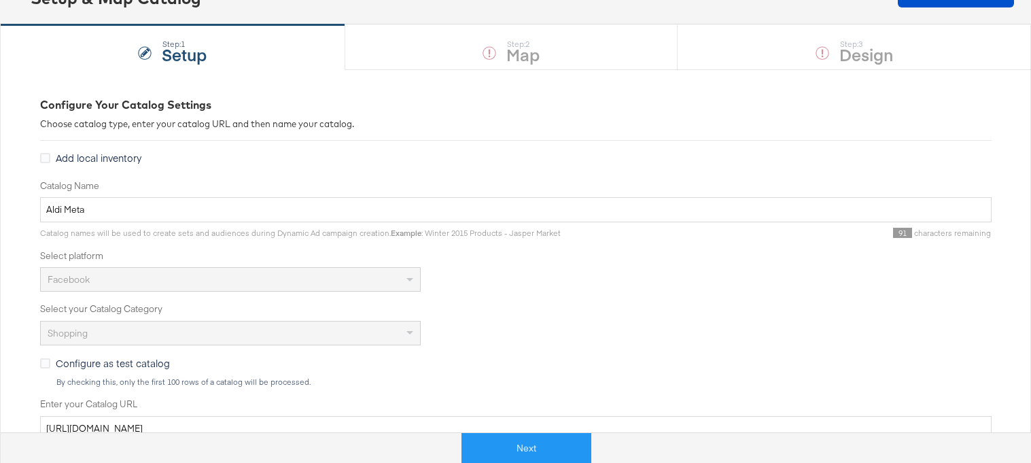
scroll to position [119, 0]
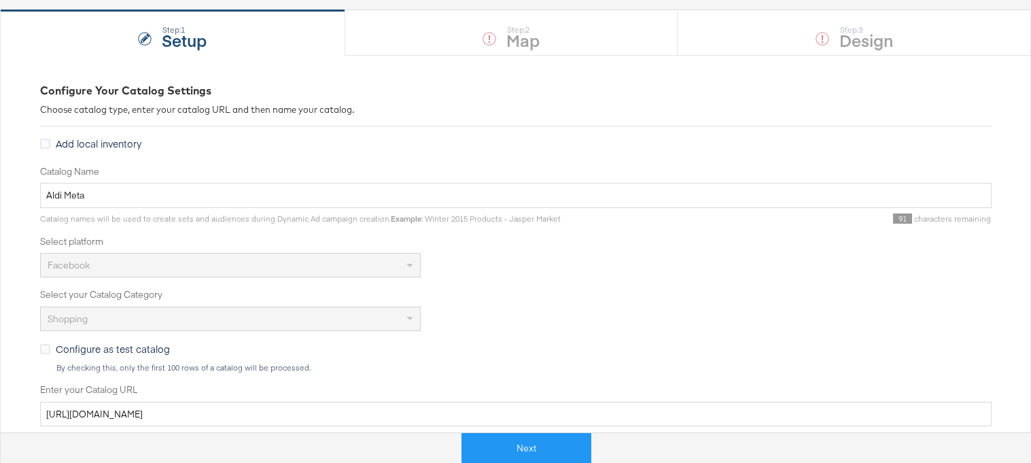
click at [58, 340] on div "Catalog Name Aldi Meta Catalog names will be used to create sets and audiences …" at bounding box center [515, 359] width 951 height 388
click at [58, 359] on div "Configure as test catalog By checking this, only the first 100 rows of a catalo…" at bounding box center [515, 357] width 951 height 31
click at [57, 352] on span "Configure as test catalog" at bounding box center [113, 349] width 114 height 14
click at [0, 0] on input "Configure as test catalog" at bounding box center [0, 0] width 0 height 0
click at [527, 445] on button "Next" at bounding box center [512, 448] width 130 height 31
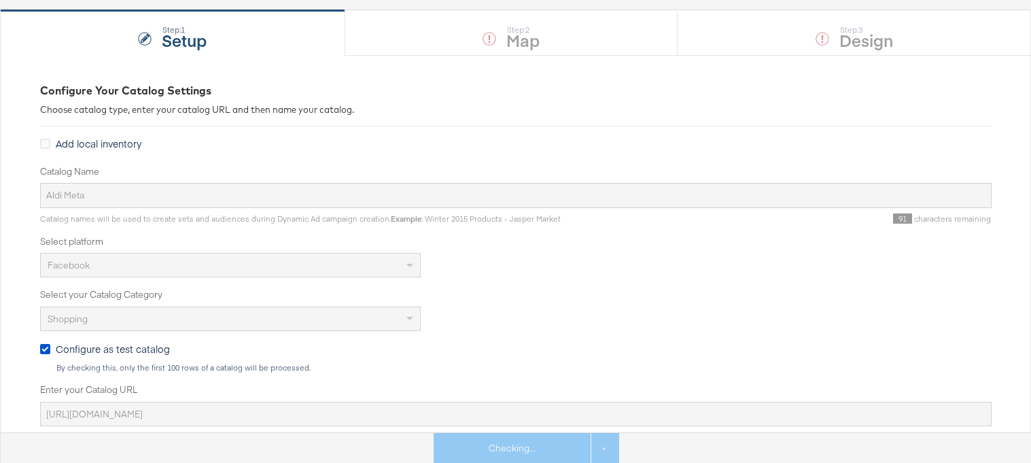
scroll to position [0, 0]
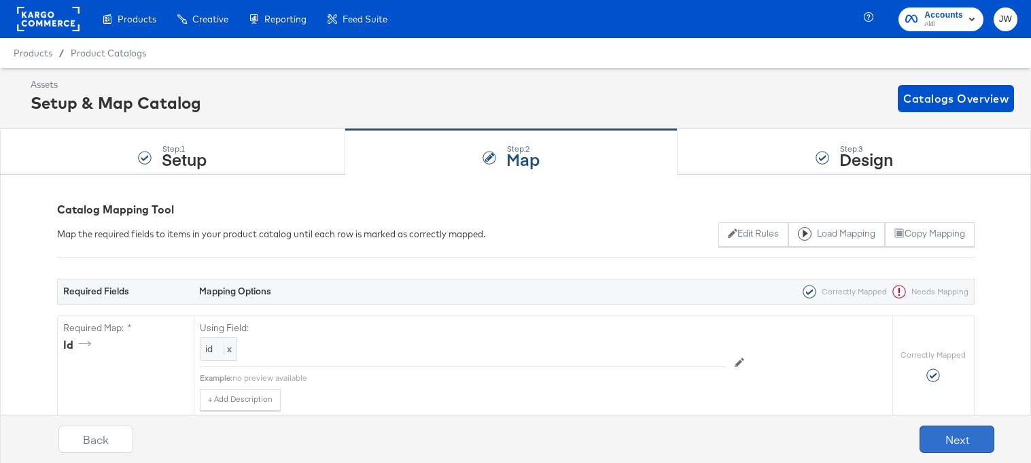
click at [943, 432] on button "Next" at bounding box center [956, 438] width 75 height 27
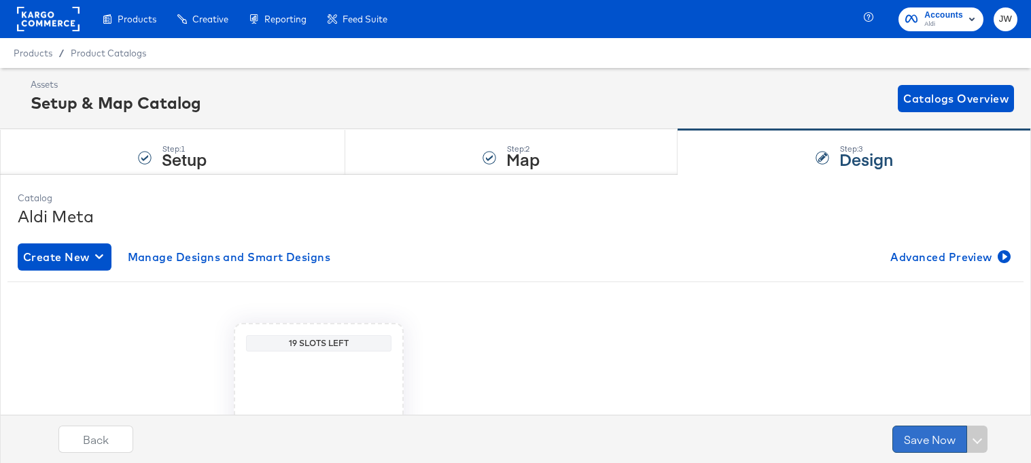
click at [940, 433] on button "Save Now" at bounding box center [929, 438] width 75 height 27
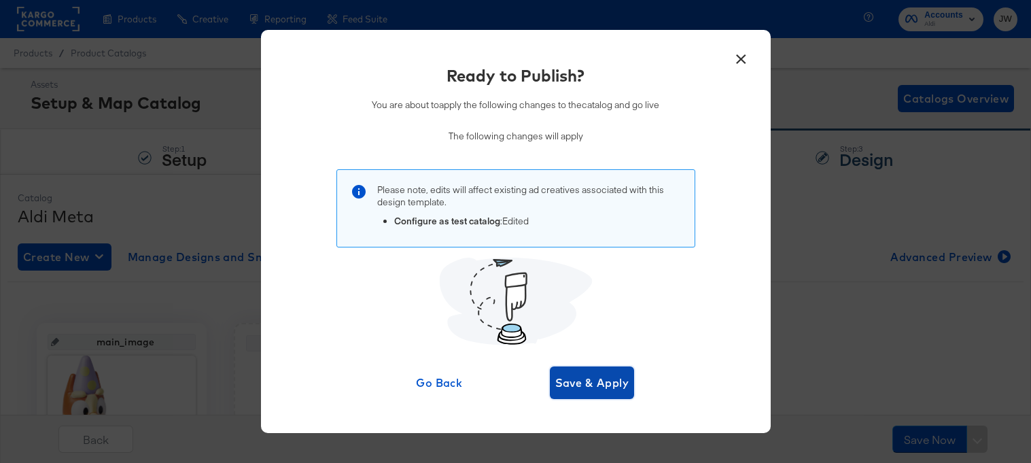
click at [596, 389] on span "Save & Apply" at bounding box center [592, 382] width 74 height 19
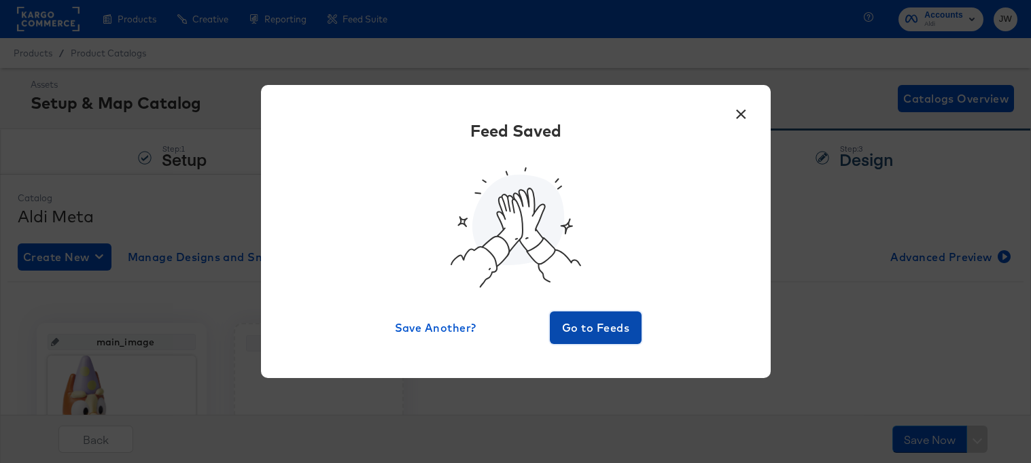
click at [606, 334] on span "Go to Feeds" at bounding box center [596, 327] width 82 height 19
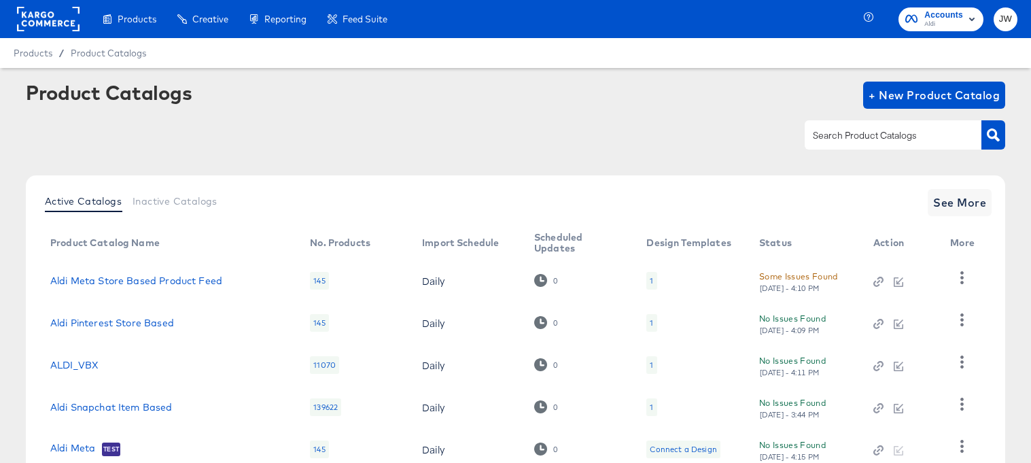
scroll to position [97, 0]
